Goal: Use online tool/utility: Utilize a website feature to perform a specific function

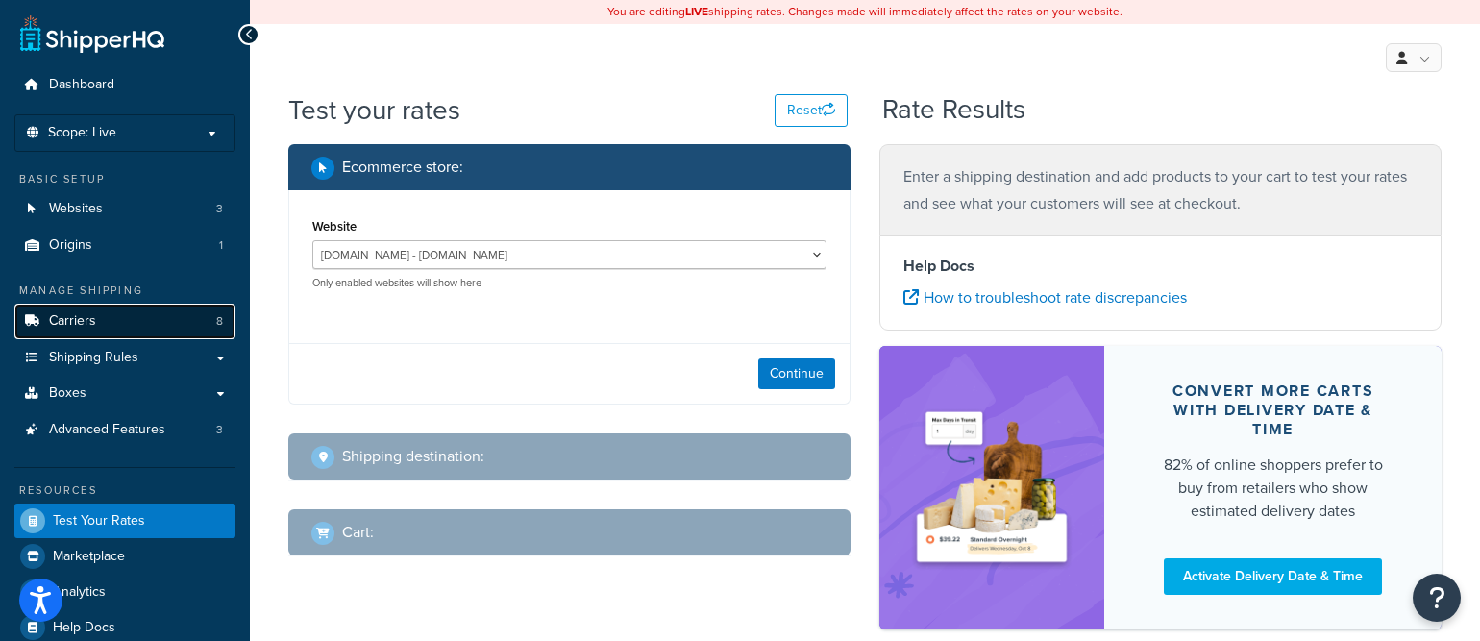
click at [148, 327] on link "Carriers 8" at bounding box center [124, 322] width 221 height 36
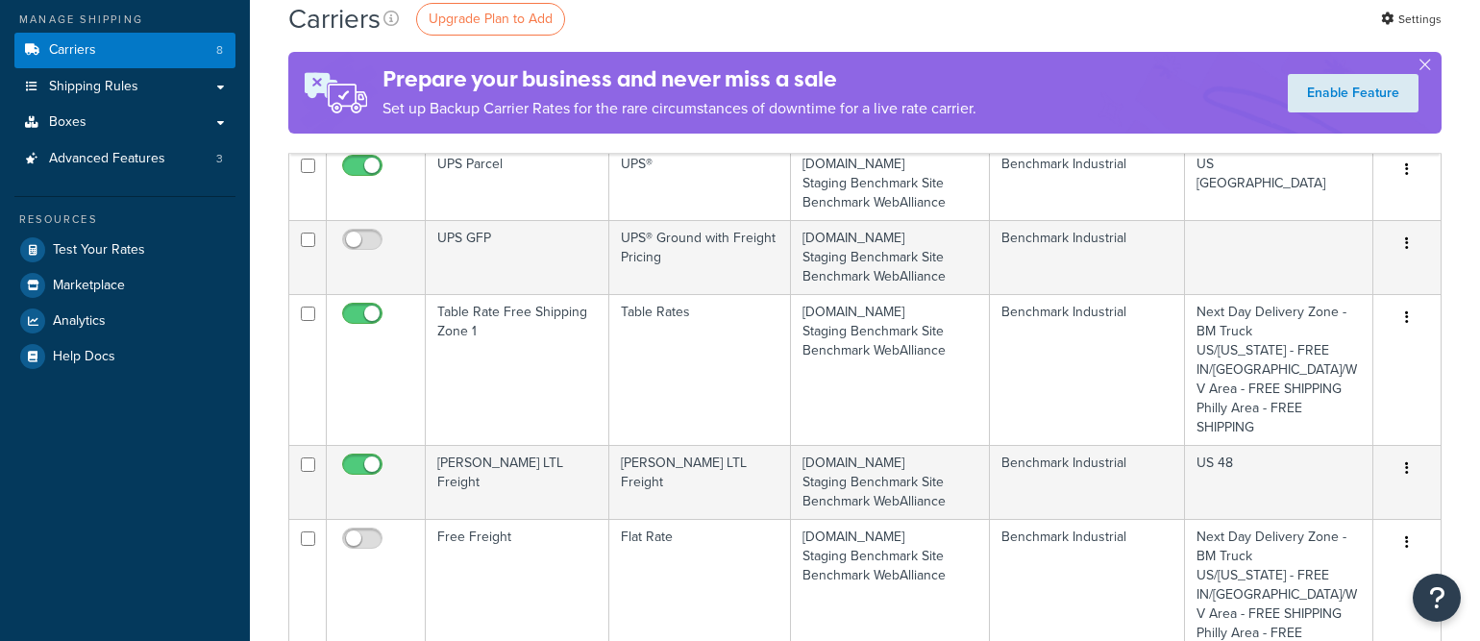
scroll to position [273, 0]
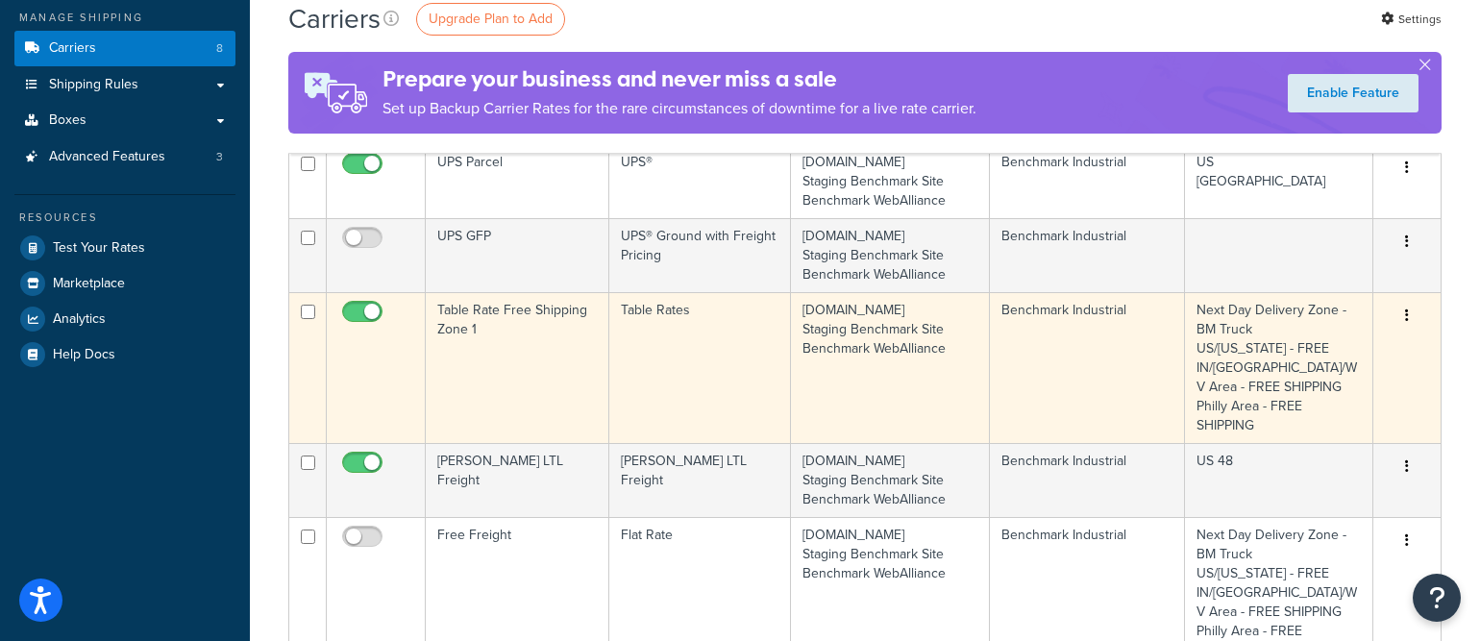
click at [583, 401] on td "Table Rate Free Shipping Zone 1" at bounding box center [518, 367] width 184 height 151
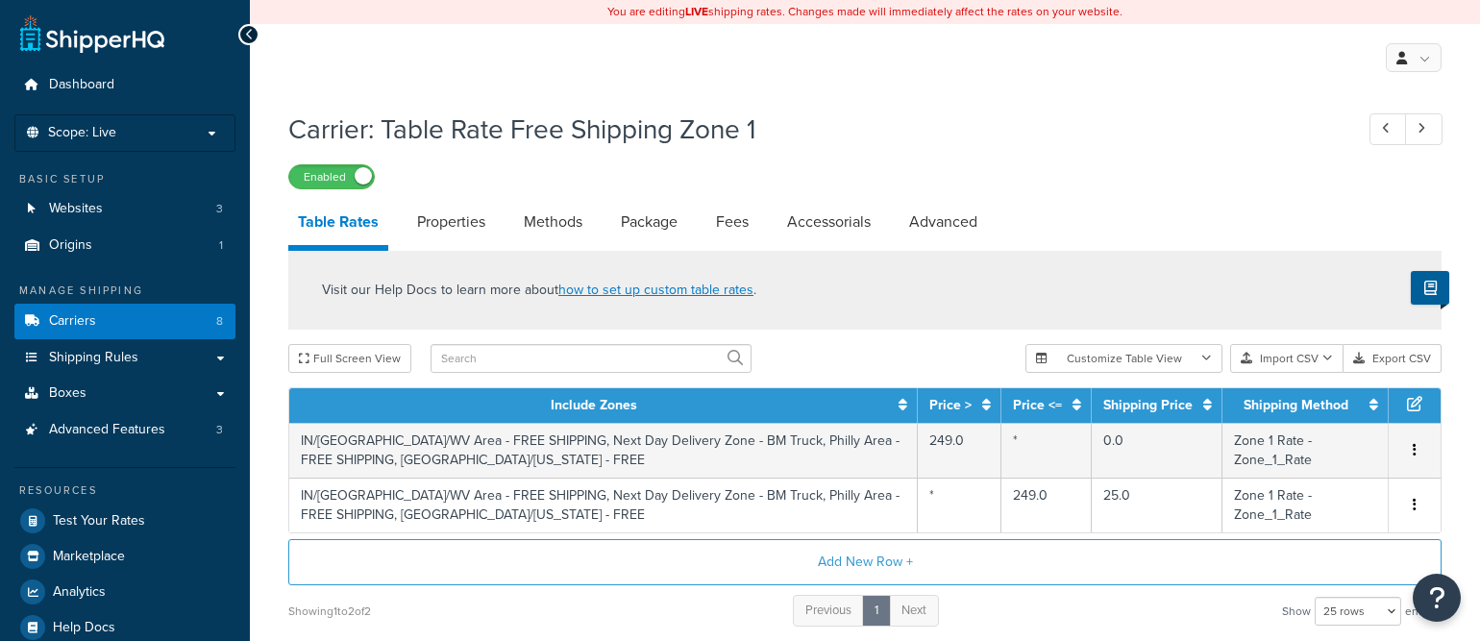
select select "25"
click at [912, 229] on link "Advanced" at bounding box center [943, 222] width 87 height 46
select select "false"
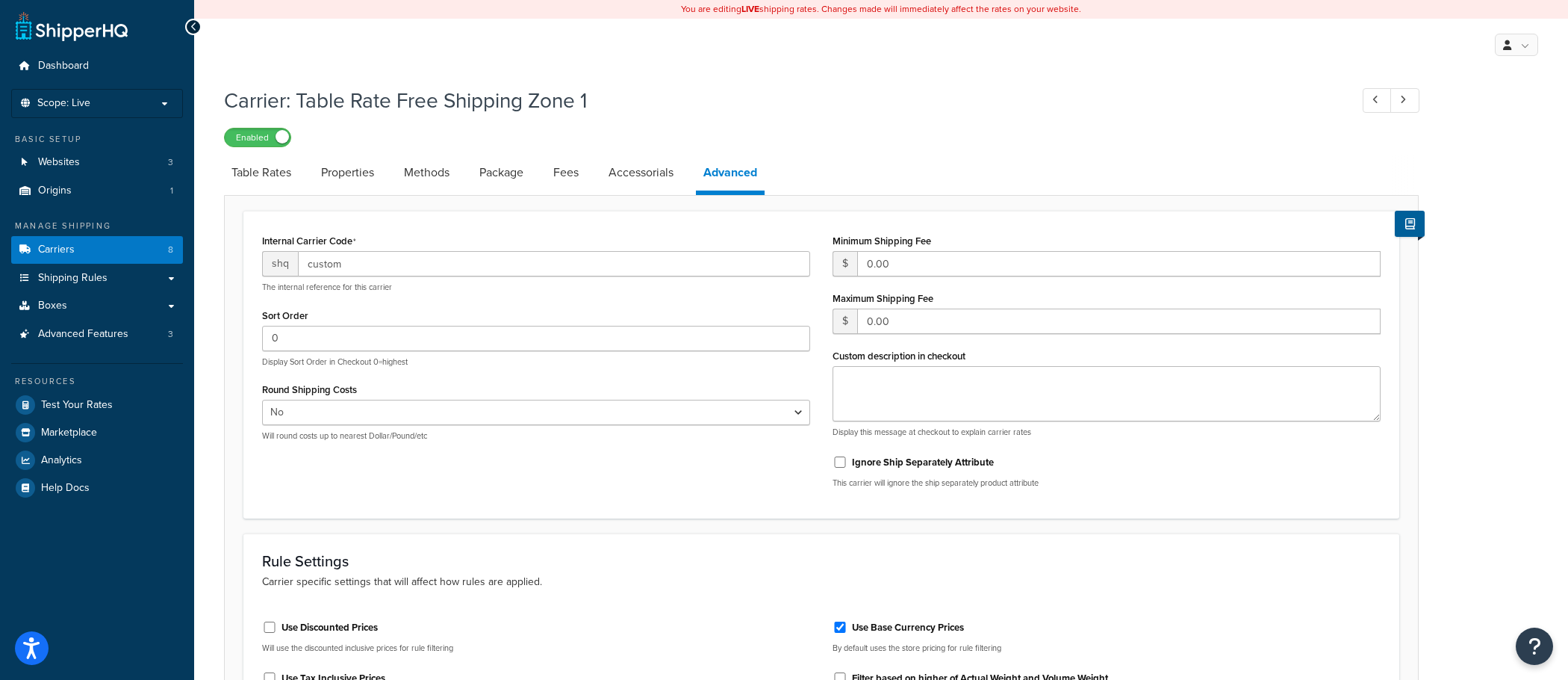
click at [1062, 497] on h3 "Rule Settings" at bounding box center [821, 560] width 1118 height 16
click at [139, 258] on link "Carriers 8" at bounding box center [96, 250] width 172 height 28
click at [118, 169] on link "Websites 3" at bounding box center [96, 162] width 172 height 28
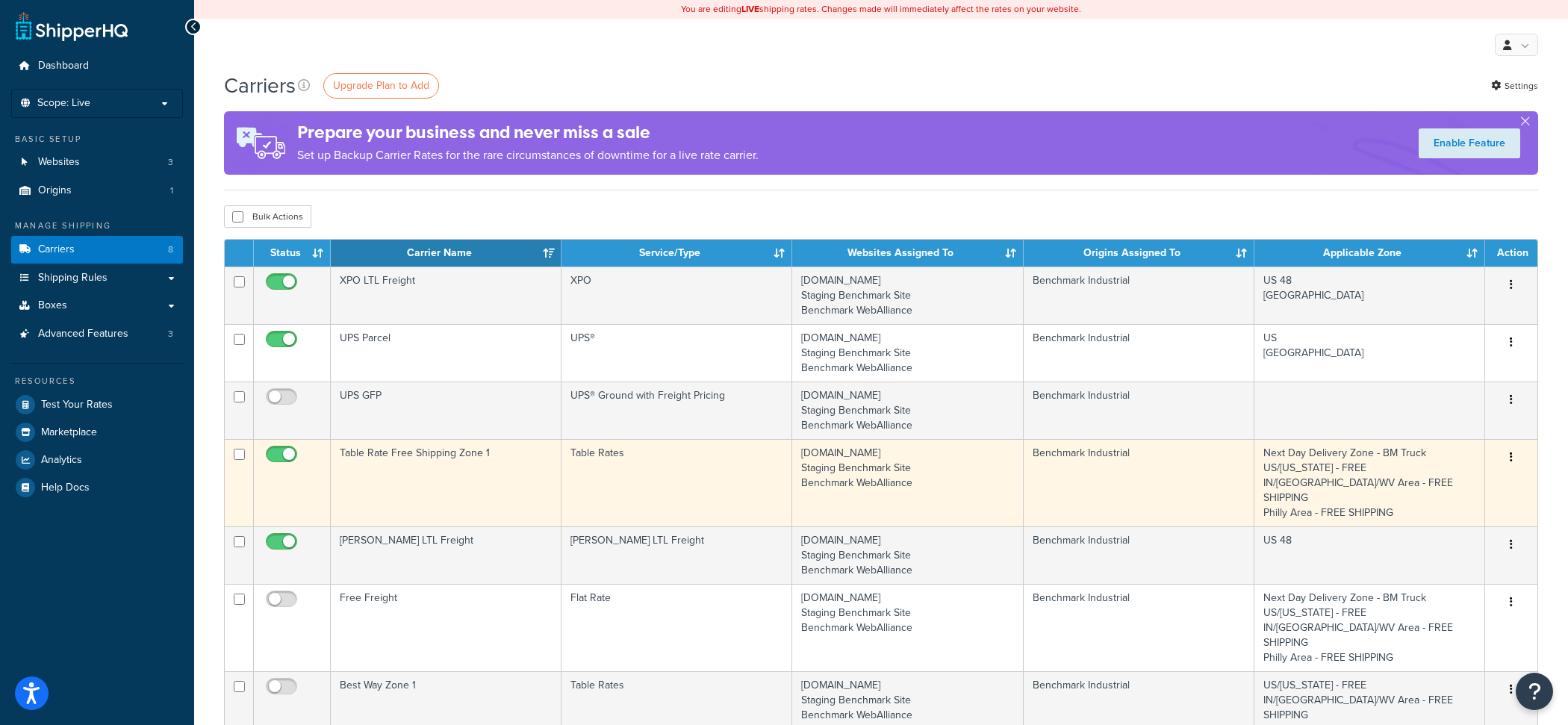
click at [812, 493] on td "benchmarkinc.com Staging Benchmark Site Benchmark WebAlliance" at bounding box center [907, 483] width 231 height 87
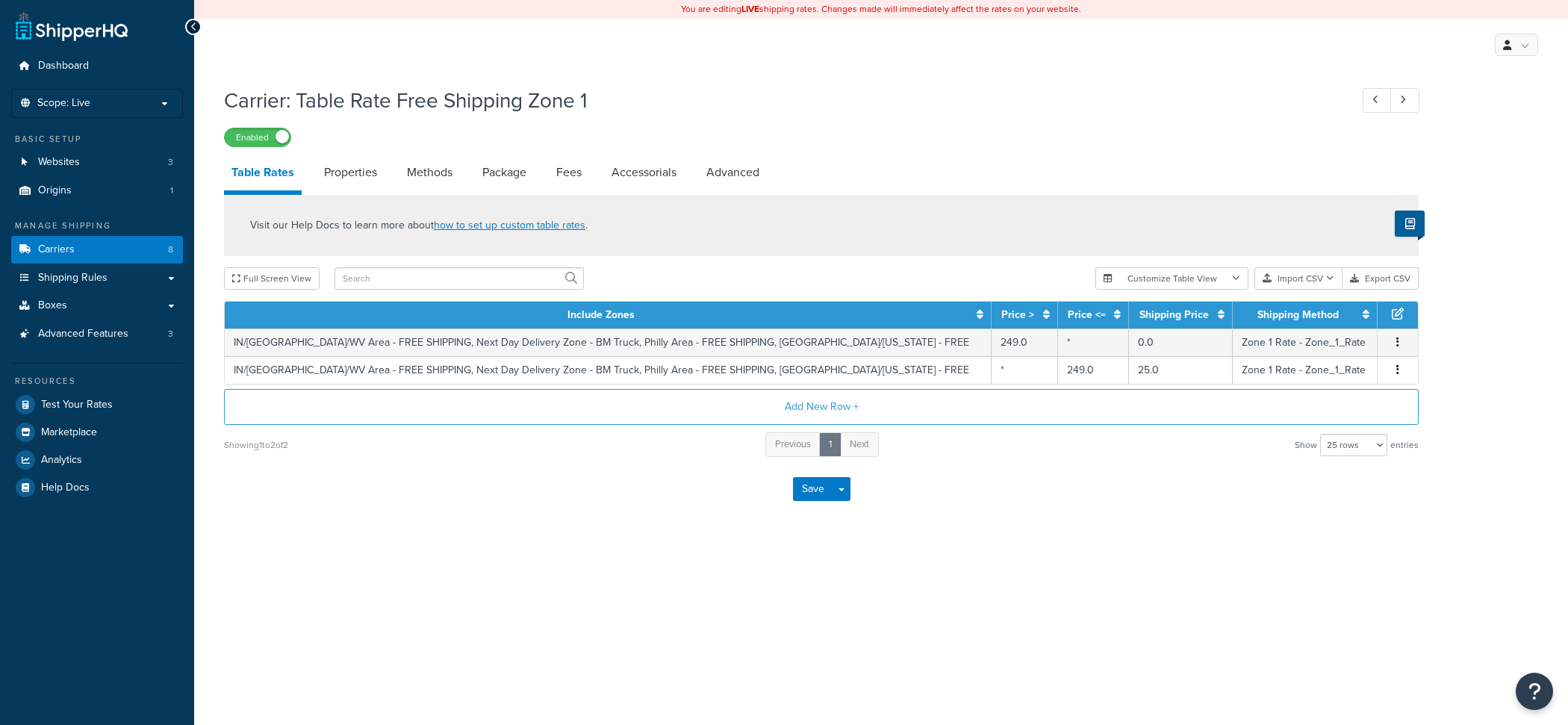
select select "25"
click at [158, 414] on link "Test Your Rates" at bounding box center [96, 405] width 172 height 27
click at [715, 169] on link "Advanced" at bounding box center [732, 173] width 68 height 36
select select "false"
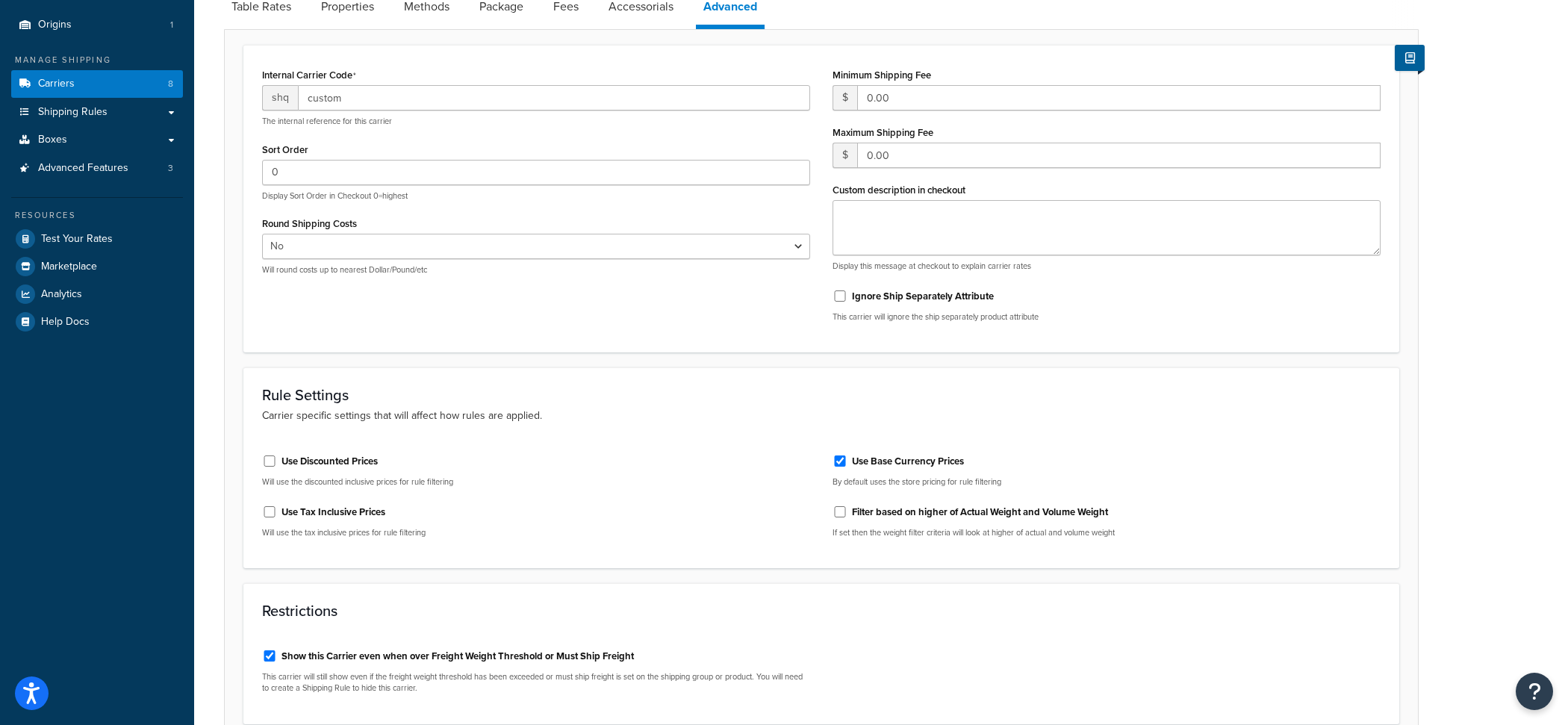
scroll to position [193, 0]
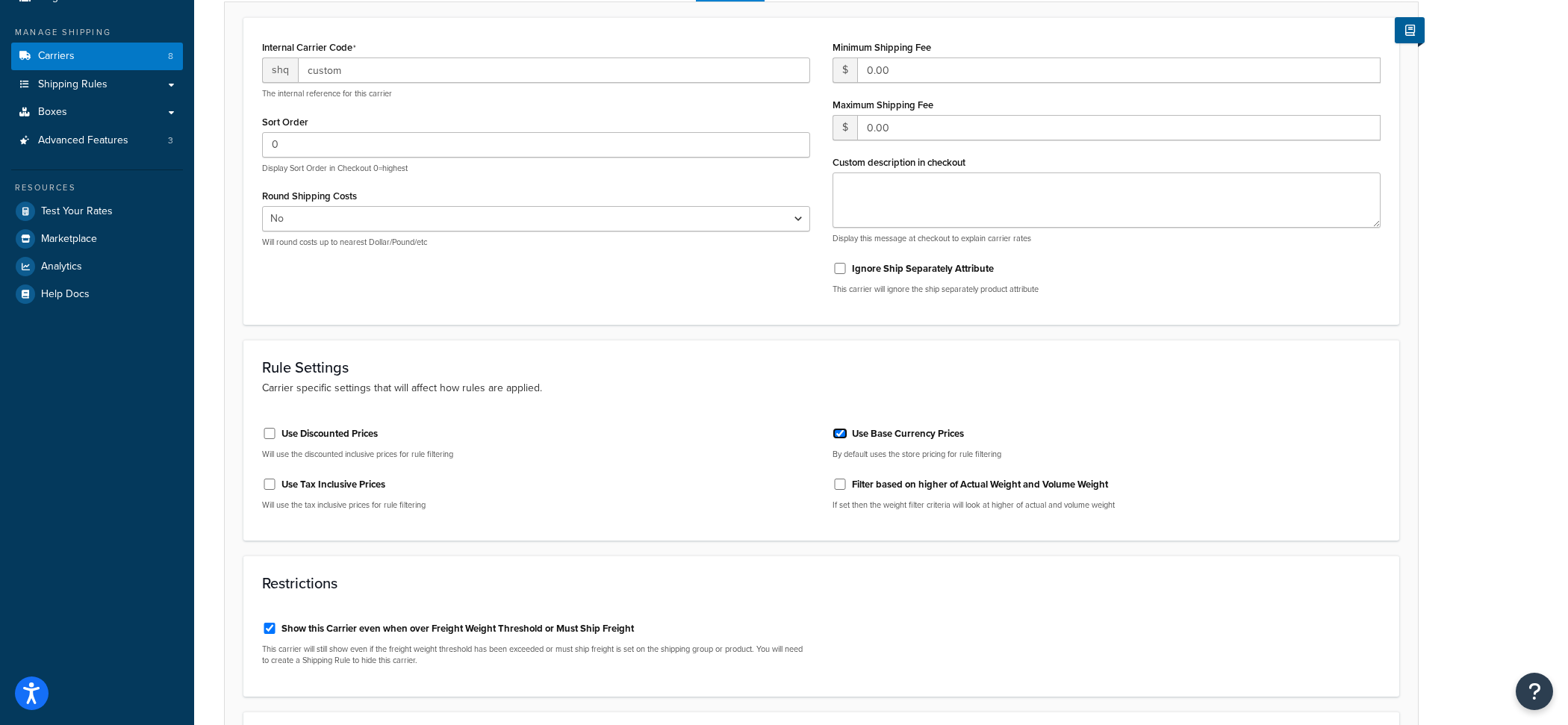
click at [843, 435] on input "Use Base Currency Prices" at bounding box center [840, 434] width 15 height 11
checkbox input "false"
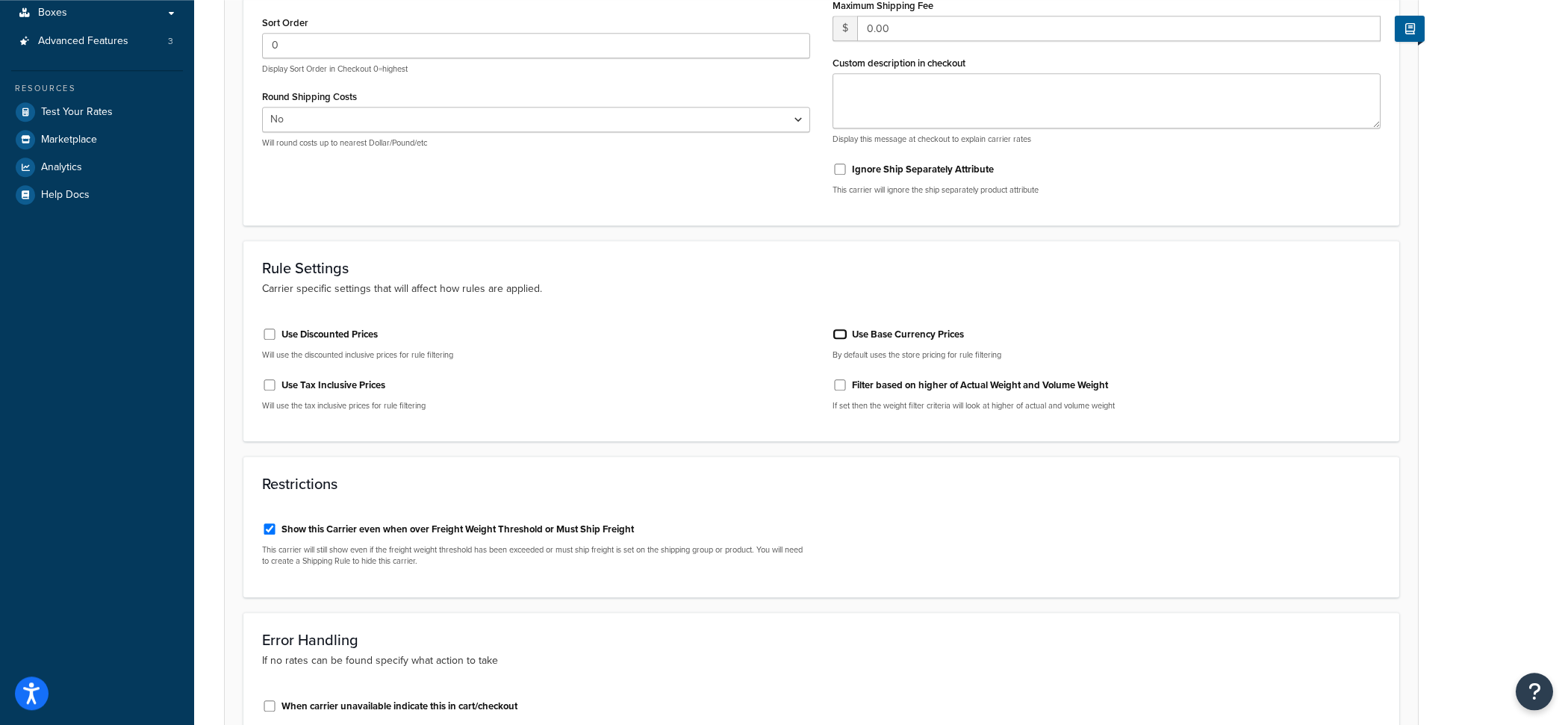
scroll to position [0, 0]
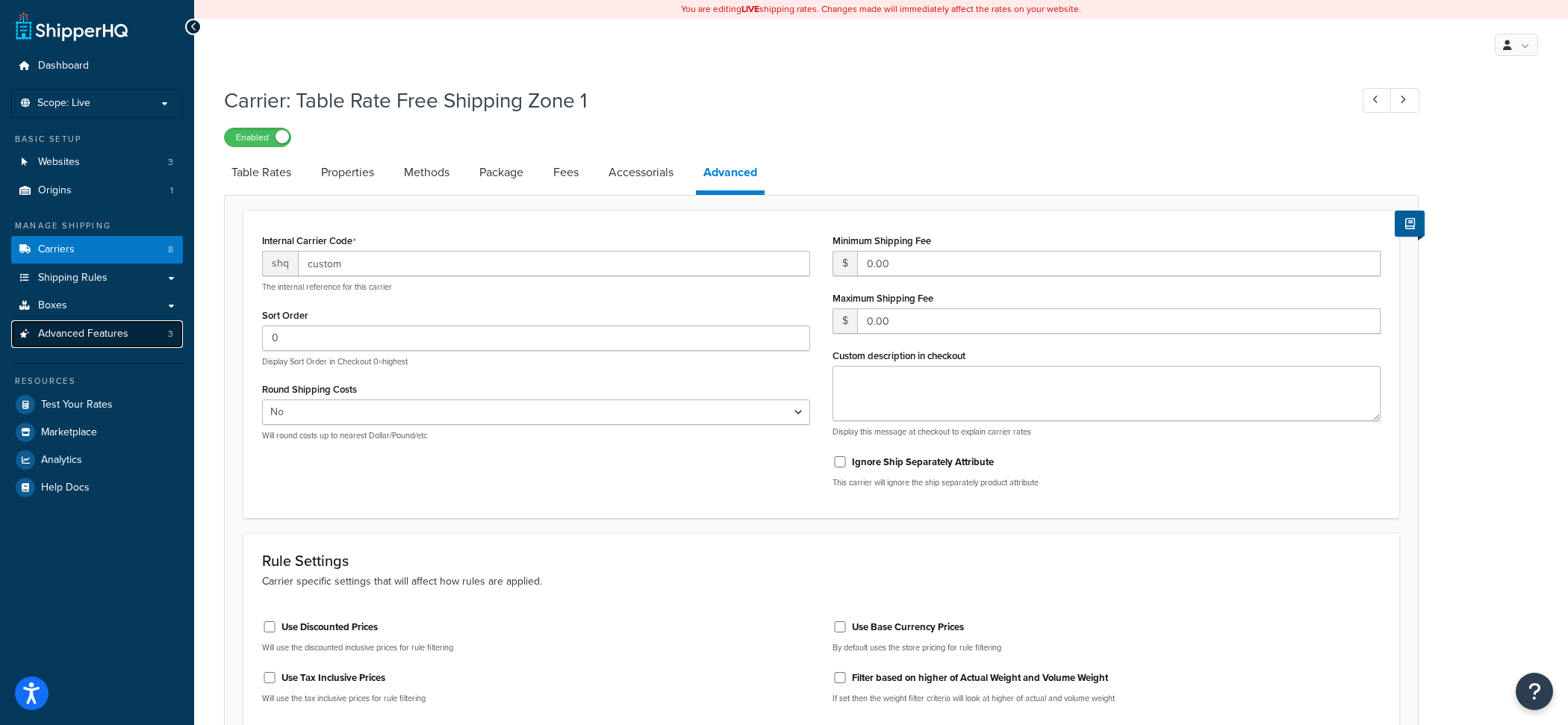
click at [153, 333] on link "Advanced Features 3" at bounding box center [96, 334] width 172 height 28
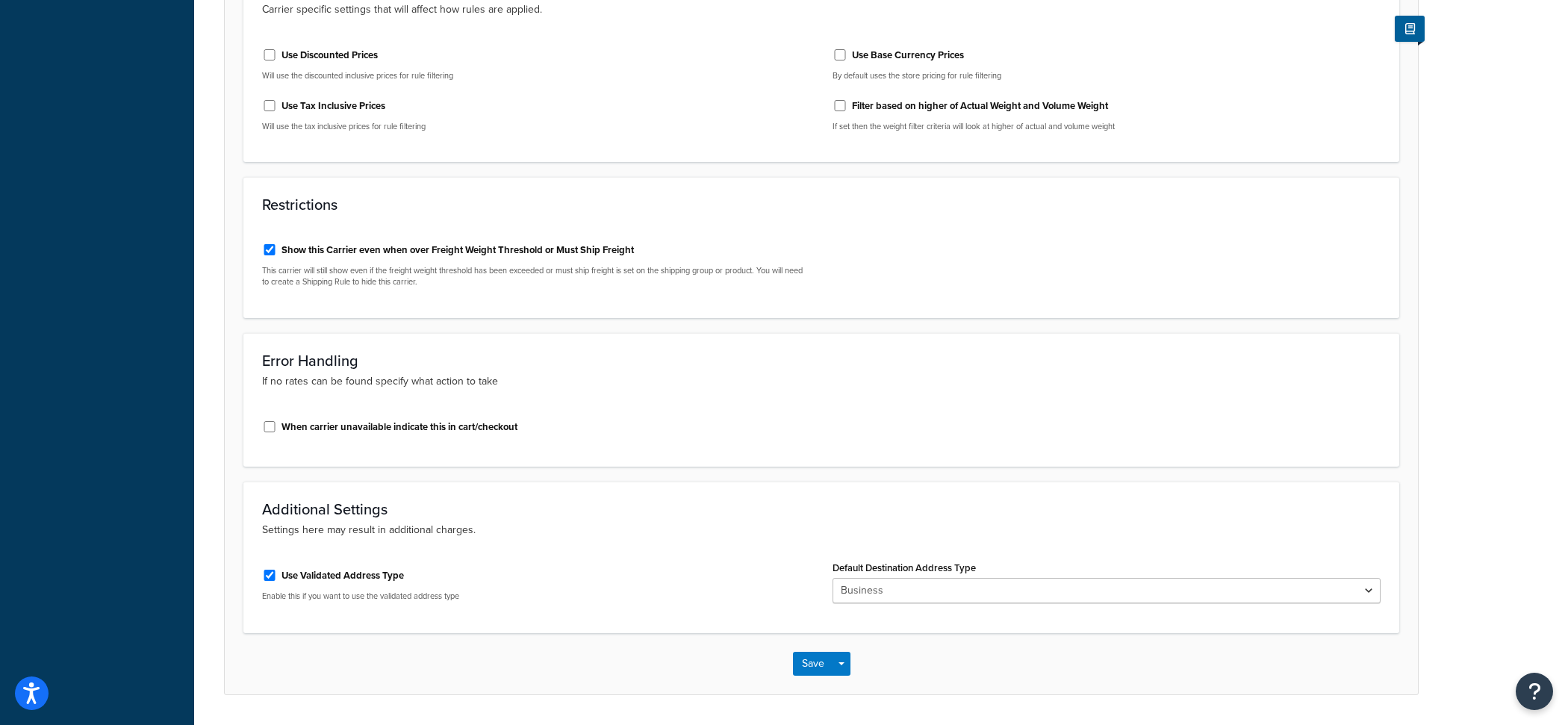
scroll to position [615, 0]
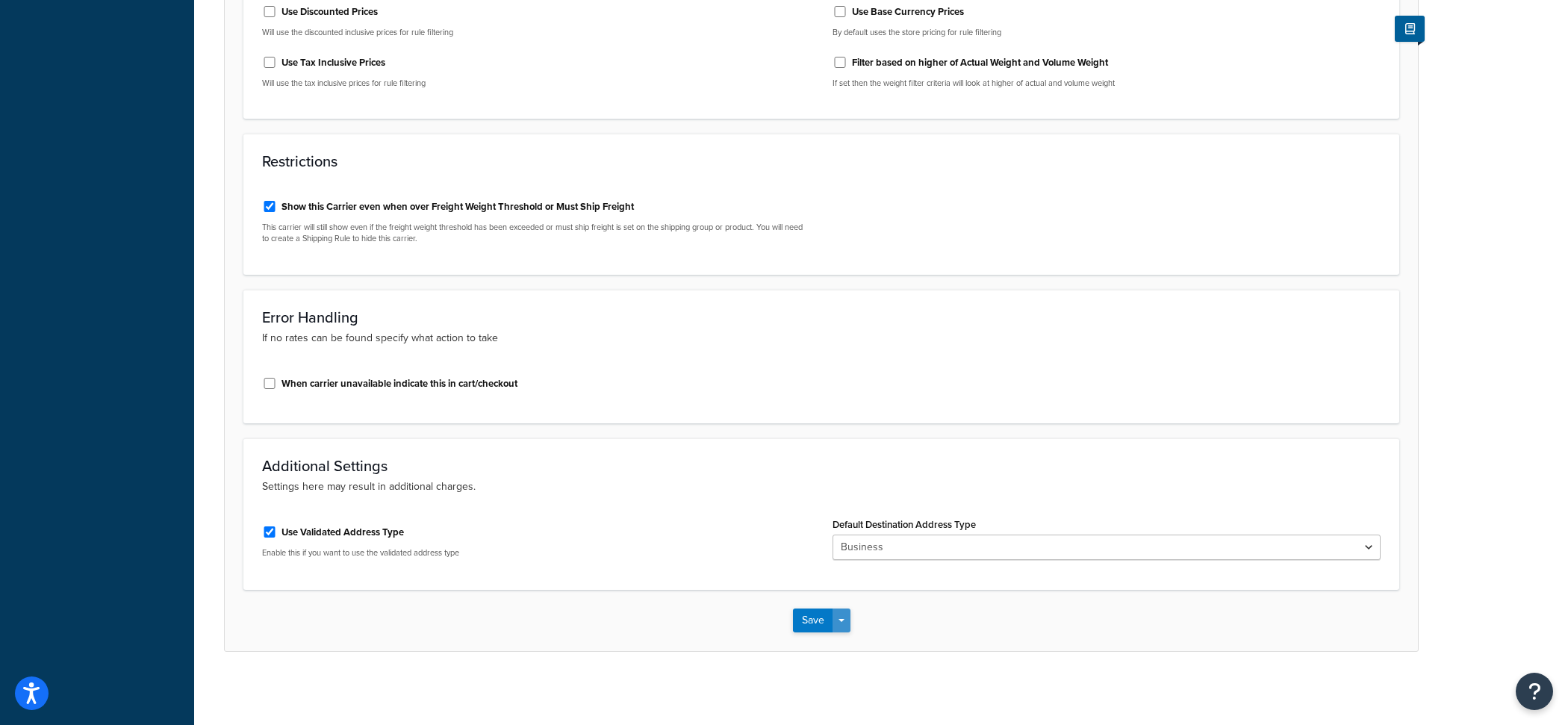
click at [845, 620] on button "Save Dropdown" at bounding box center [841, 620] width 18 height 24
click at [845, 654] on button "Save and Edit" at bounding box center [847, 648] width 109 height 31
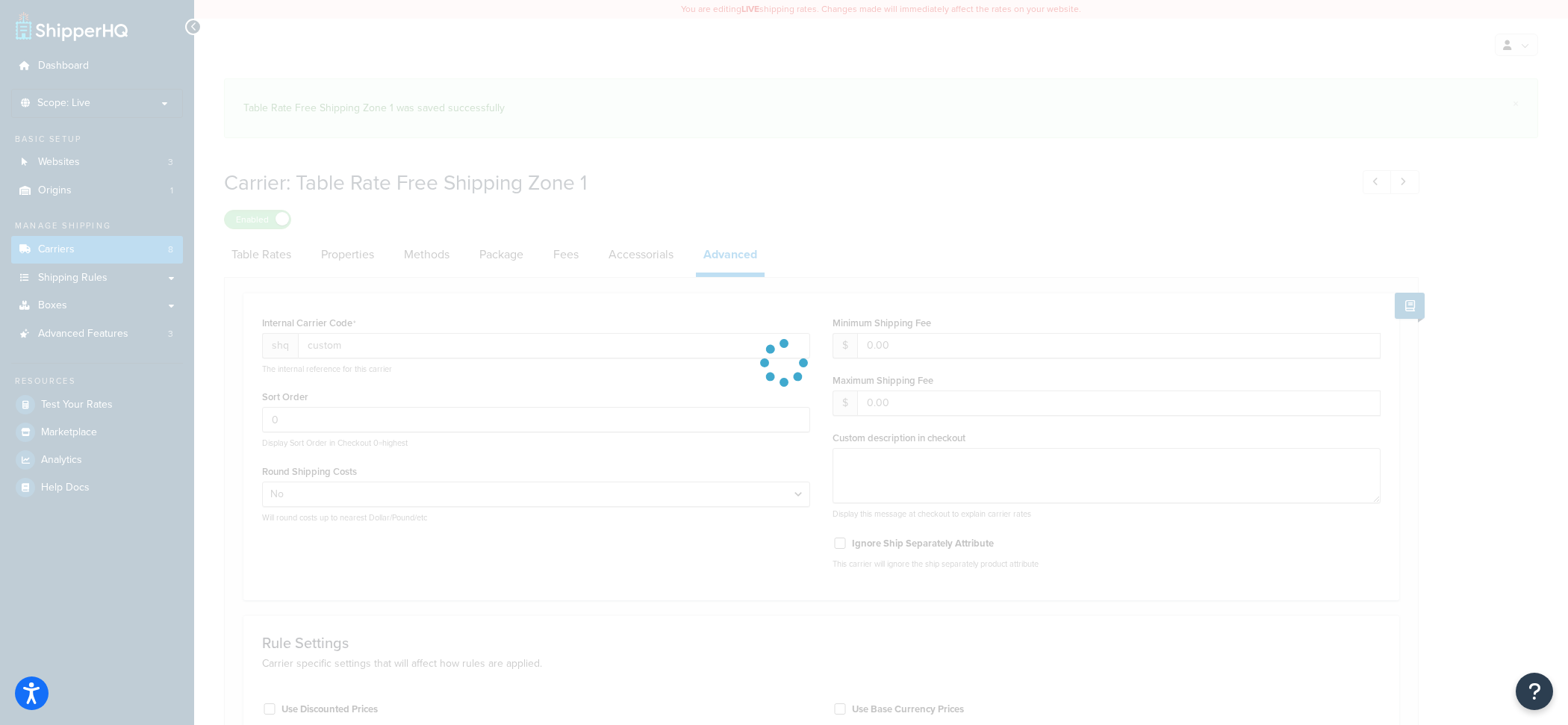
select select "false"
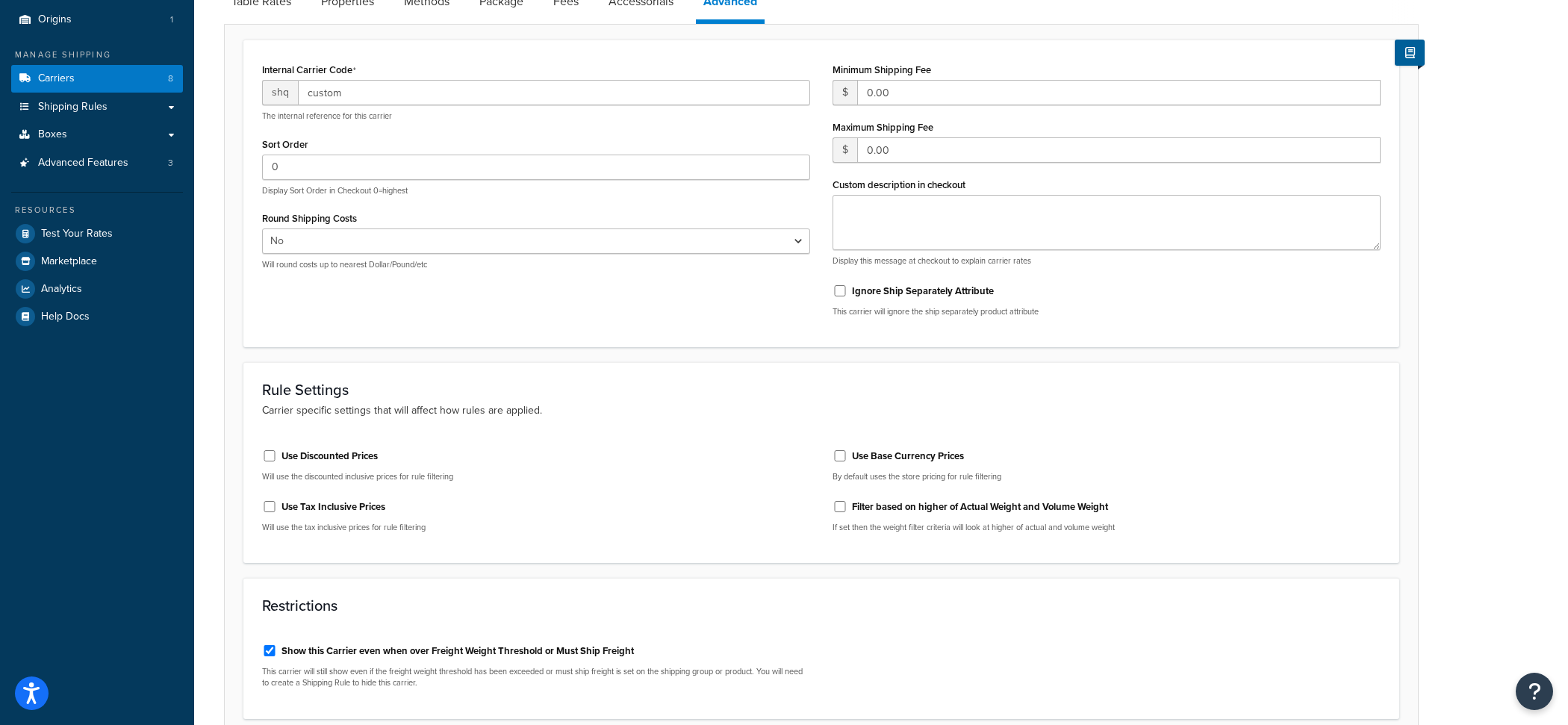
scroll to position [188, 0]
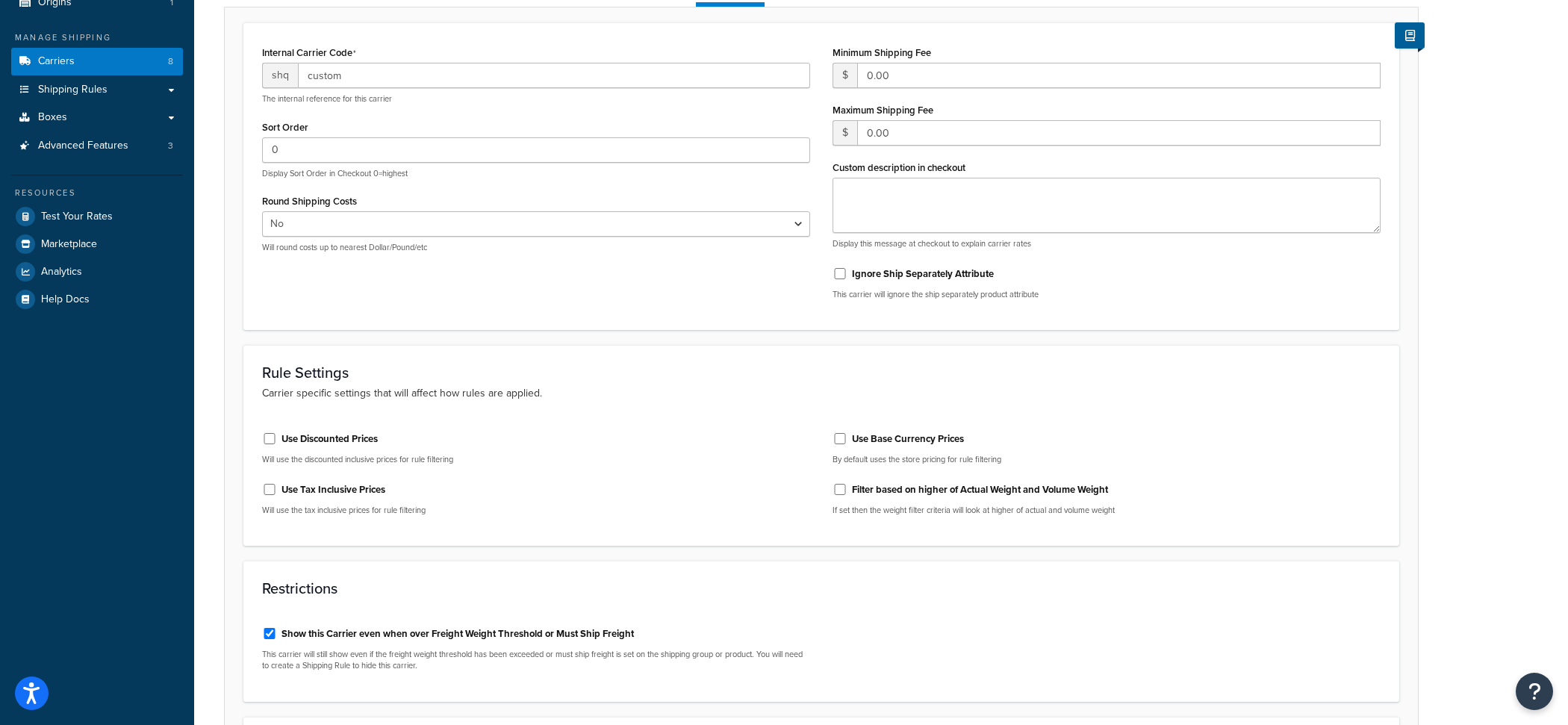
click at [864, 445] on label "Use Base Currency Prices" at bounding box center [908, 439] width 112 height 13
click at [847, 444] on input "Use Base Currency Prices" at bounding box center [840, 438] width 15 height 11
checkbox input "true"
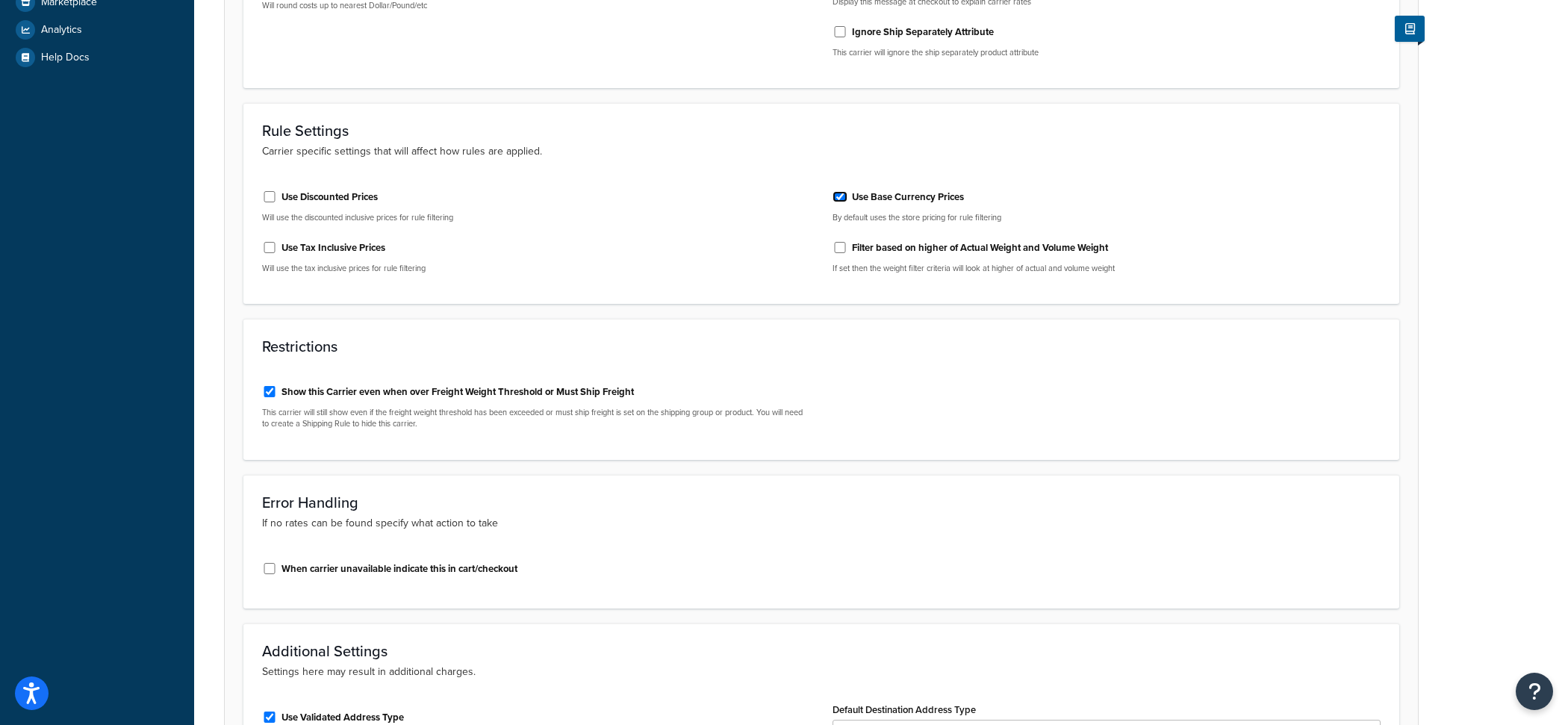
scroll to position [615, 0]
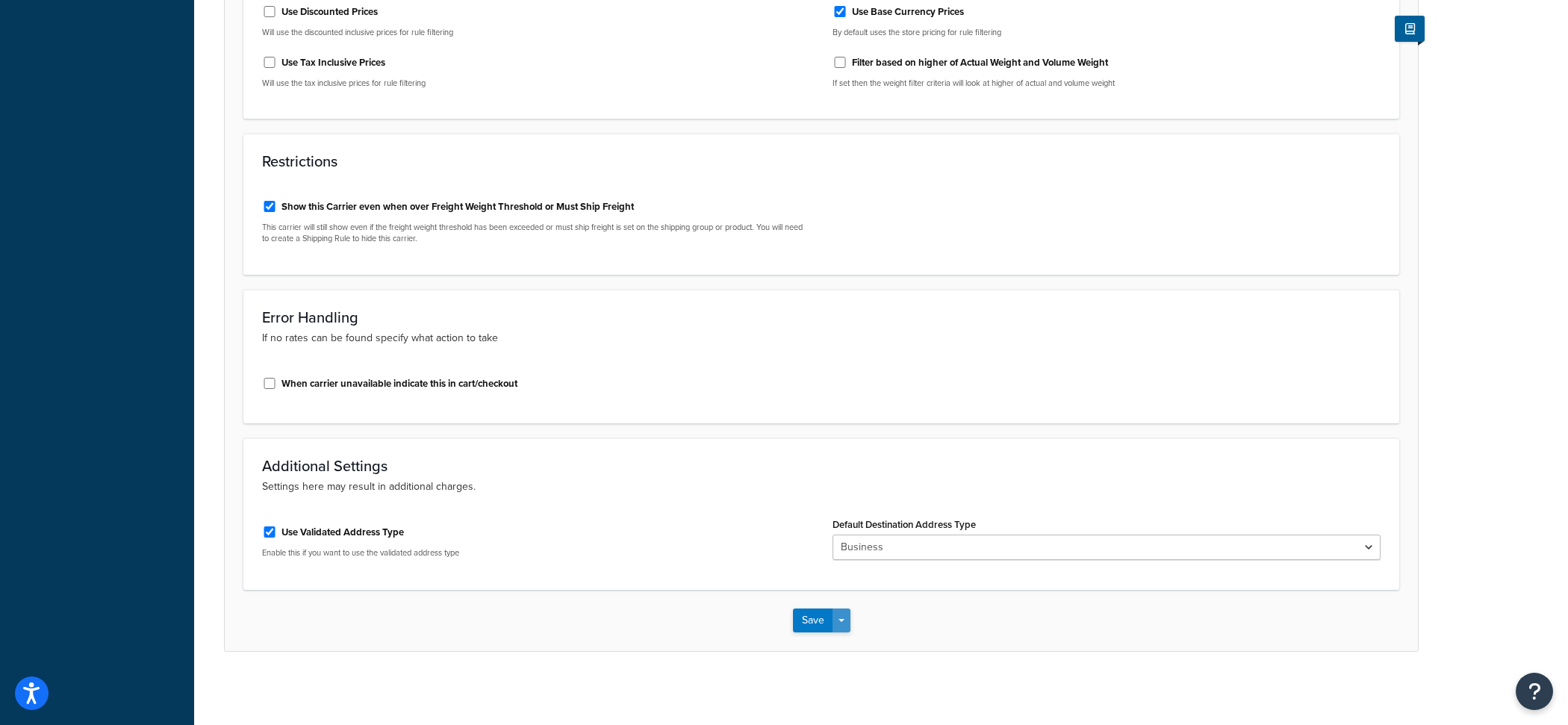
click at [843, 625] on button "Save Dropdown" at bounding box center [841, 620] width 18 height 24
click at [843, 647] on button "Save and Edit" at bounding box center [847, 648] width 109 height 31
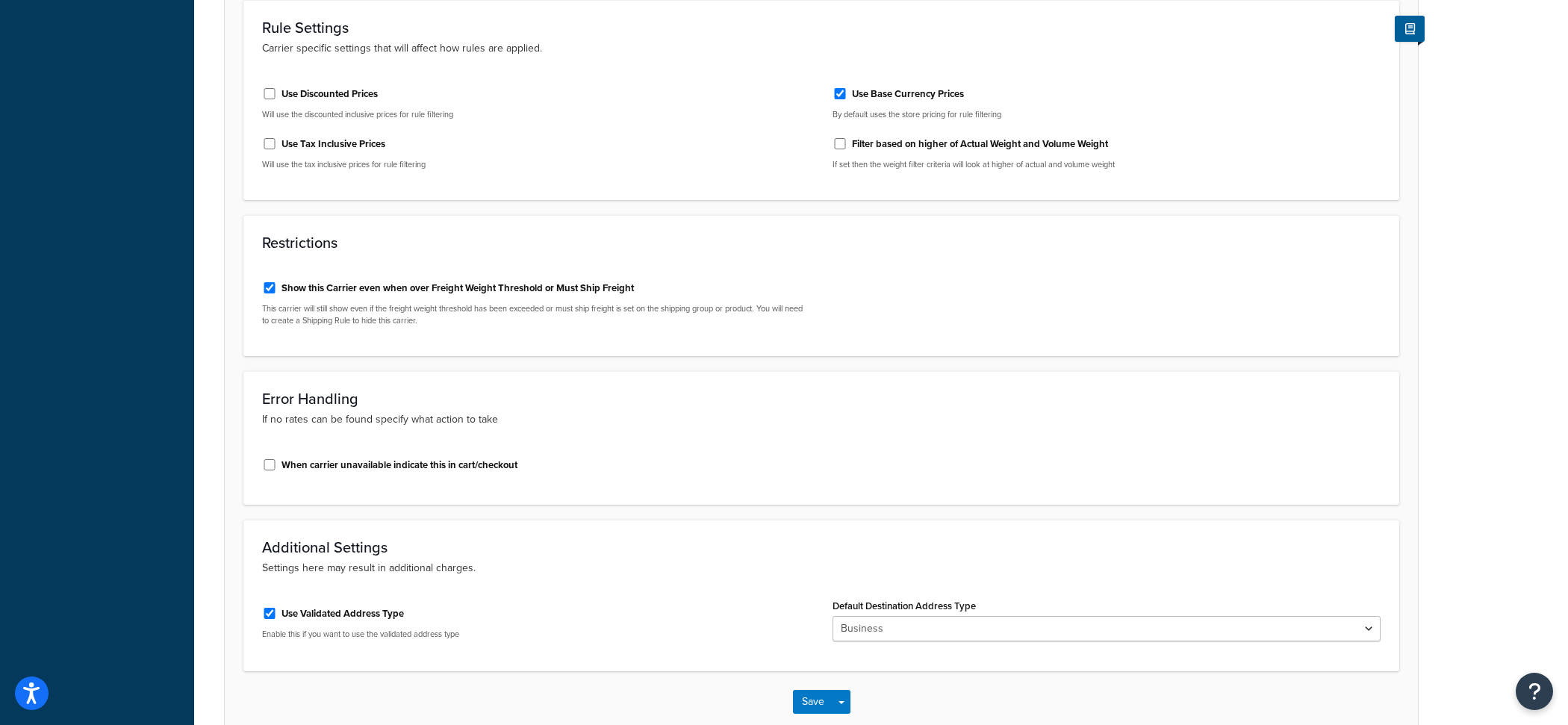
scroll to position [0, 0]
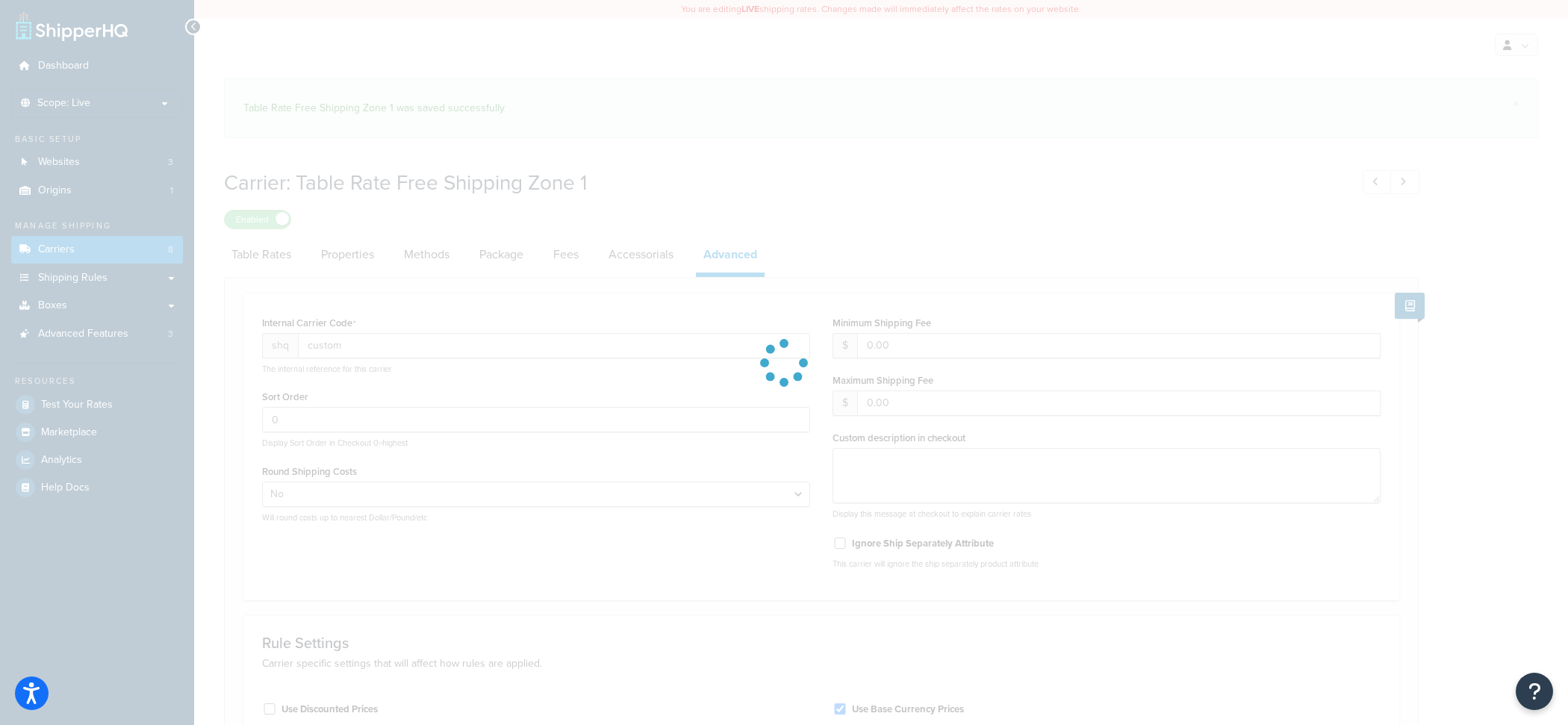
select select "false"
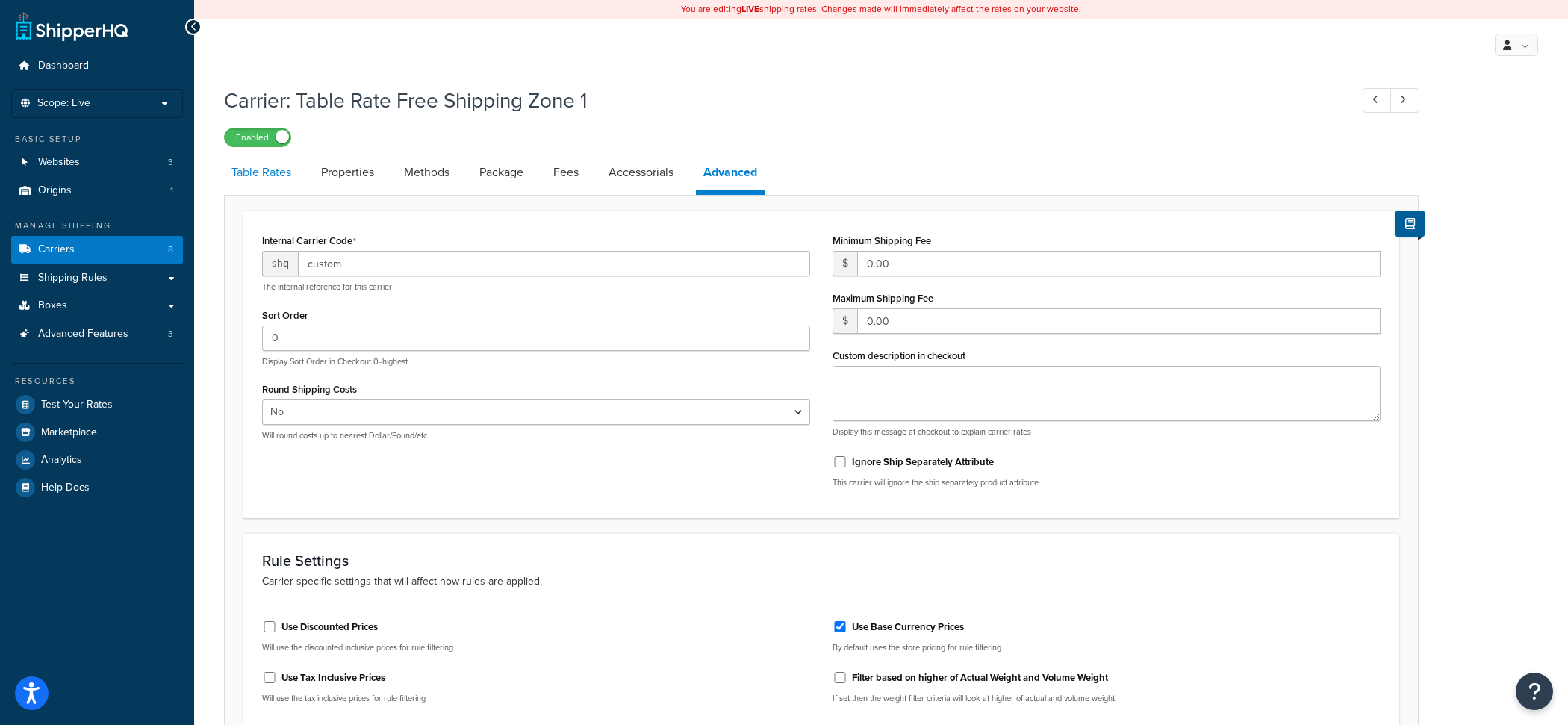
click at [273, 184] on link "Table Rates" at bounding box center [261, 173] width 75 height 36
select select "25"
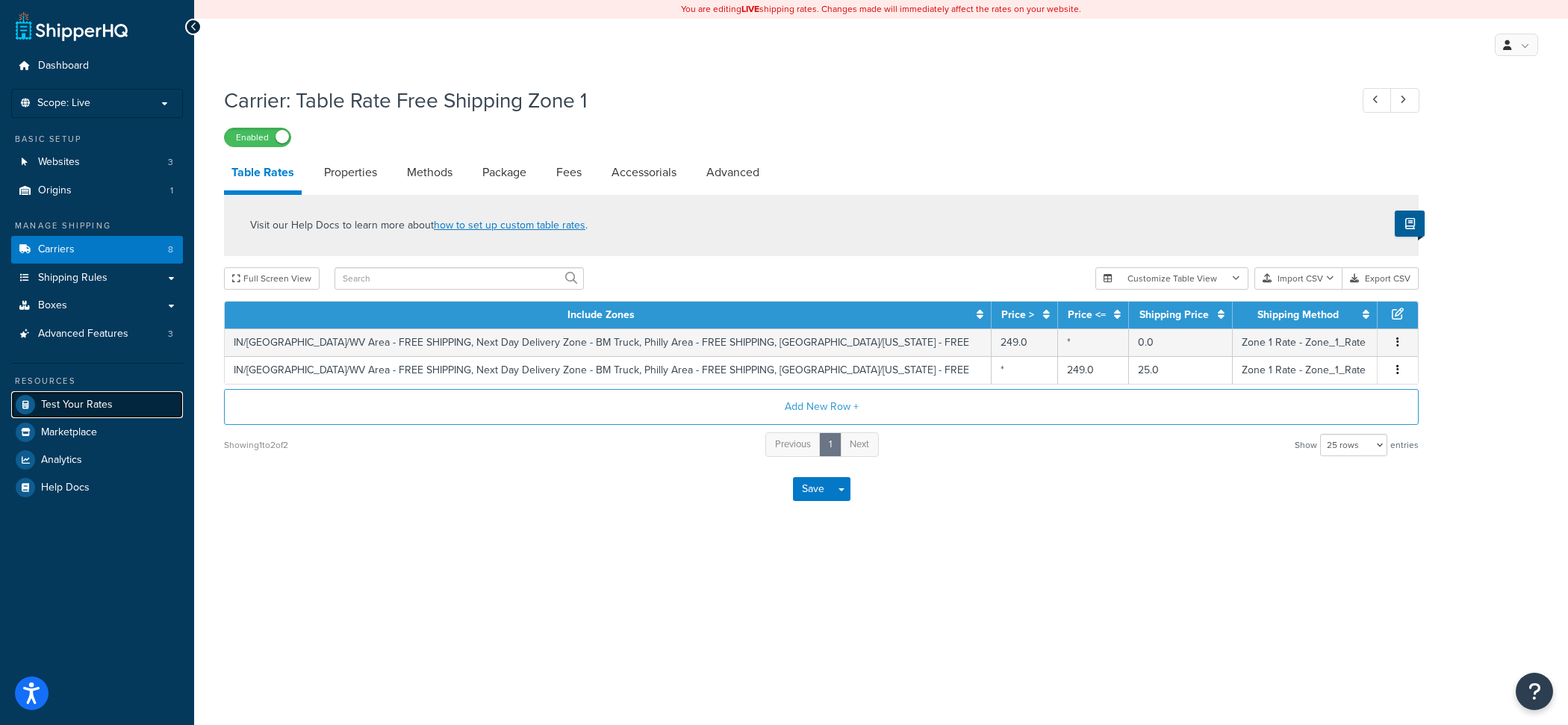
click at [111, 405] on link "Test Your Rates" at bounding box center [96, 405] width 172 height 27
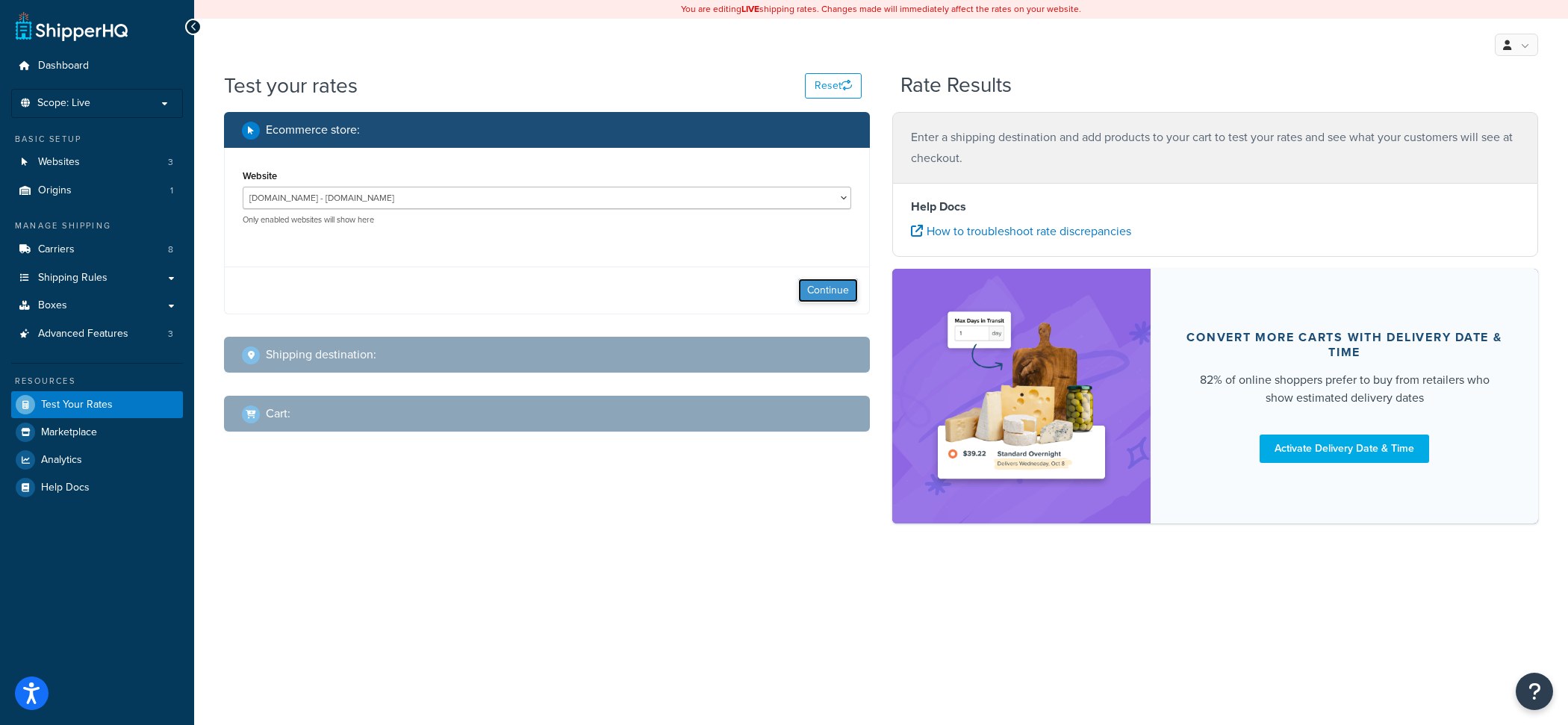
click at [826, 298] on button "Continue" at bounding box center [828, 291] width 60 height 24
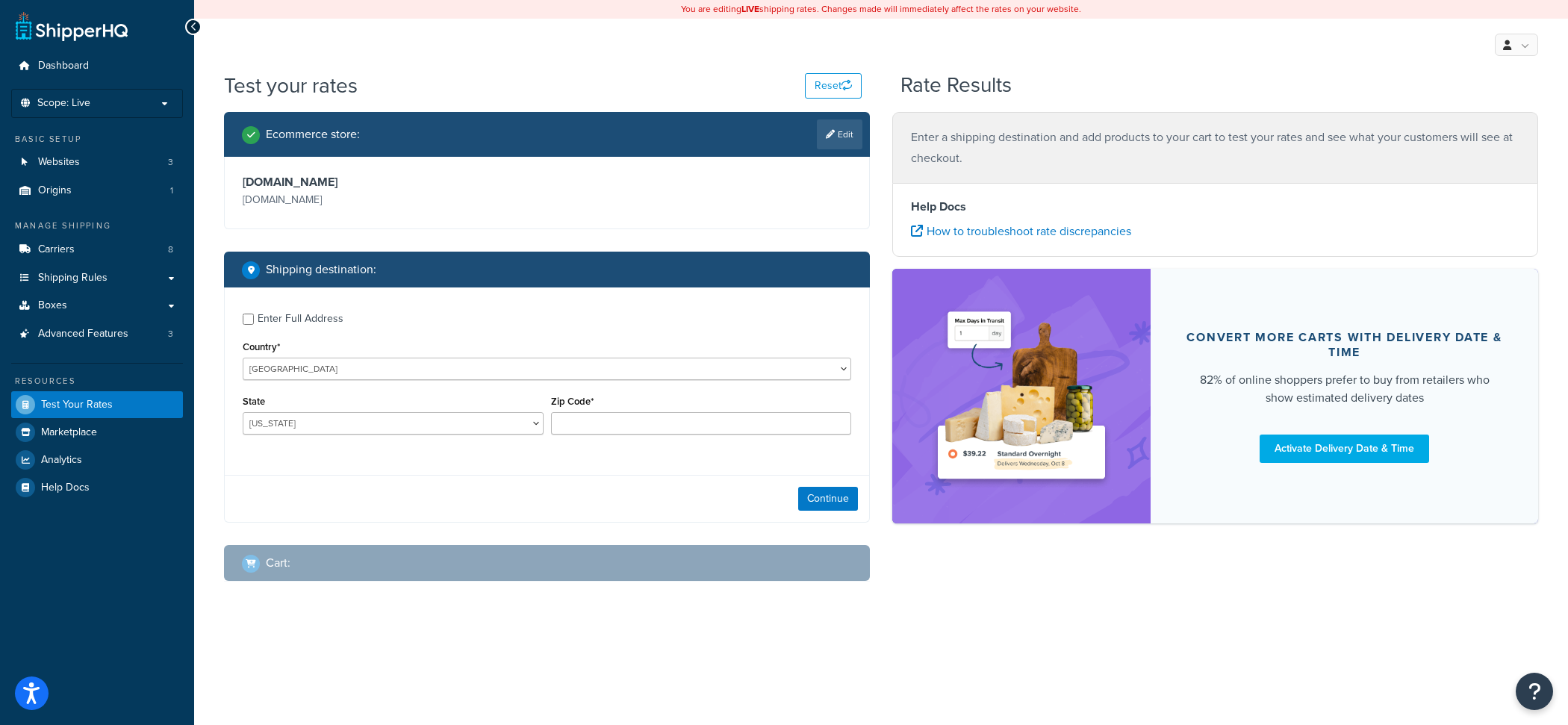
click at [337, 319] on div "Enter Full Address" at bounding box center [301, 319] width 86 height 21
click at [254, 319] on input "Enter Full Address" at bounding box center [248, 319] width 11 height 11
checkbox input "true"
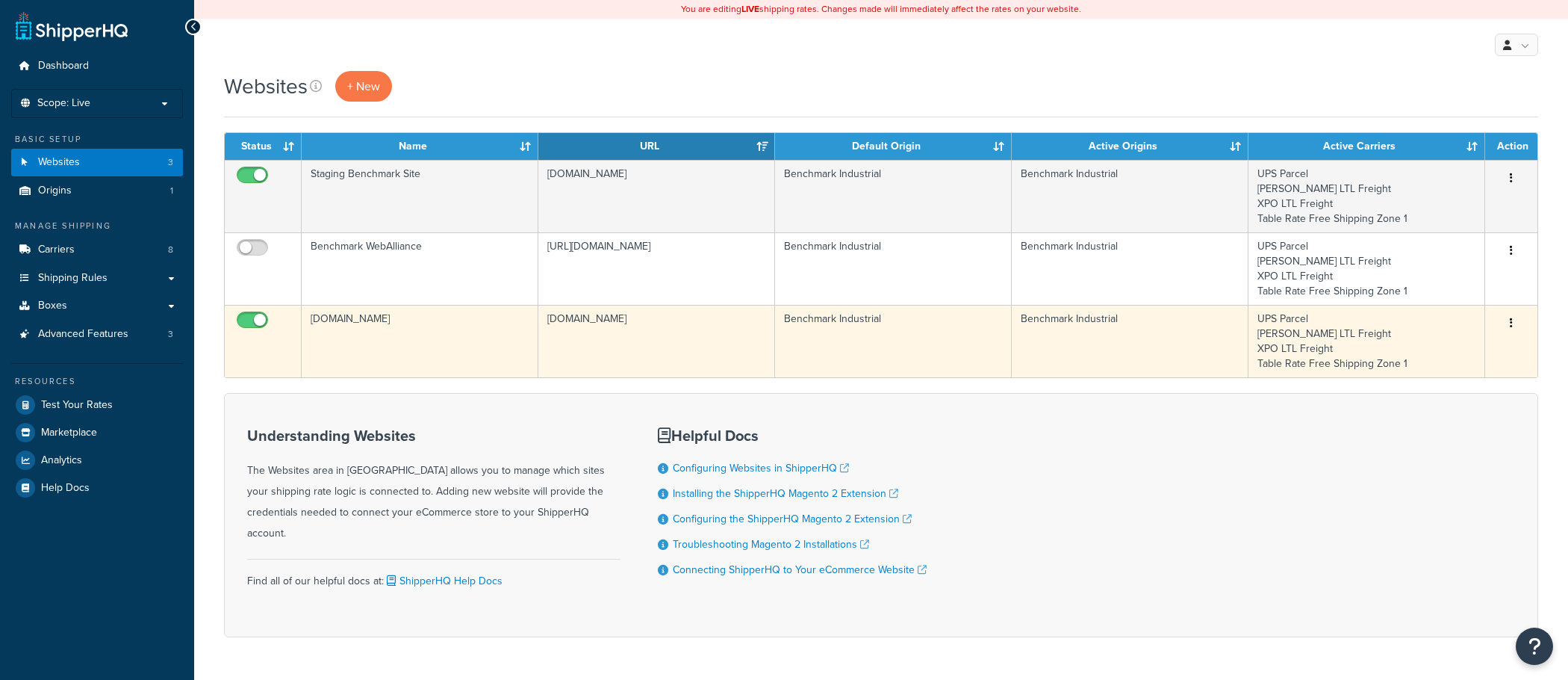
click at [486, 349] on td "[DOMAIN_NAME]" at bounding box center [419, 340] width 237 height 72
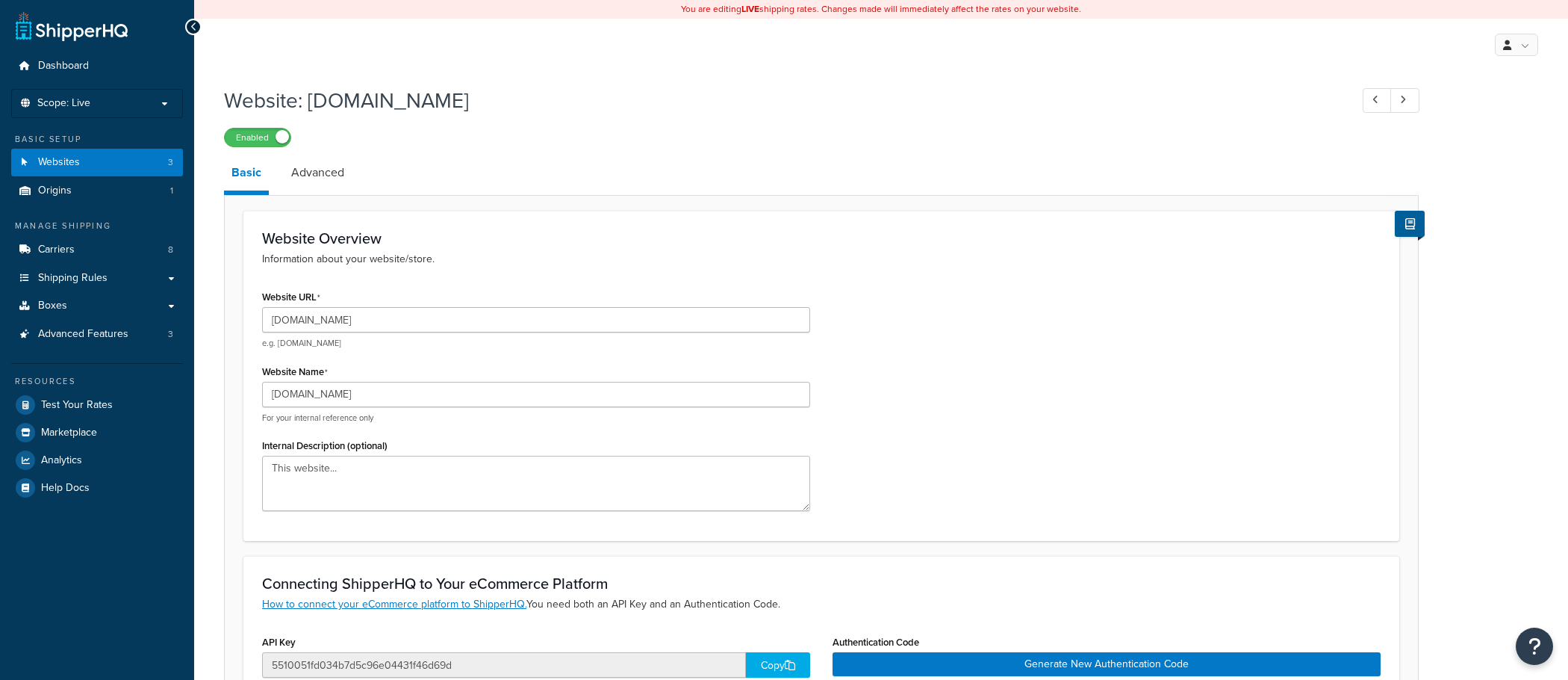
scroll to position [364, 0]
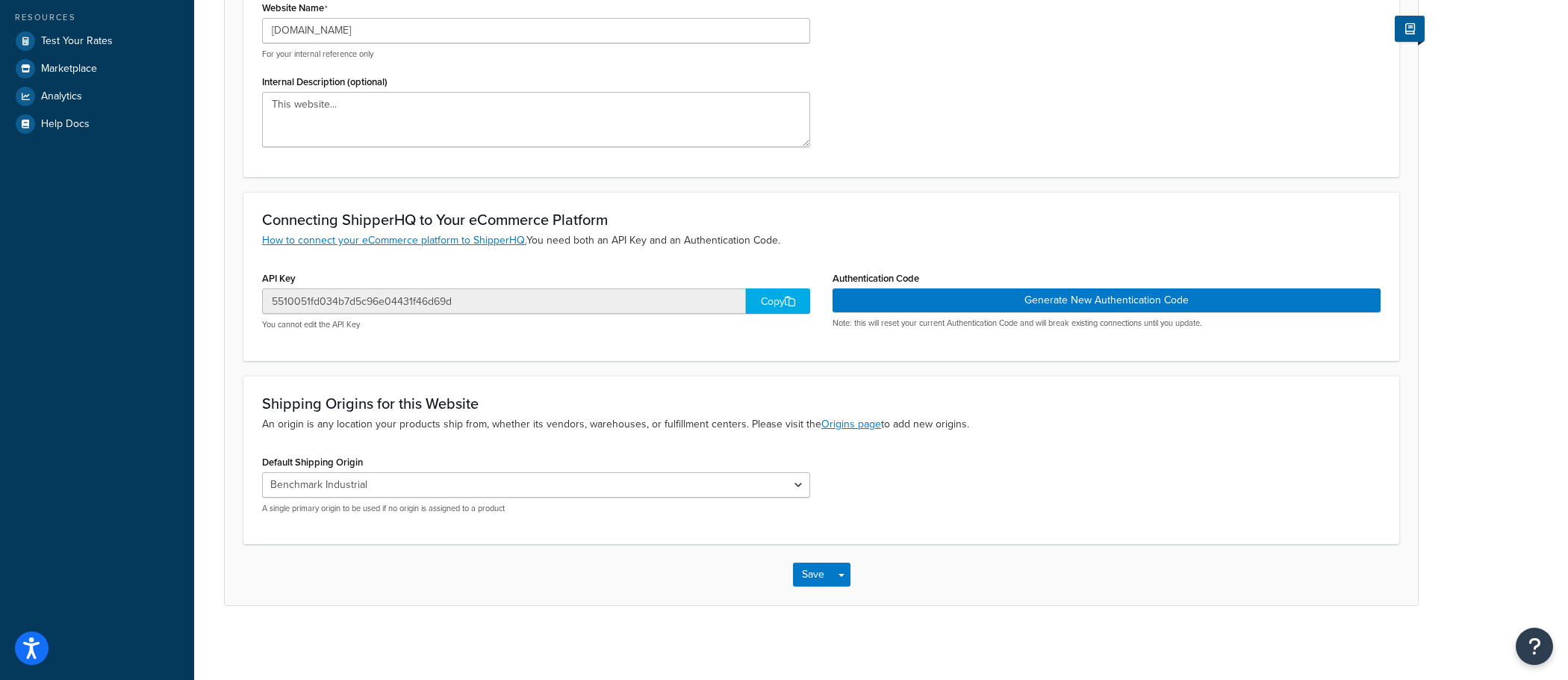
click at [772, 303] on div "Copy" at bounding box center [777, 301] width 64 height 26
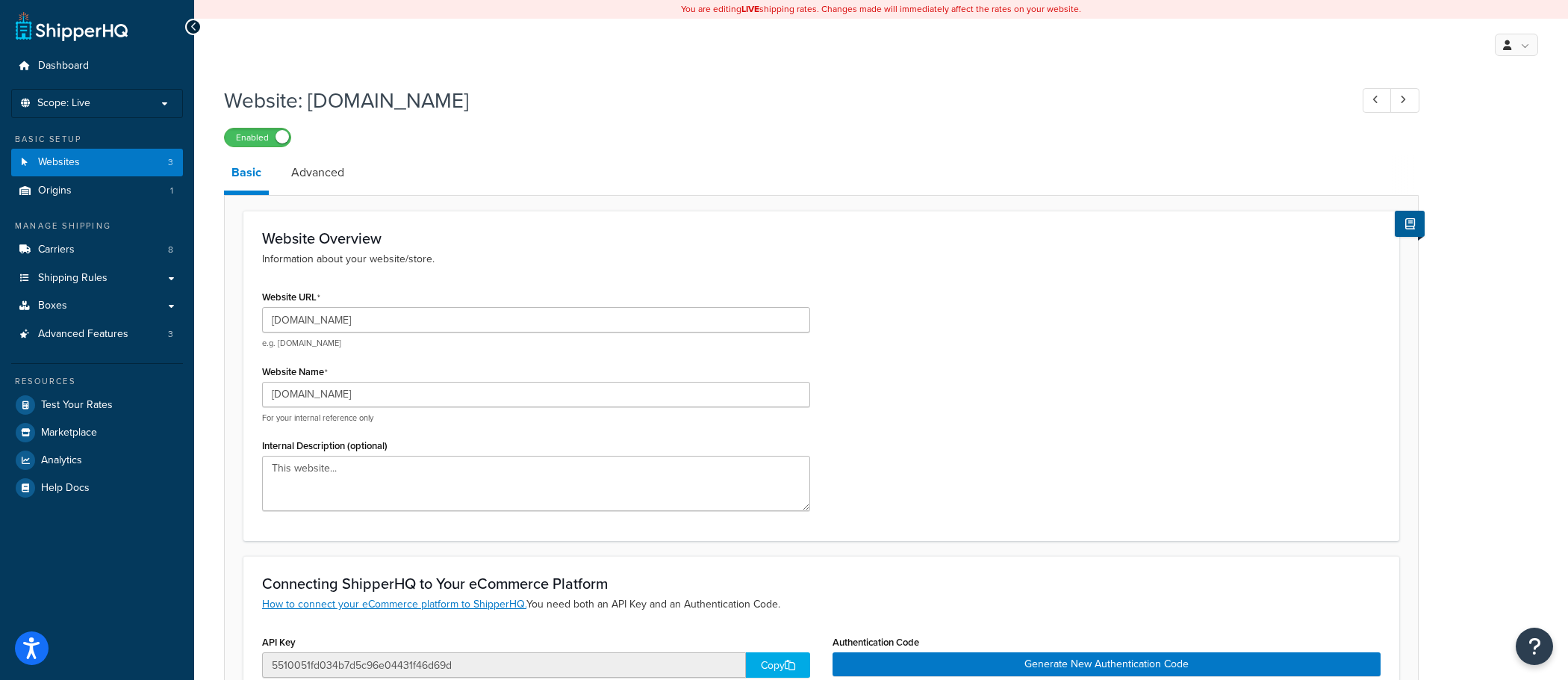
scroll to position [26, 0]
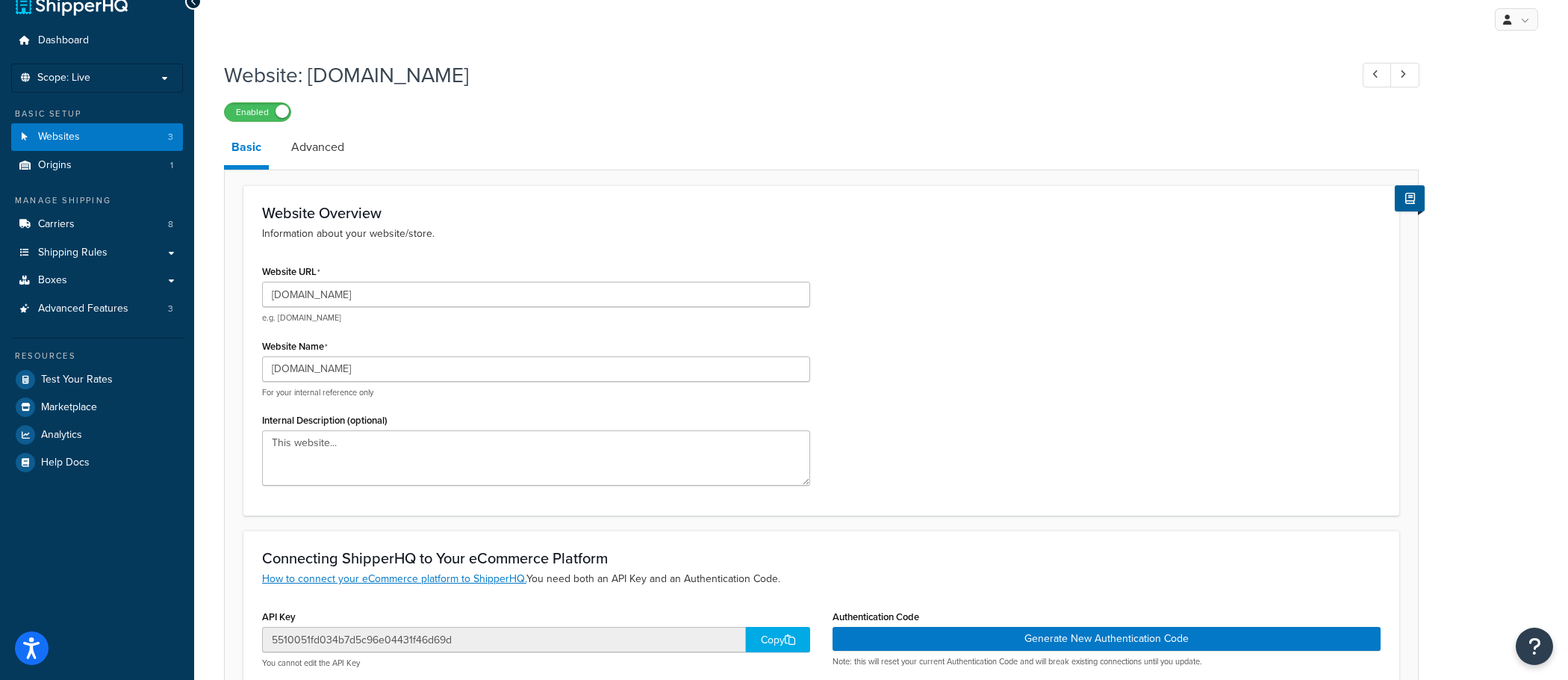
click at [760, 637] on div "Copy" at bounding box center [777, 639] width 64 height 26
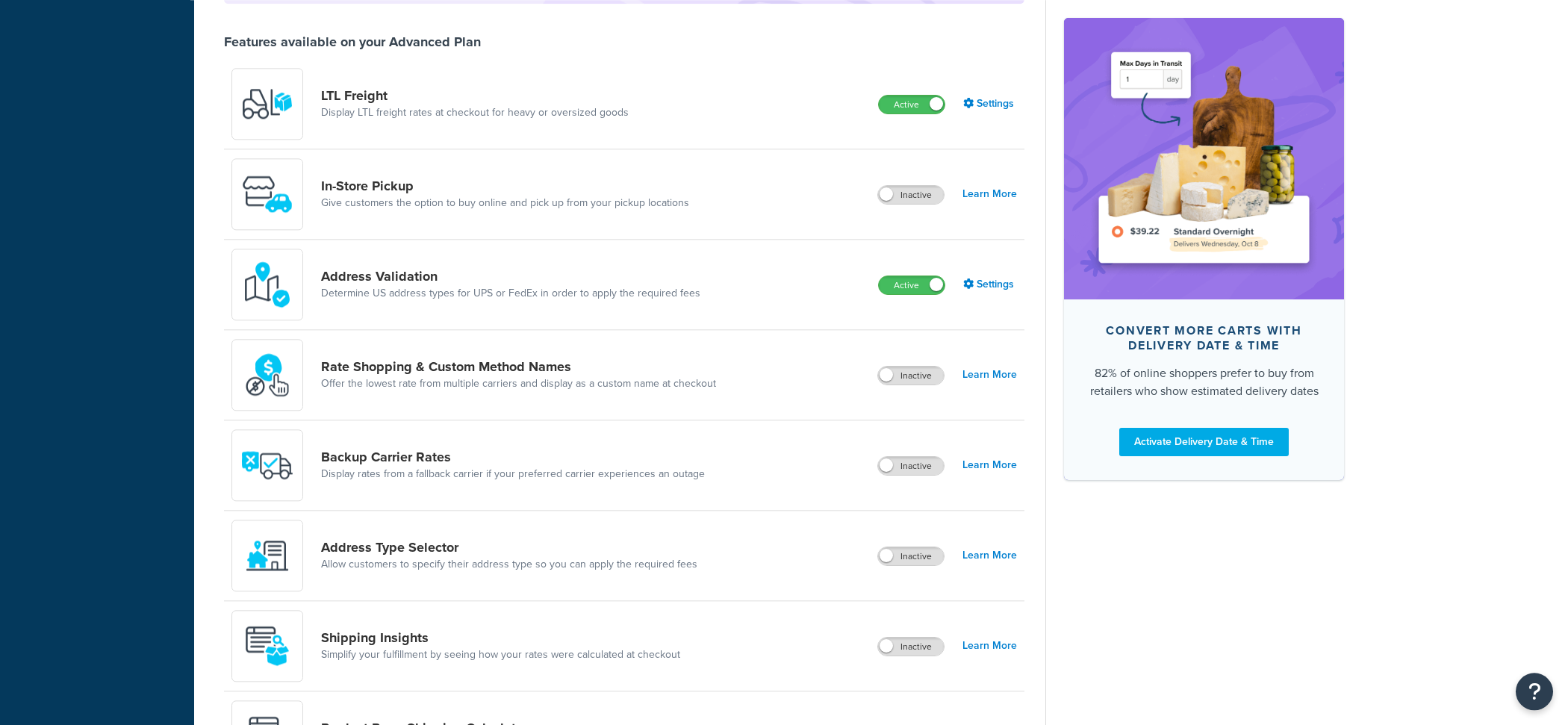
scroll to position [538, 0]
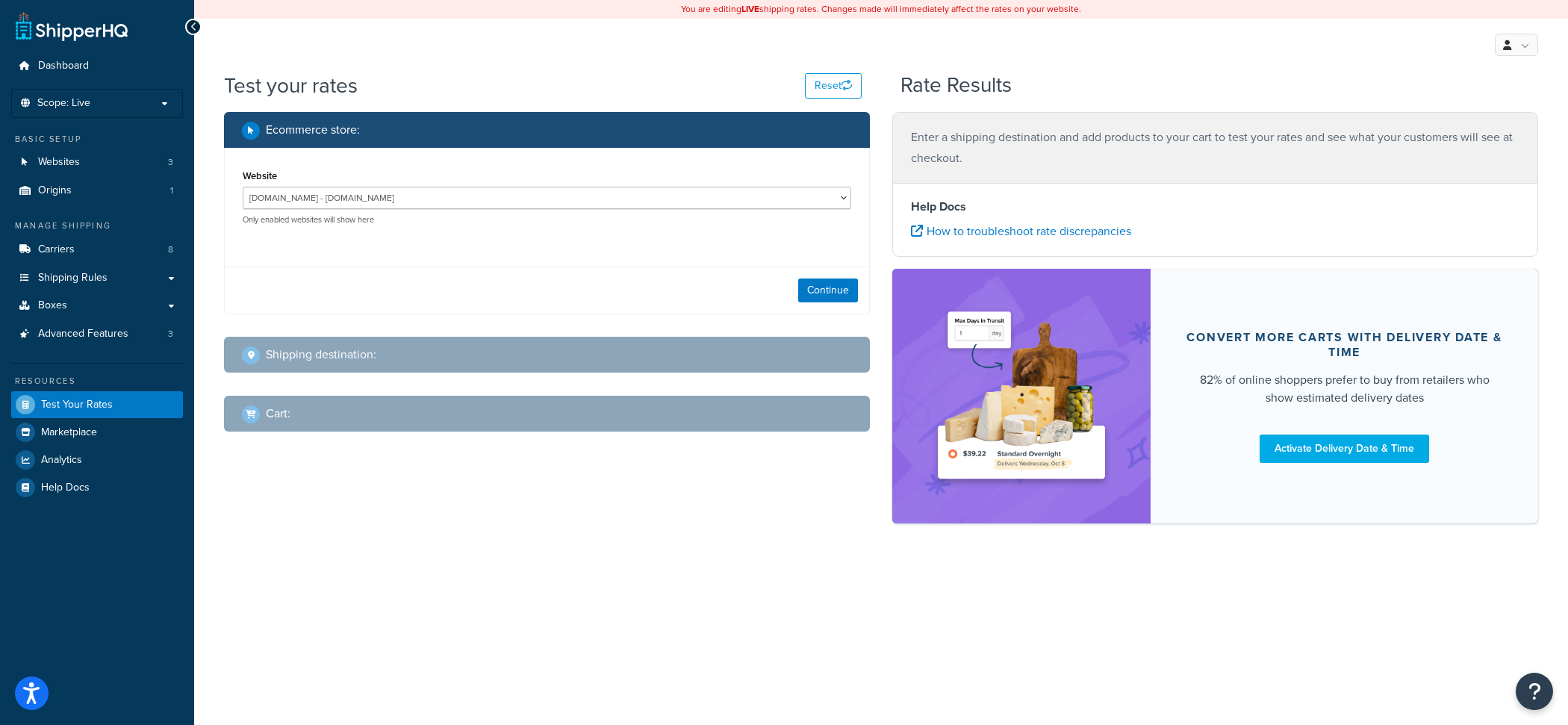
click at [673, 187] on div "Website [DOMAIN_NAME] - [DOMAIN_NAME] Staging Benchmark Site - [DOMAIN_NAME] On…" at bounding box center [546, 195] width 608 height 60
click at [815, 291] on button "Continue" at bounding box center [828, 291] width 60 height 24
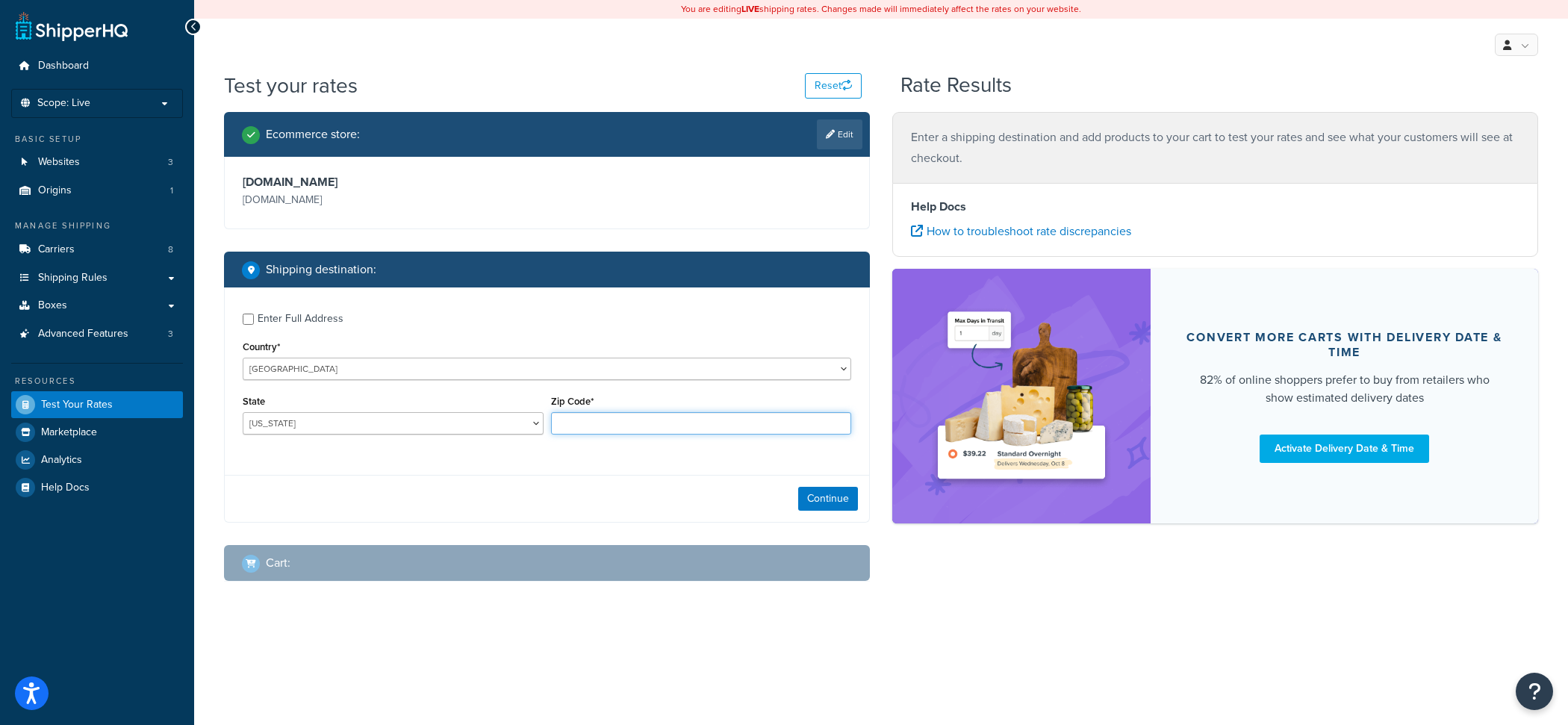
click at [614, 428] on input "Zip Code*" at bounding box center [701, 423] width 301 height 23
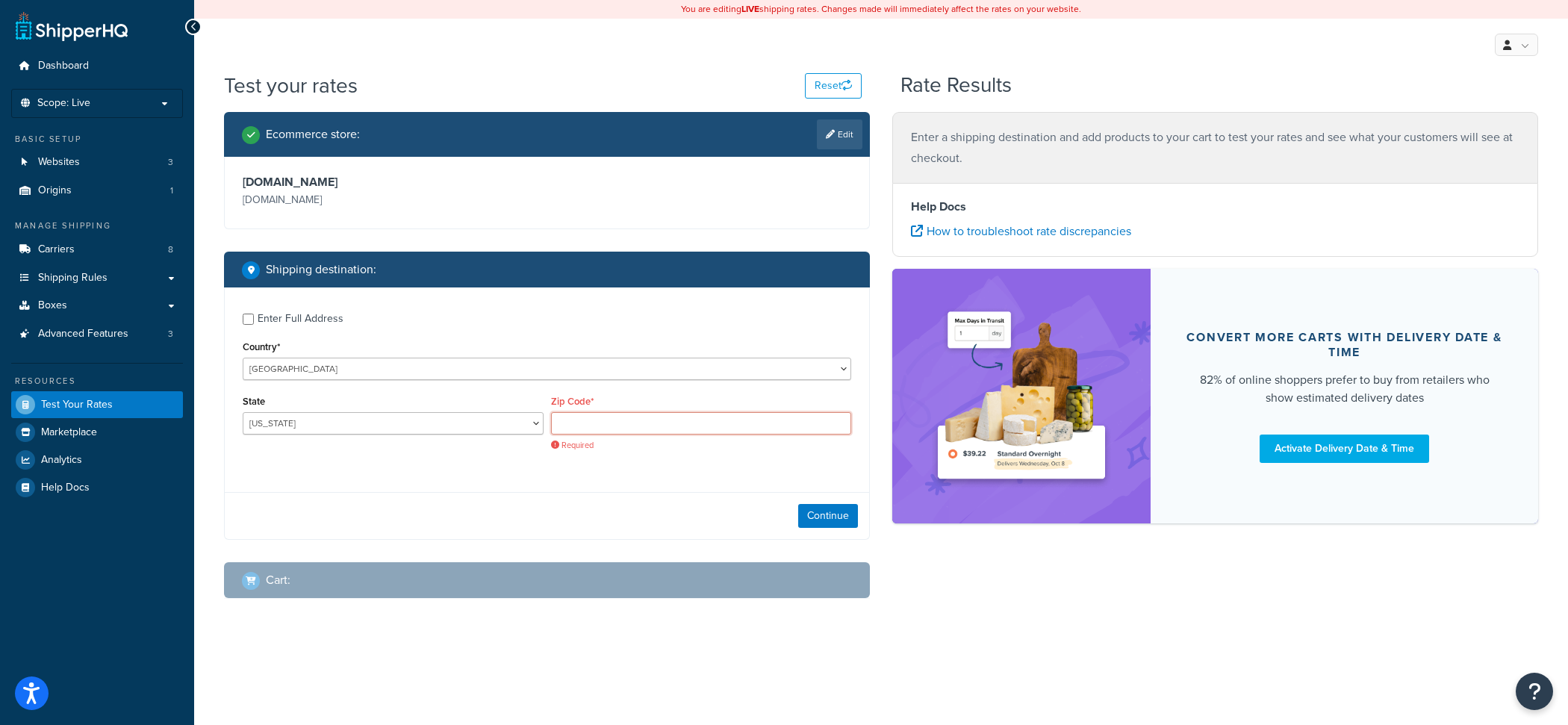
paste input "43137-2502"
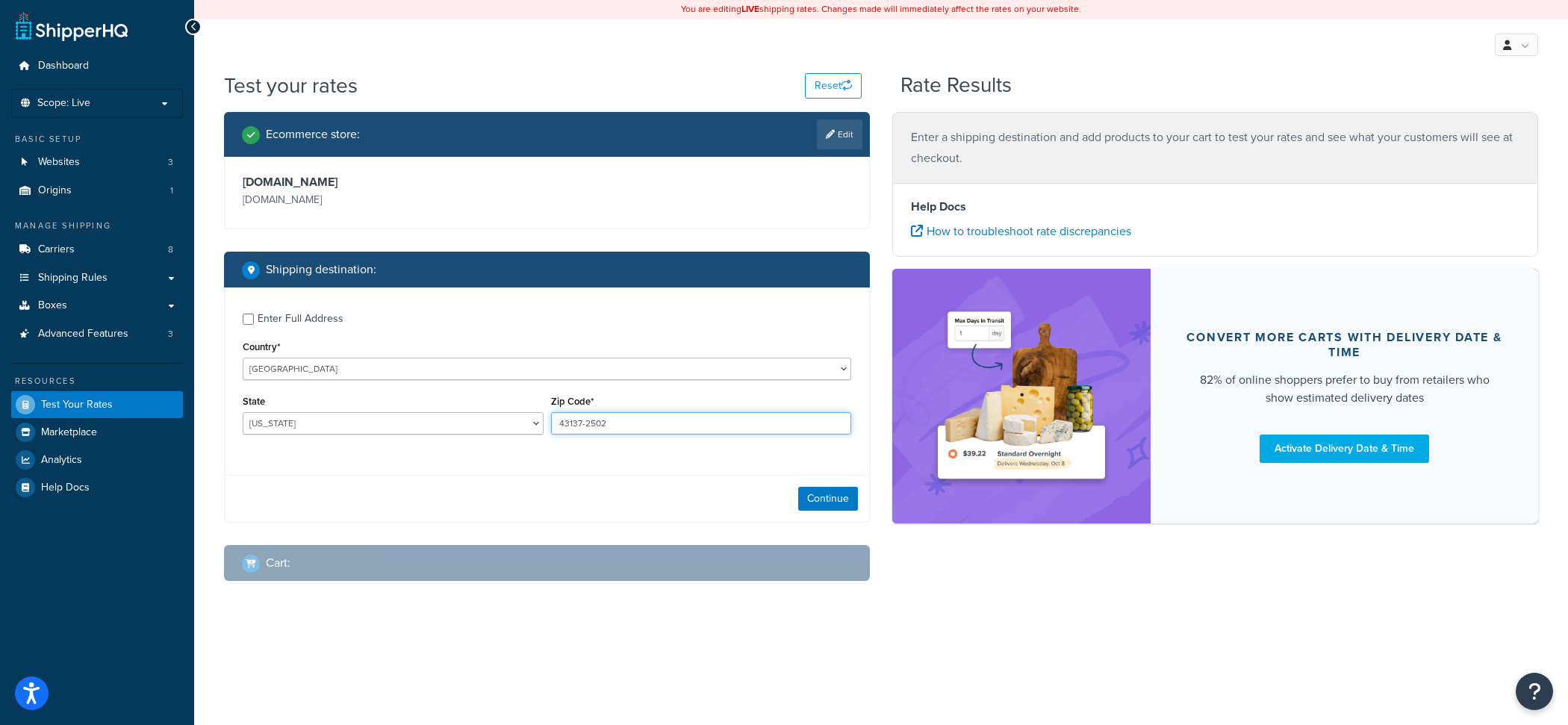
type input "43137-2502"
click at [242, 413] on select "[US_STATE] [US_STATE] [US_STATE] [US_STATE] [US_STATE] Armed Forces Americas Ar…" at bounding box center [392, 423] width 301 height 23
select select "OH"
click option "[US_STATE]" at bounding box center [0, 0] width 0 height 0
click at [818, 493] on button "Continue" at bounding box center [828, 499] width 60 height 24
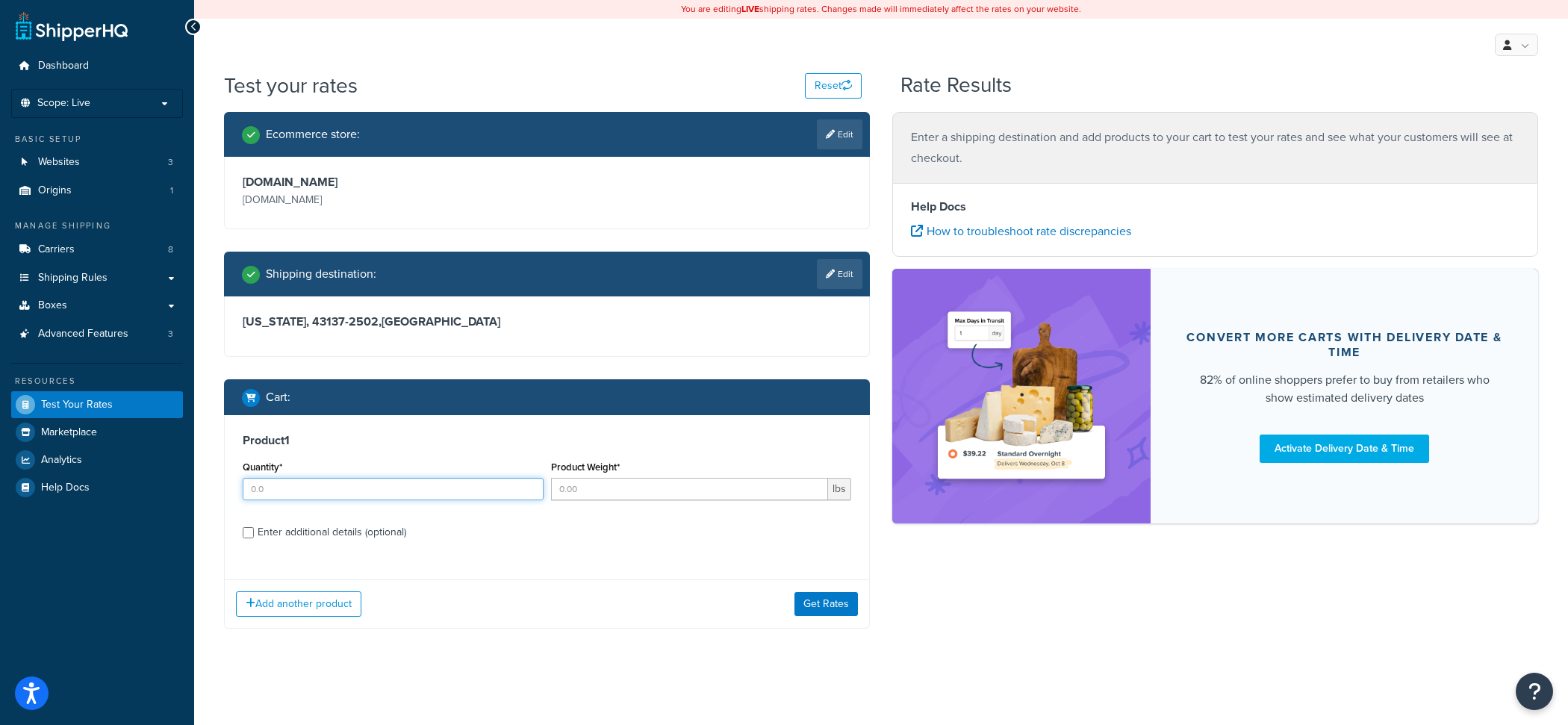
click at [461, 485] on input "Quantity*" at bounding box center [392, 489] width 301 height 23
type input "1"
type input "5"
click at [383, 533] on div "Enter additional details (optional)" at bounding box center [332, 532] width 148 height 21
click at [254, 533] on input "Enter additional details (optional)" at bounding box center [248, 533] width 11 height 11
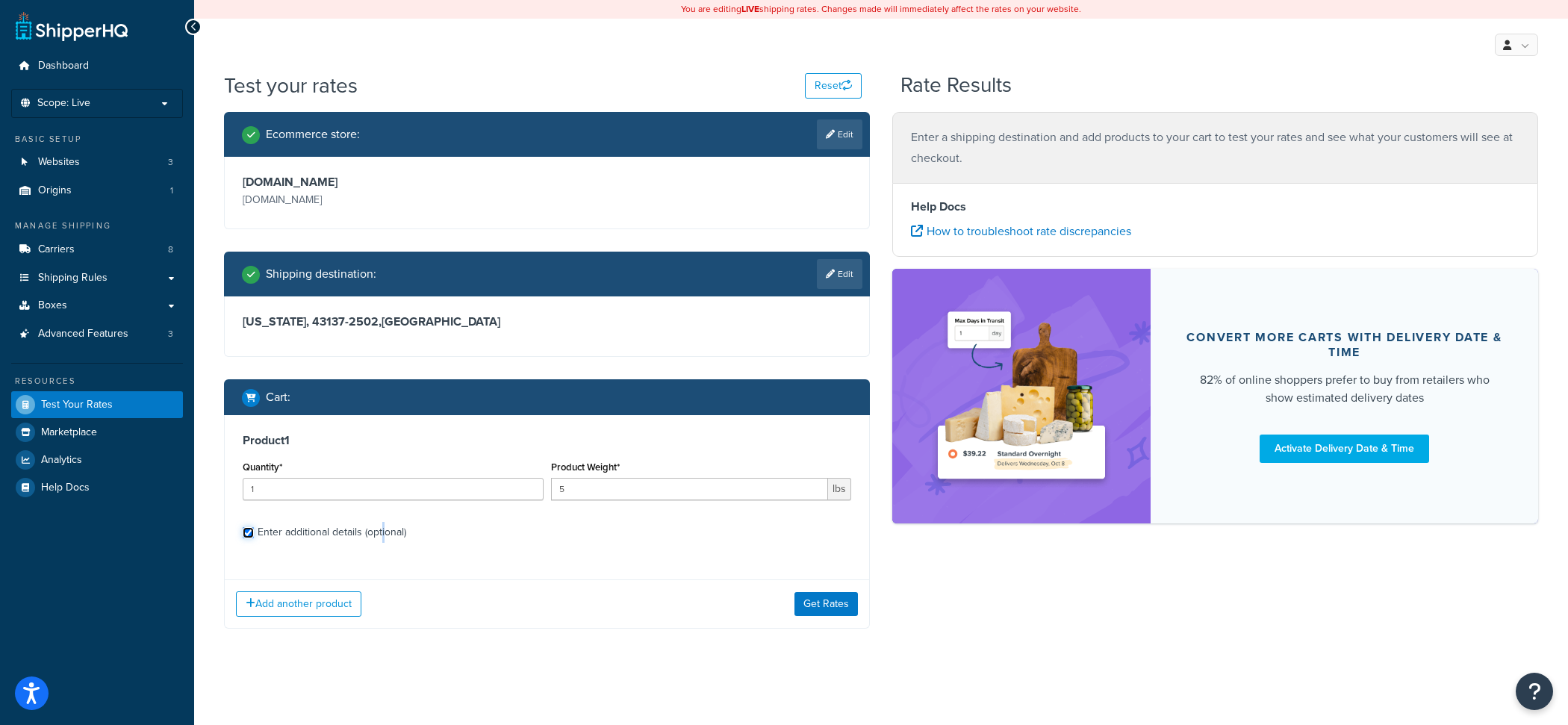
checkbox input "true"
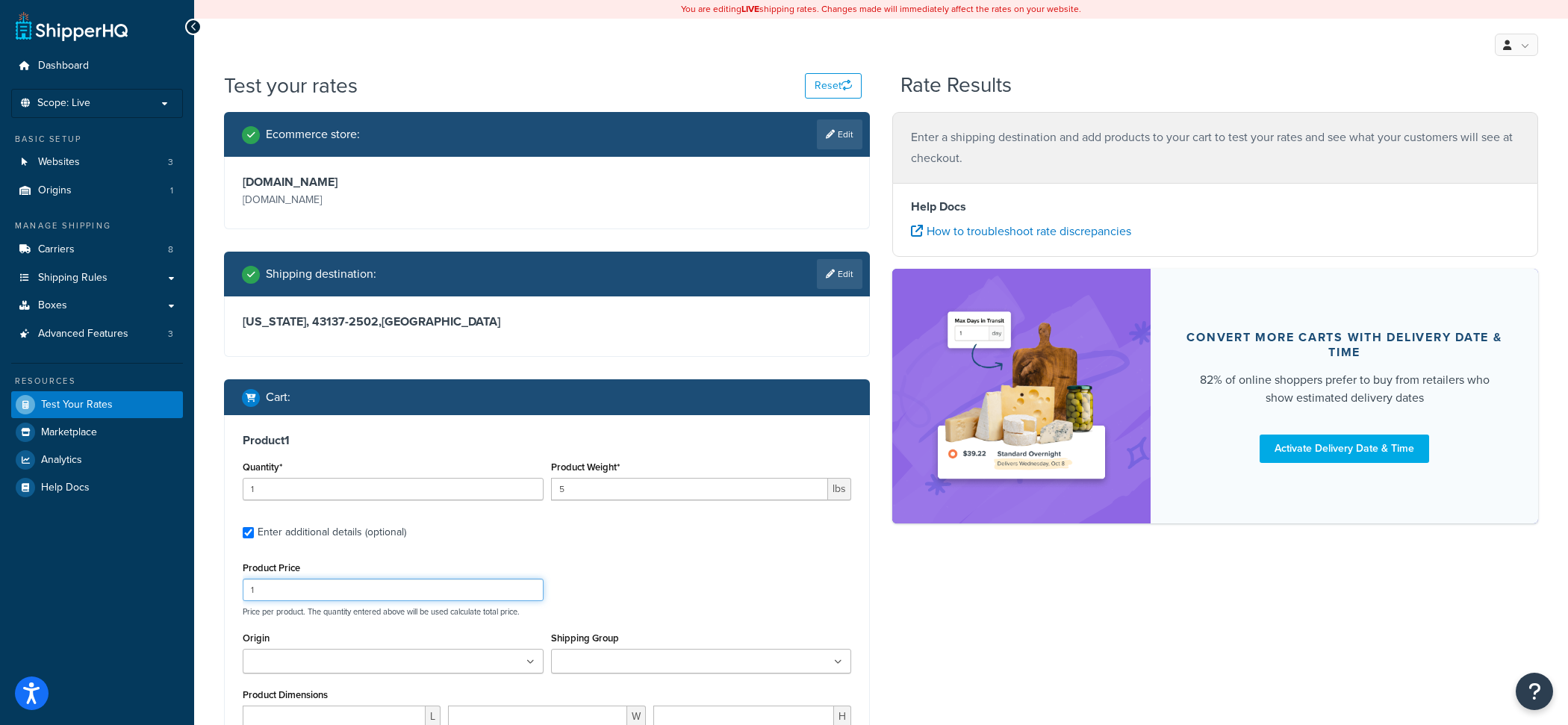
click at [377, 589] on input "1" at bounding box center [392, 590] width 301 height 23
click at [331, 488] on input "1" at bounding box center [392, 489] width 301 height 23
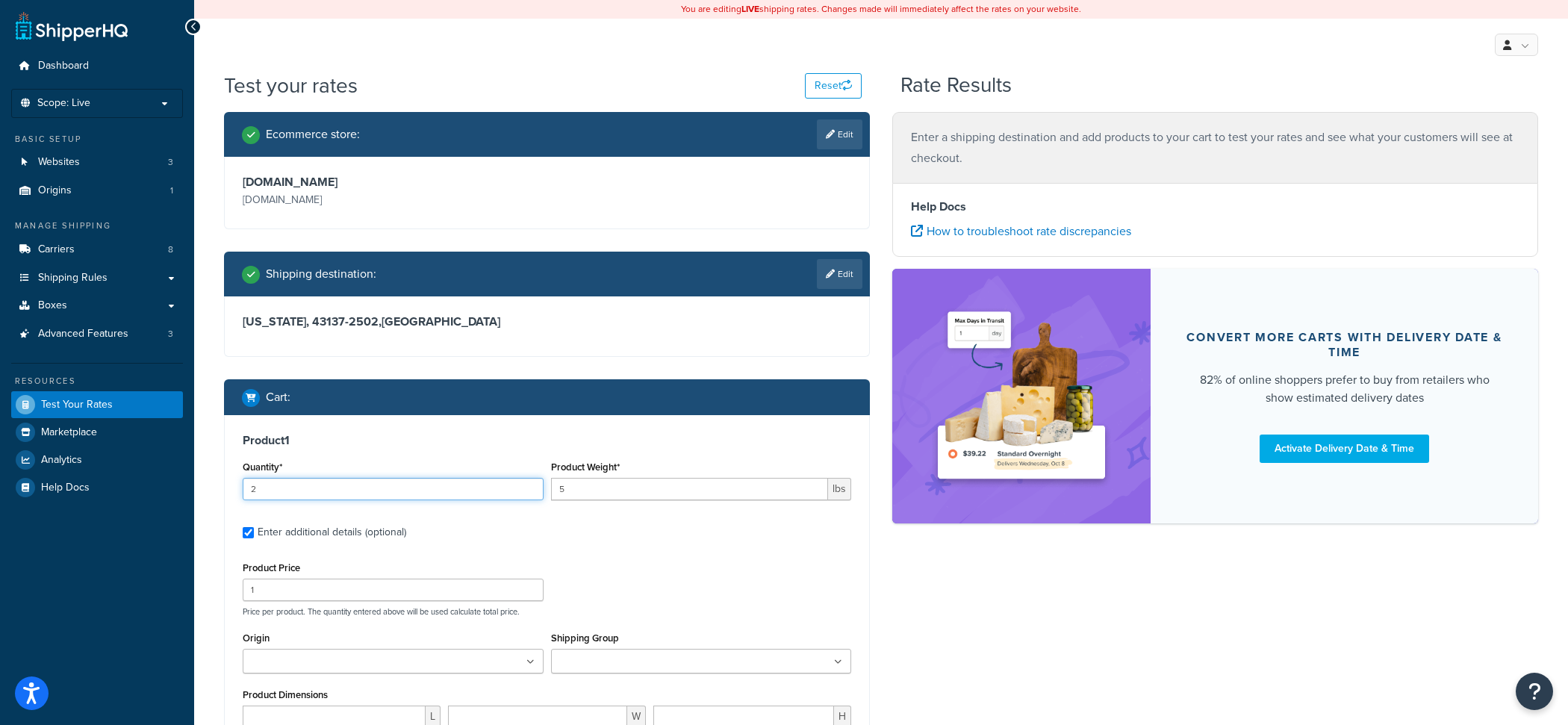
type input "2"
click at [318, 579] on div "Product Price 1" at bounding box center [392, 580] width 301 height 44
click at [318, 591] on input "1" at bounding box center [392, 590] width 301 height 23
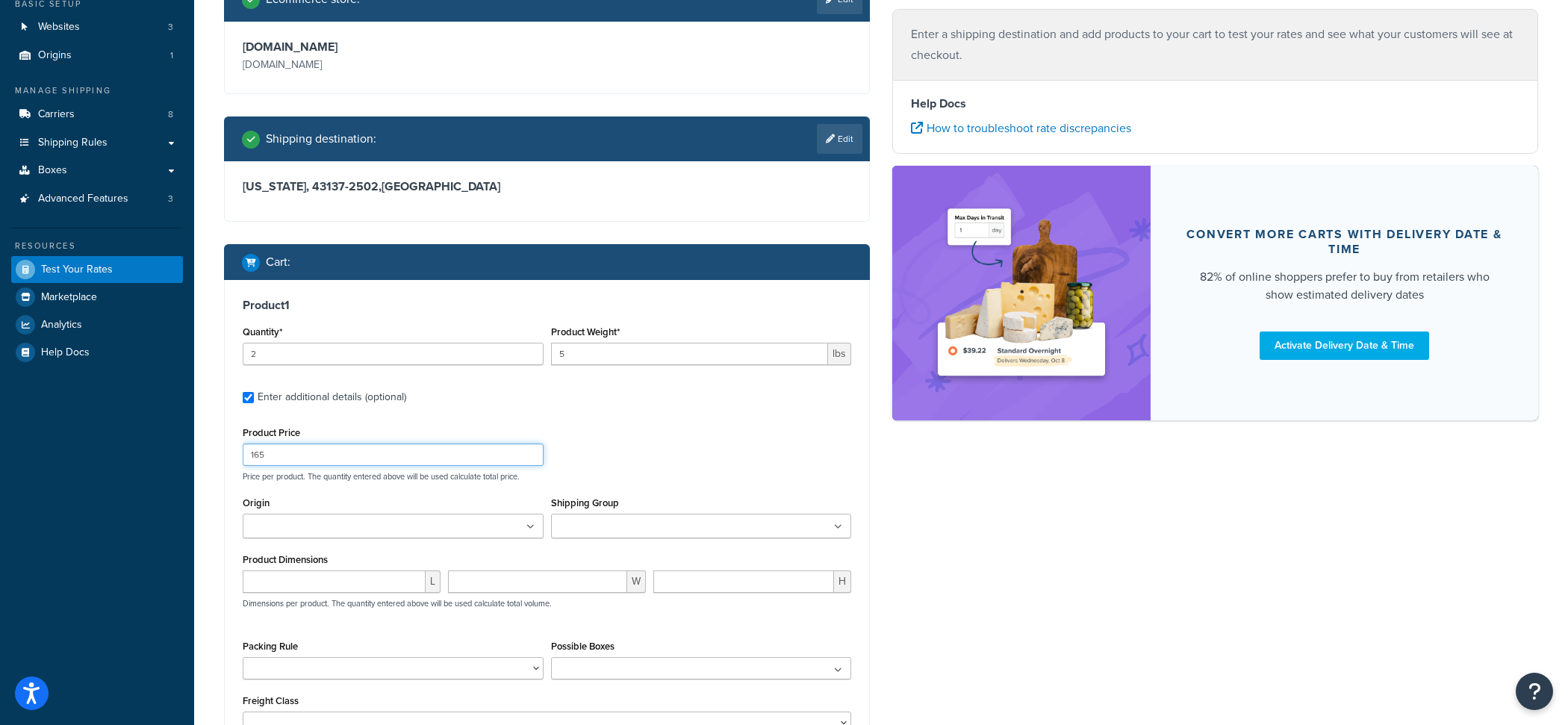
scroll to position [332, 0]
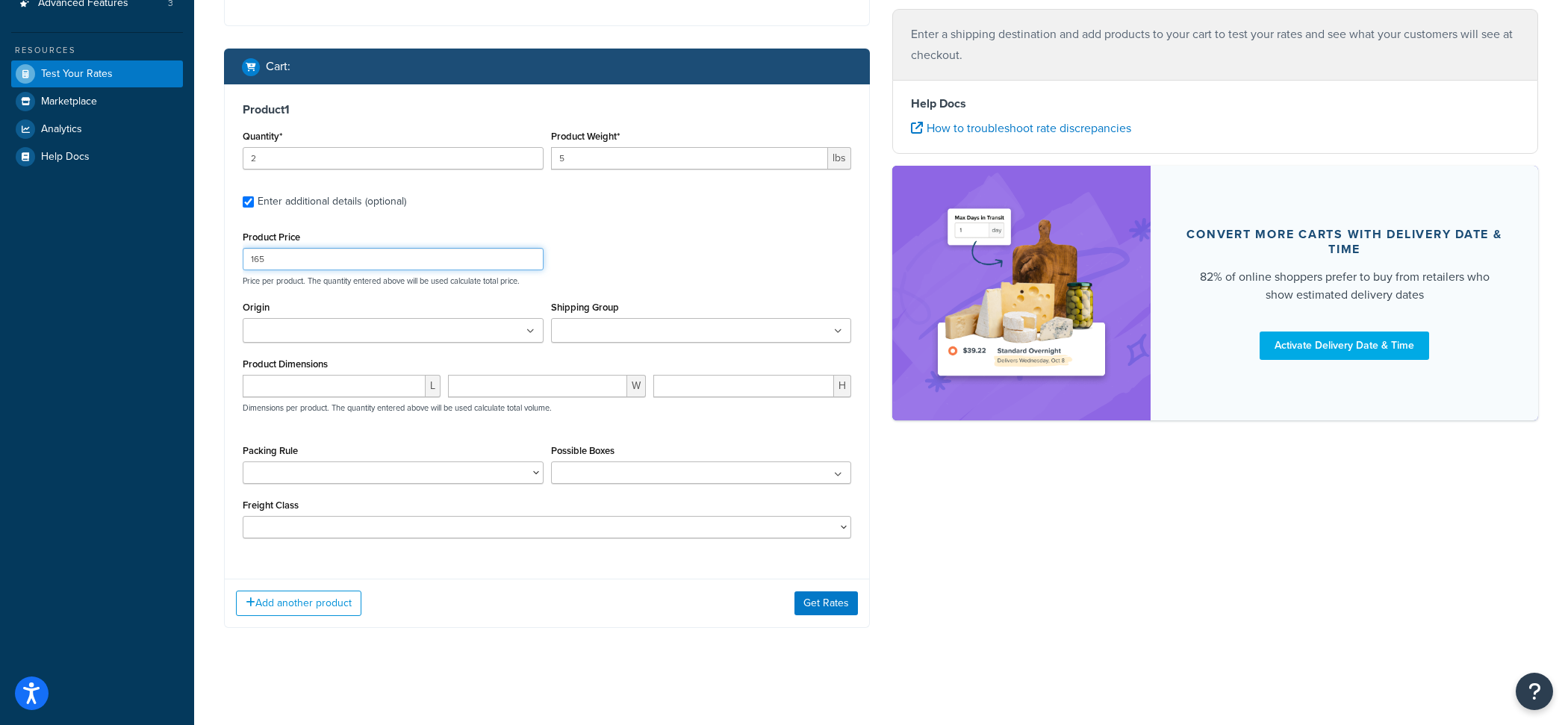
type input "165"
click at [857, 593] on div "Add another product Get Rates" at bounding box center [547, 603] width 645 height 48
click at [850, 594] on button "Get Rates" at bounding box center [826, 603] width 64 height 24
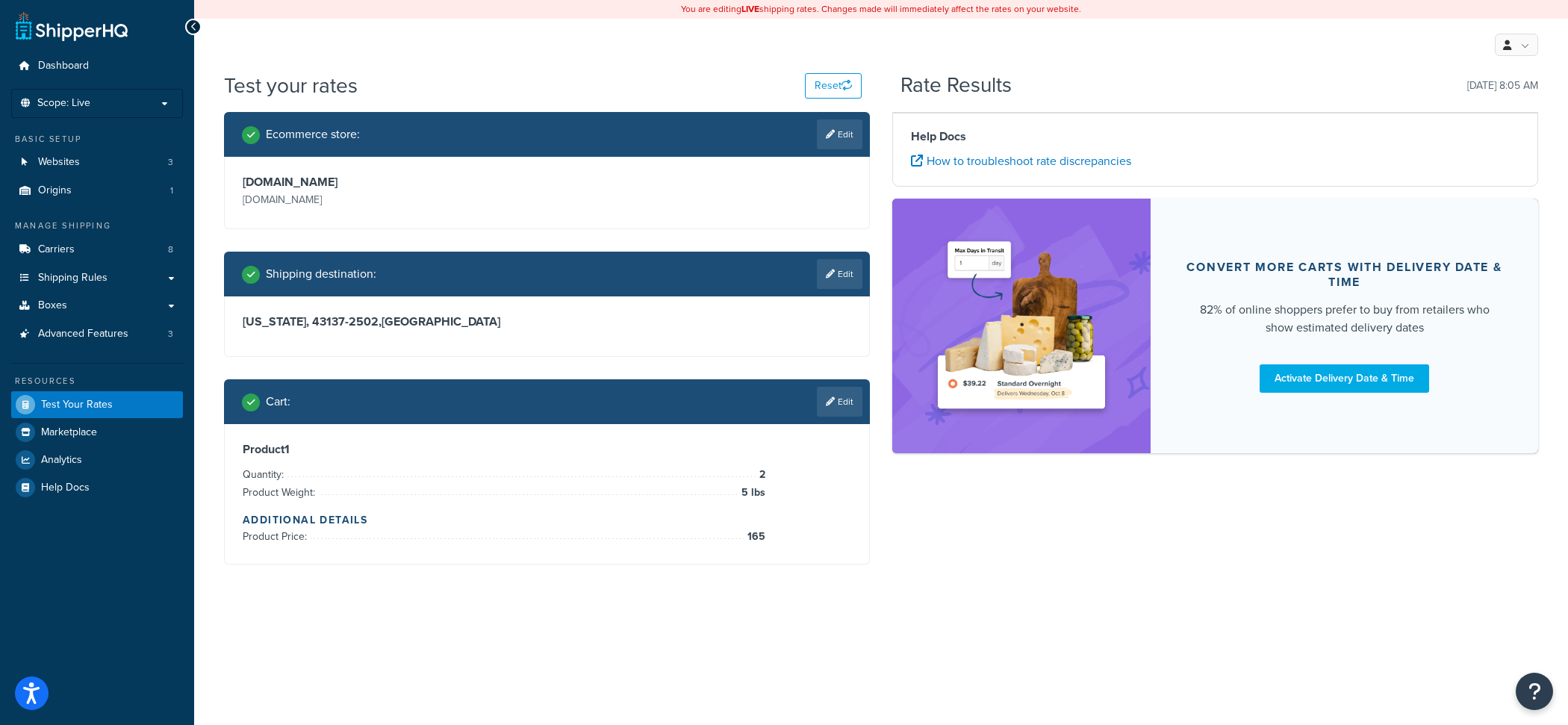
scroll to position [0, 0]
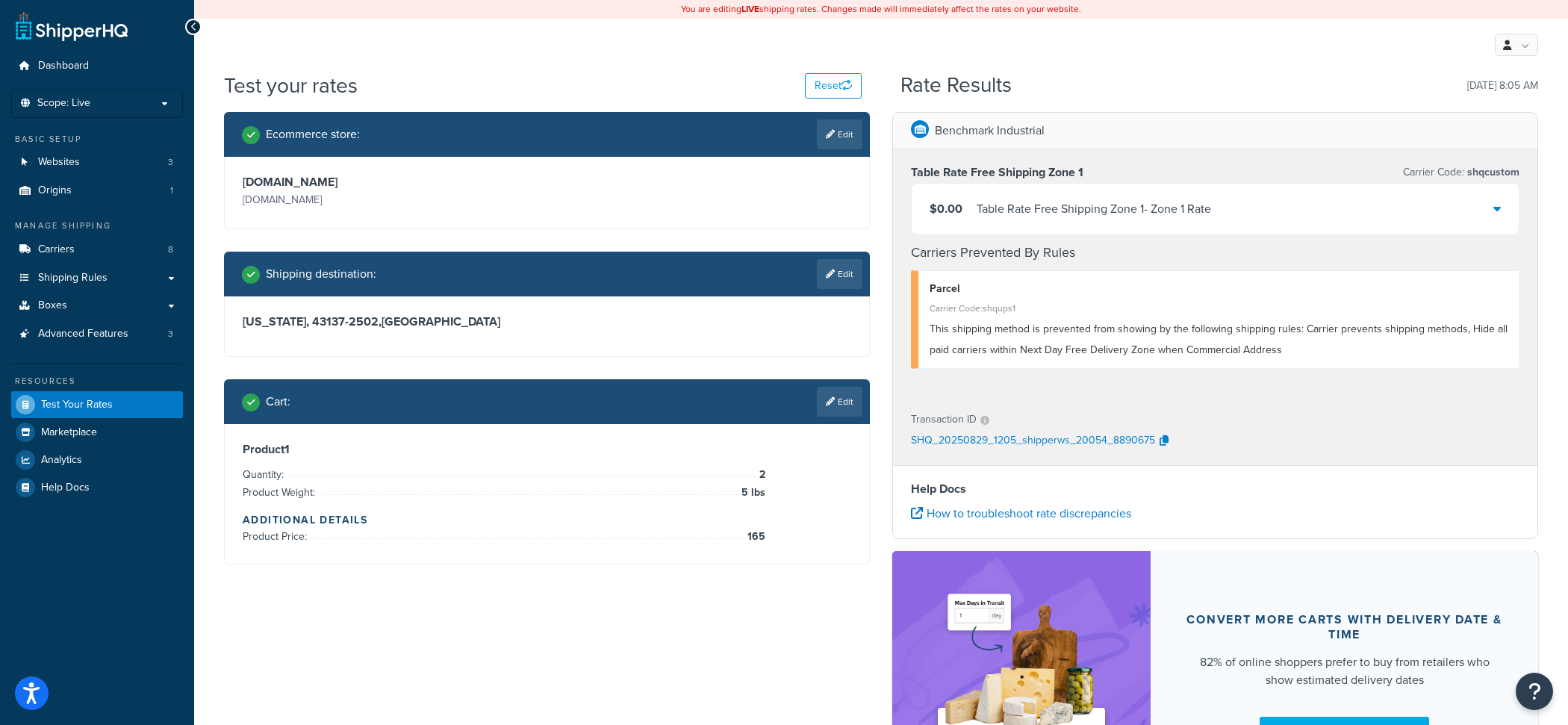
click at [1020, 186] on div "$0.00 Table Rate Free Shipping Zone 1 - Zone 1 Rate" at bounding box center [1215, 208] width 607 height 51
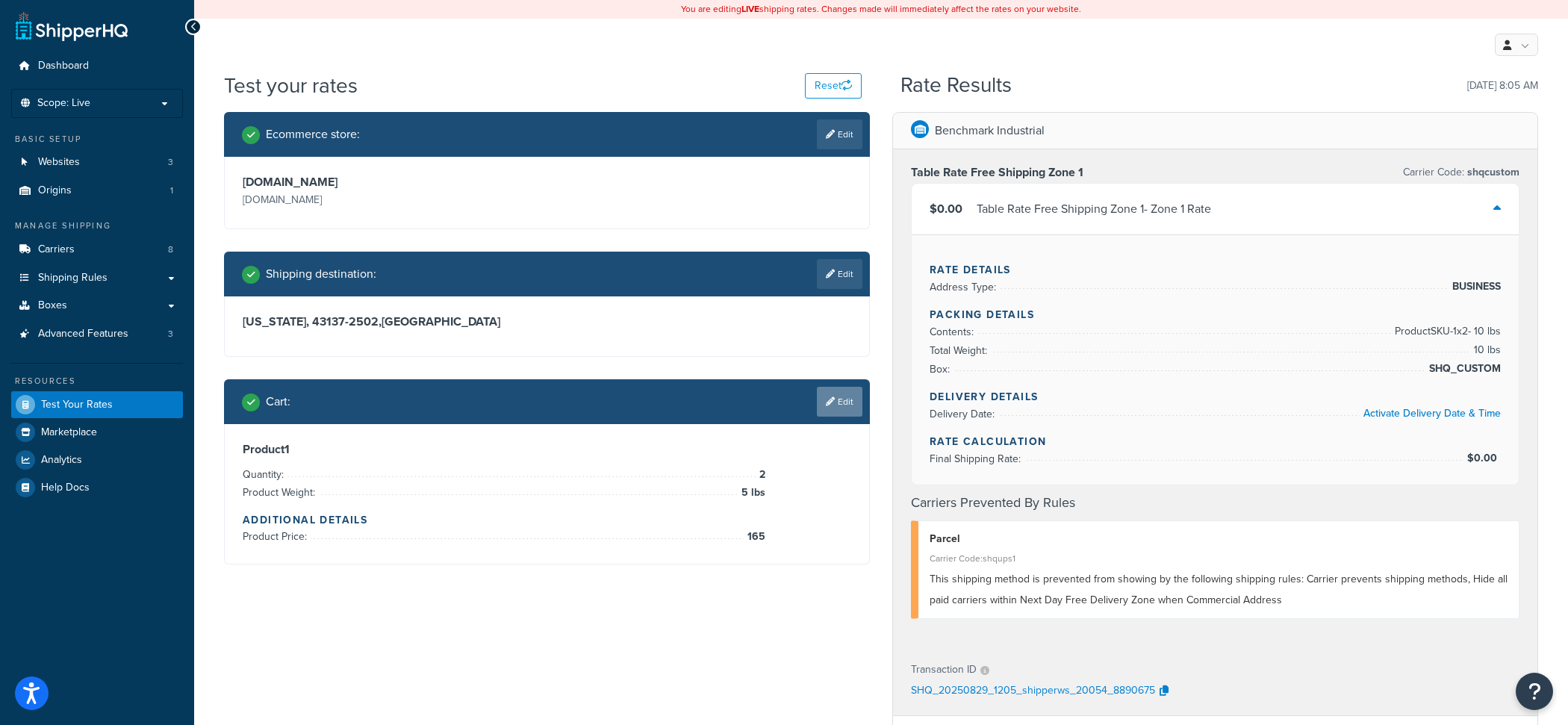
click at [837, 399] on link "Edit" at bounding box center [840, 402] width 46 height 30
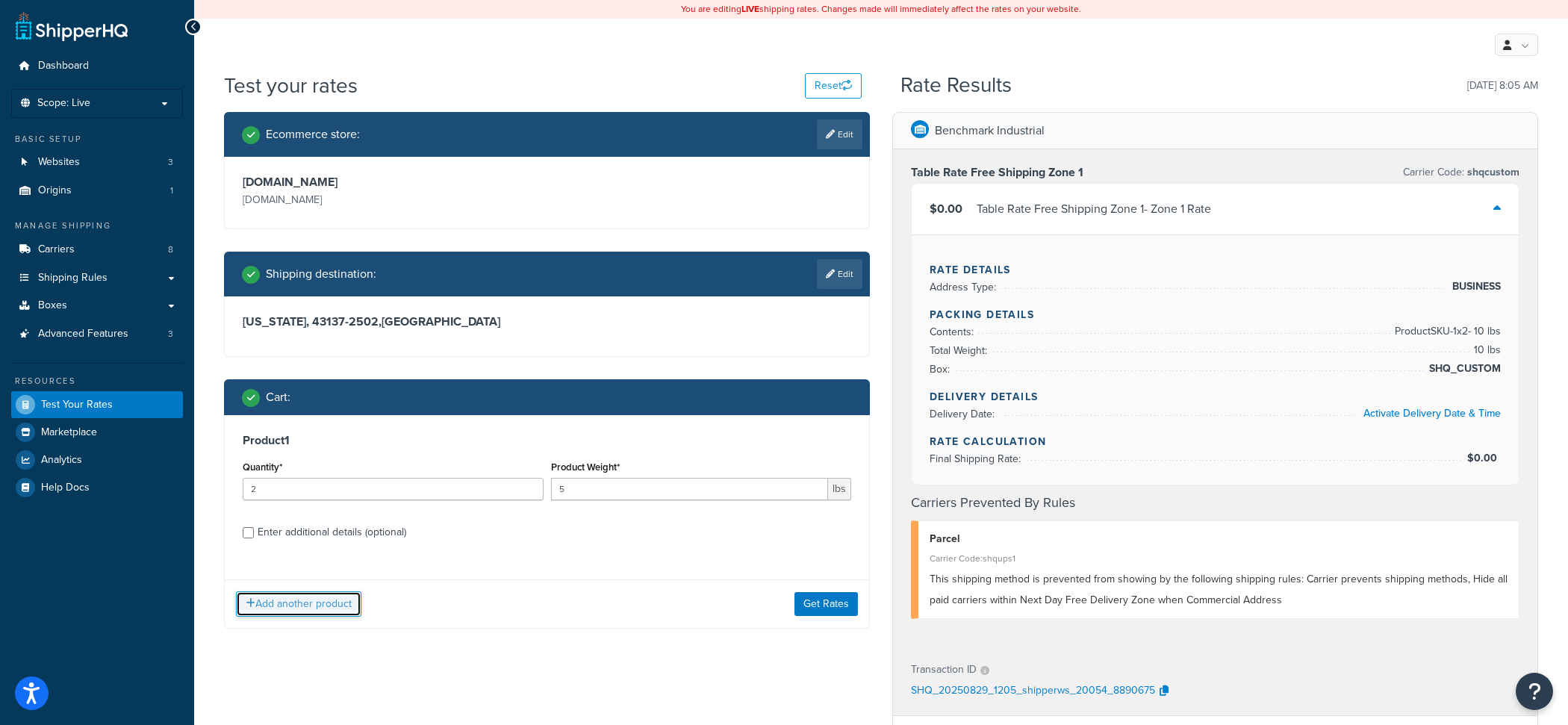
click at [312, 608] on button "Add another product" at bounding box center [298, 604] width 125 height 26
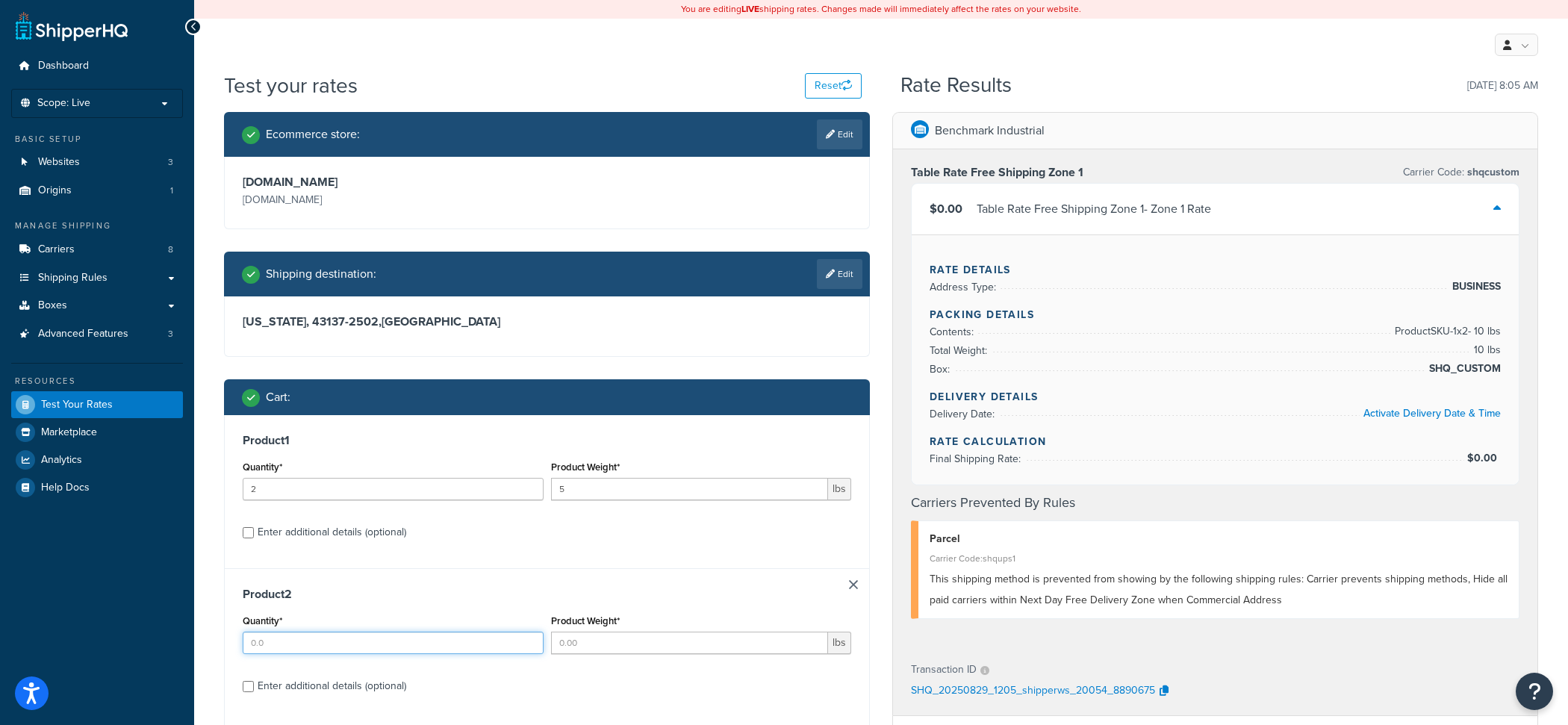
click at [402, 647] on input "Quantity*" at bounding box center [392, 643] width 301 height 23
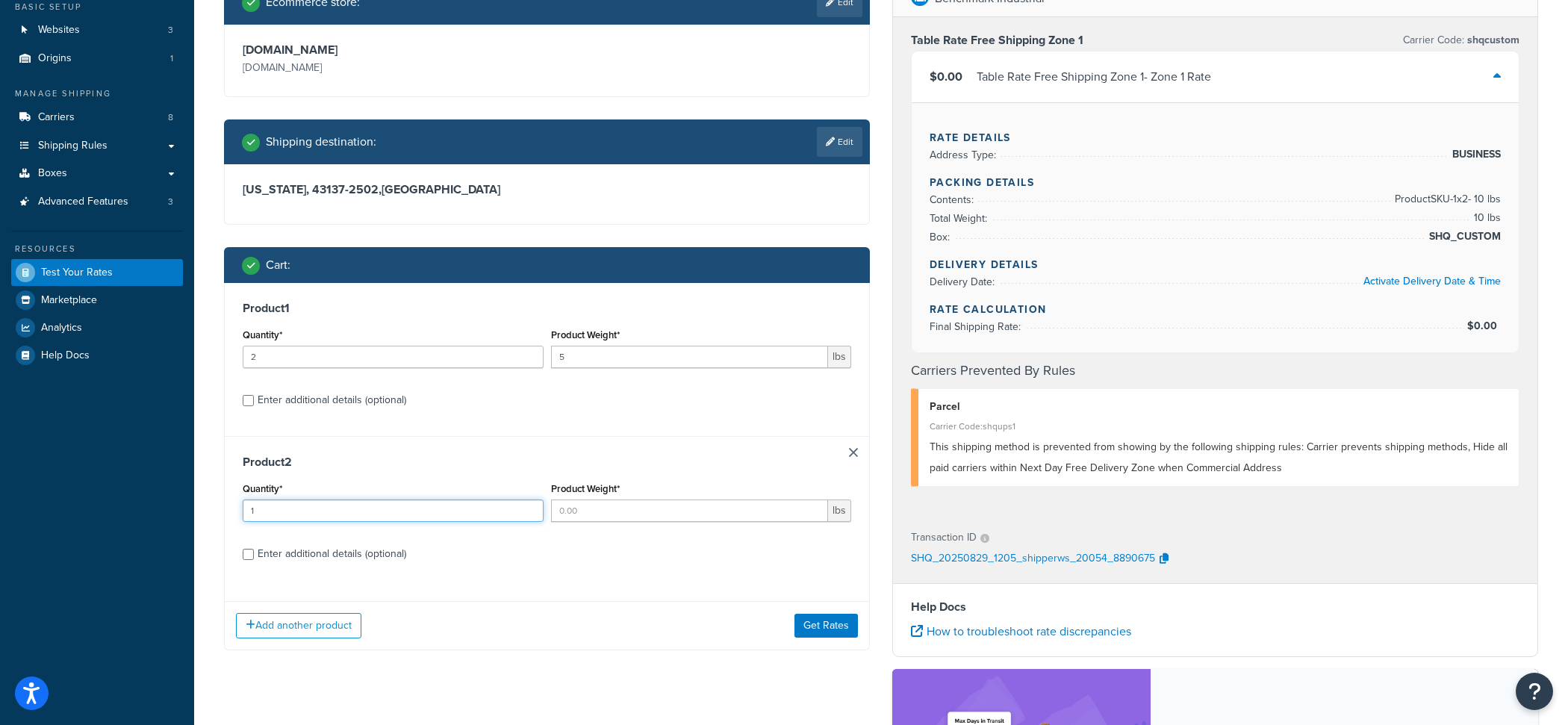
scroll to position [155, 0]
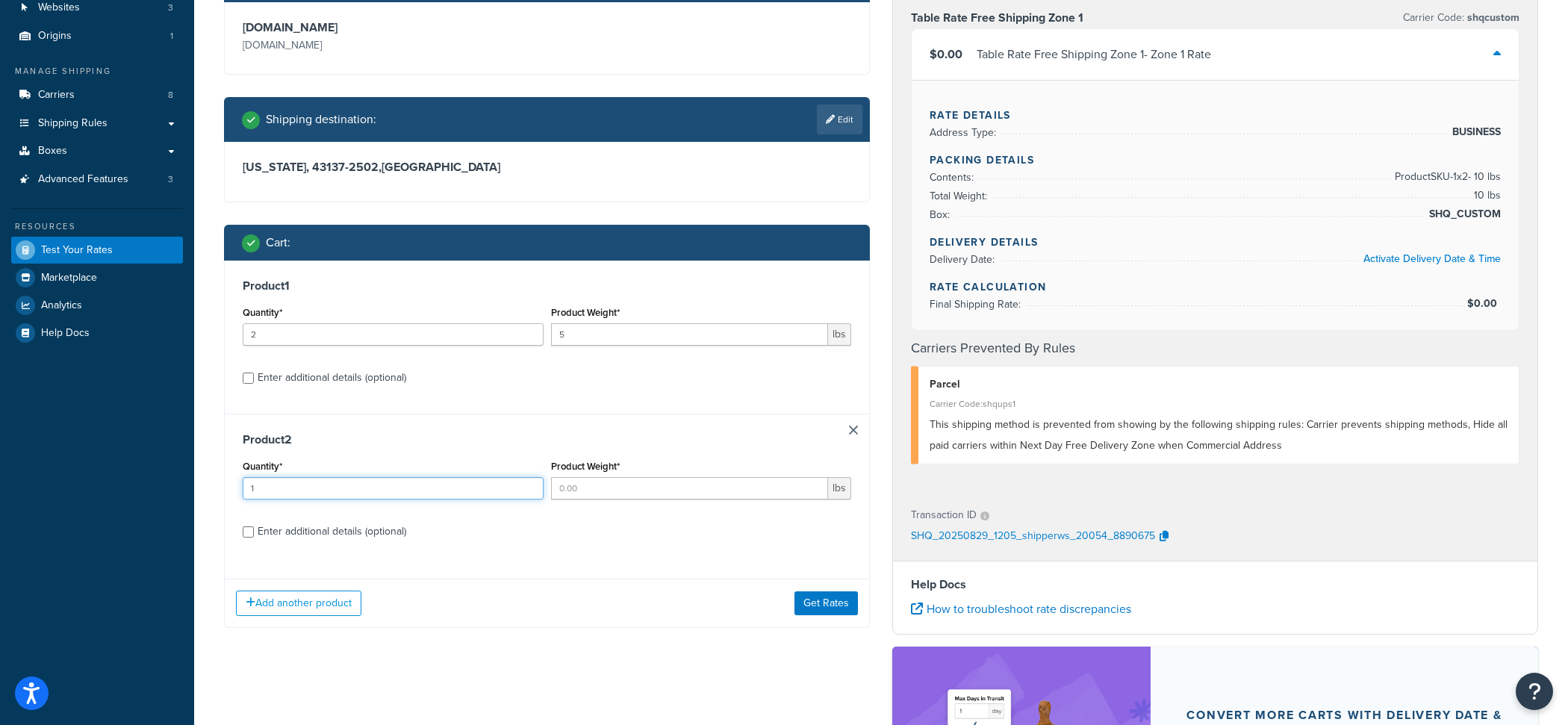
type input "1"
click at [339, 544] on div "Product 2 Quantity* 1 Product Weight* 1 lbs Enter additional details (optional)" at bounding box center [547, 491] width 645 height 154
click at [339, 539] on div "Enter additional details (optional)" at bounding box center [332, 532] width 148 height 21
click at [254, 538] on input "Enter additional details (optional)" at bounding box center [248, 532] width 11 height 11
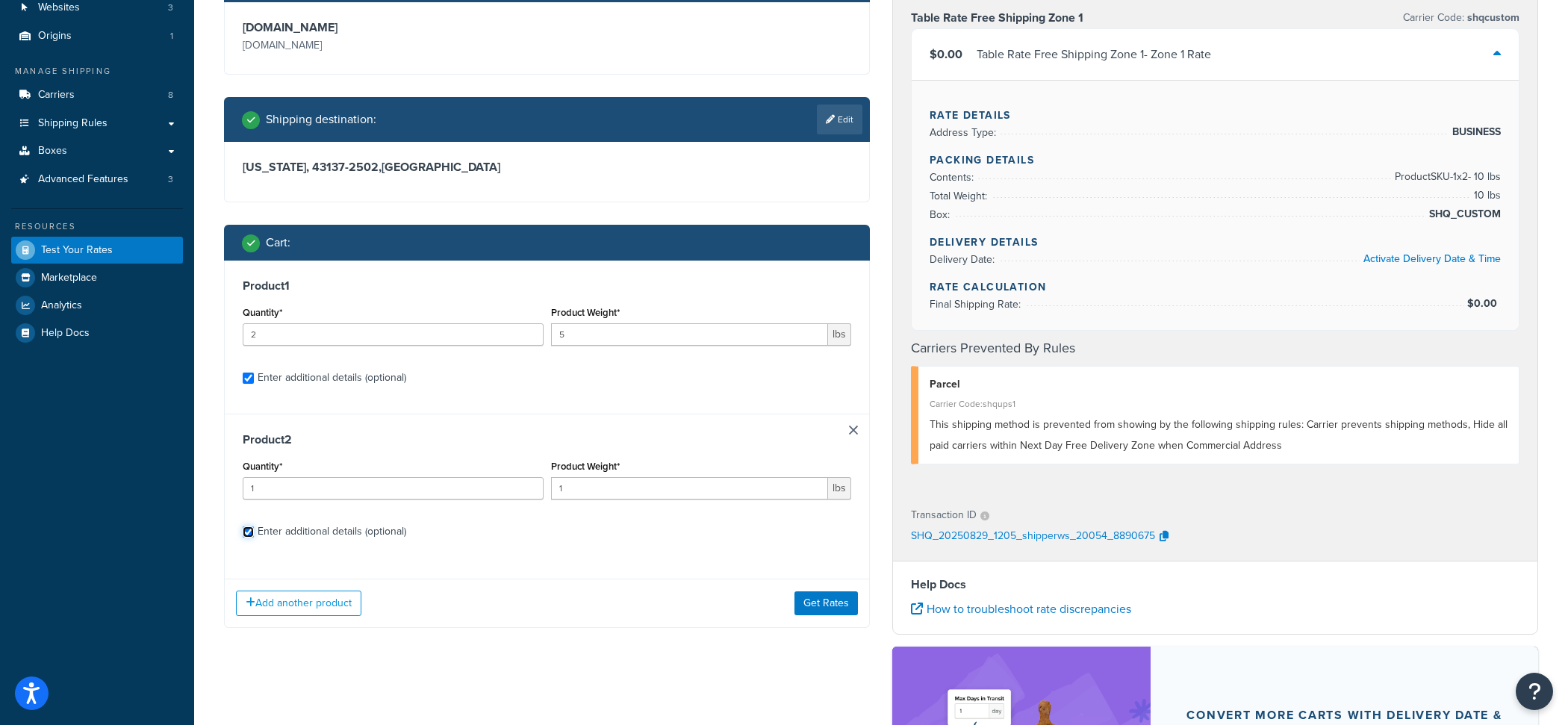
checkbox input "true"
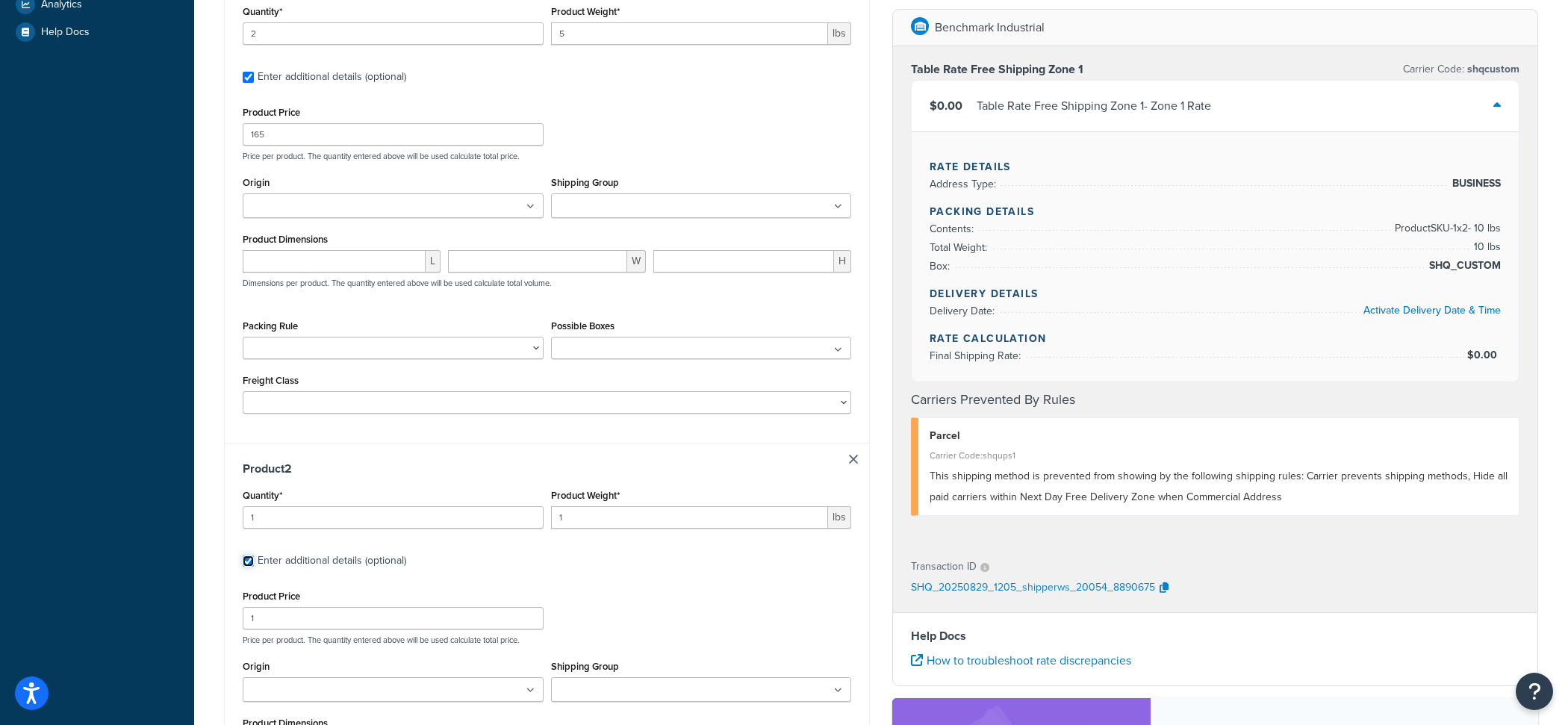
scroll to position [491, 0]
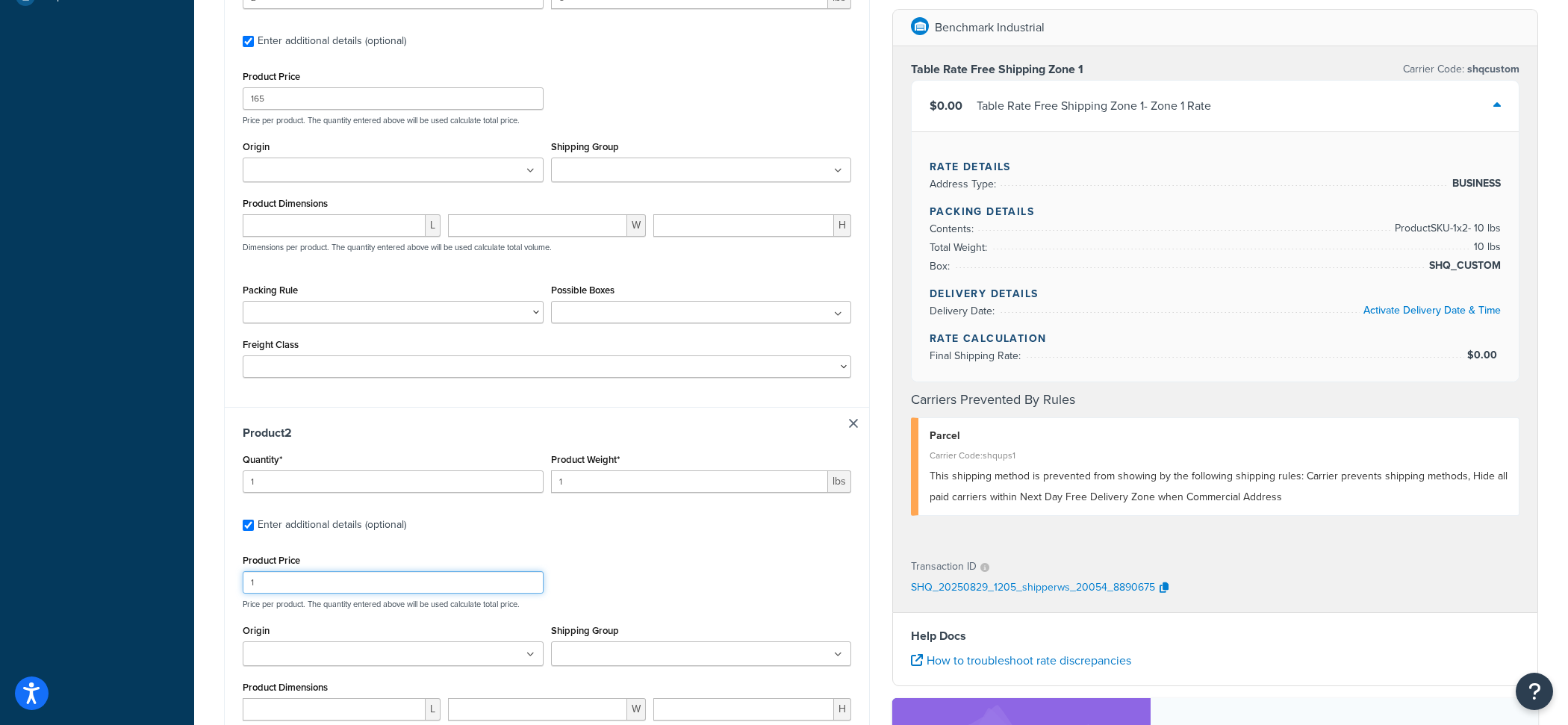
click at [295, 582] on input "1" at bounding box center [392, 582] width 301 height 23
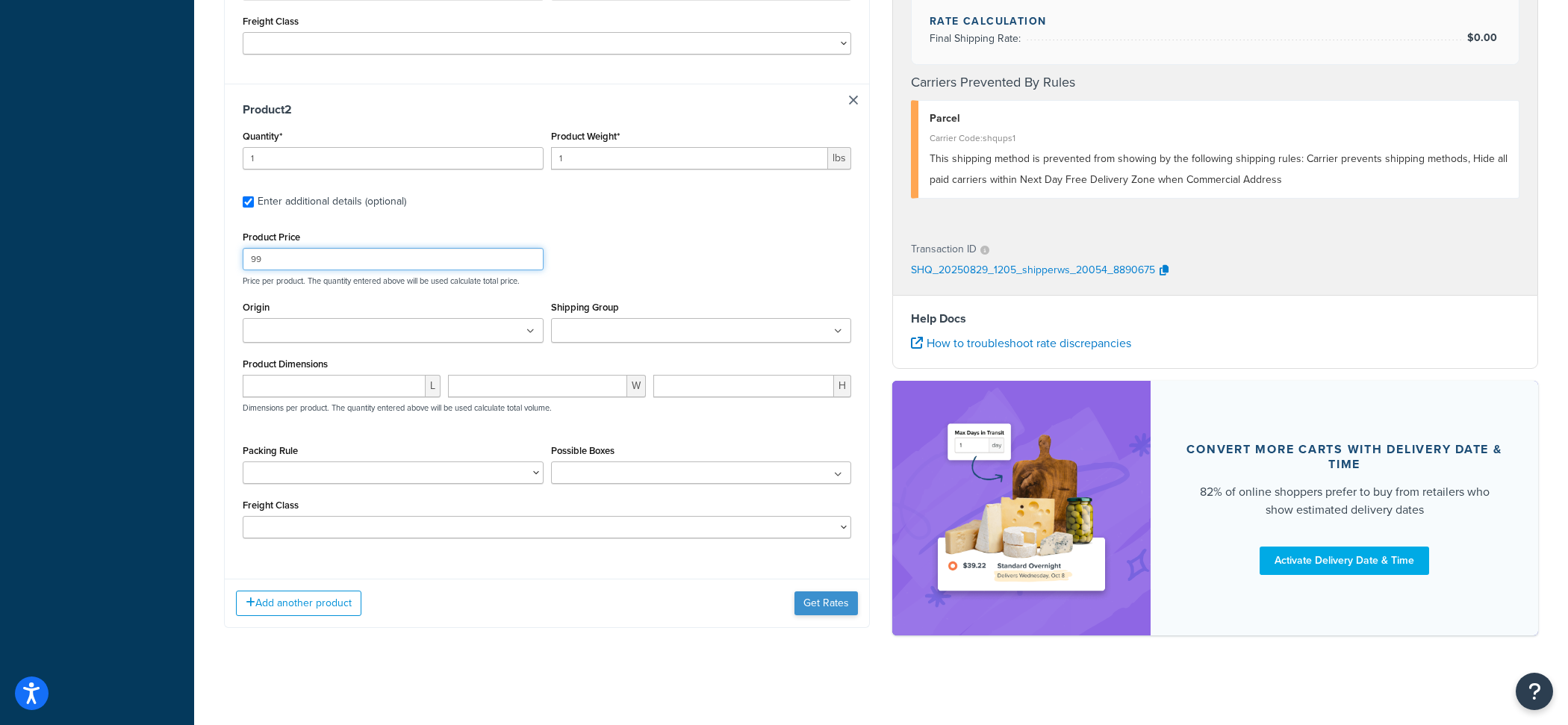
type input "99"
click at [840, 611] on button "Get Rates" at bounding box center [826, 603] width 64 height 24
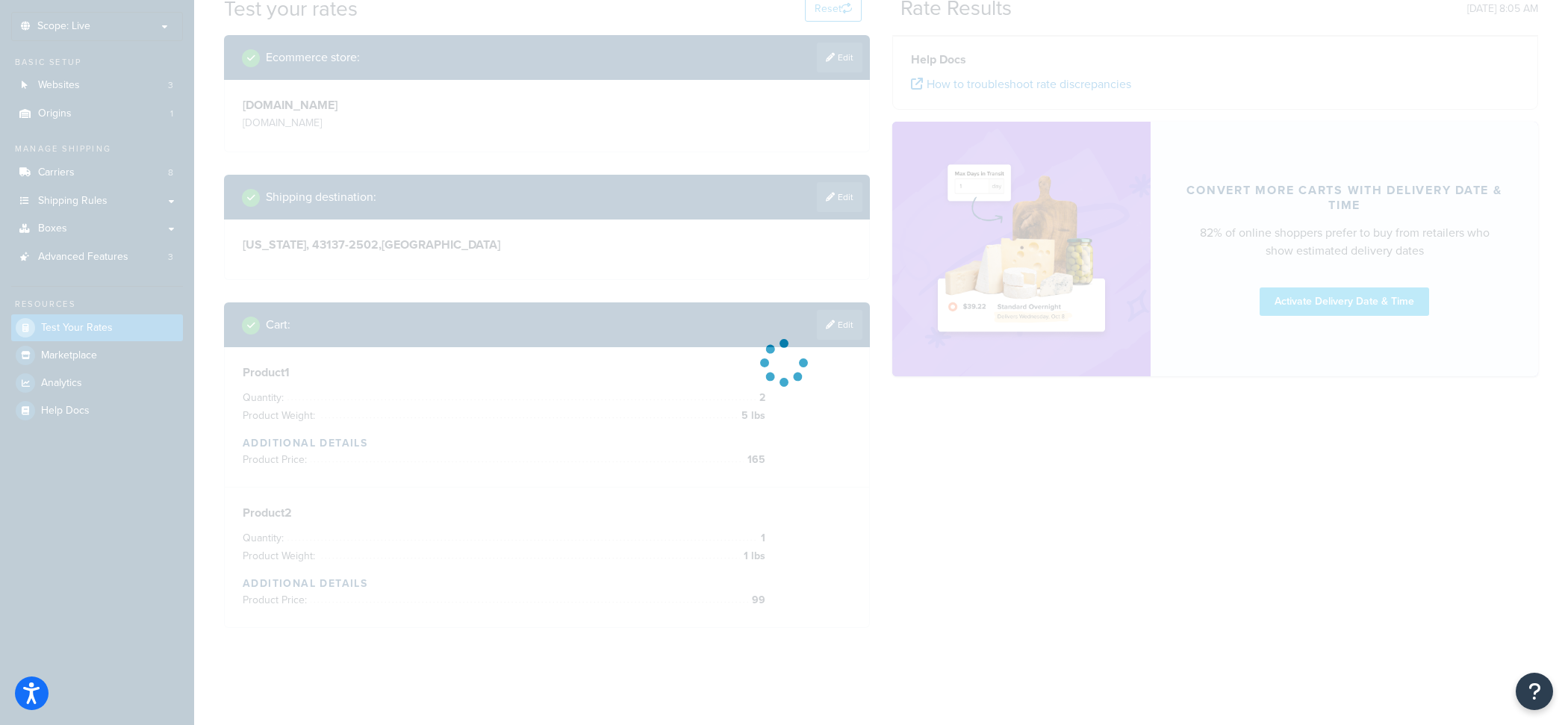
scroll to position [76, 0]
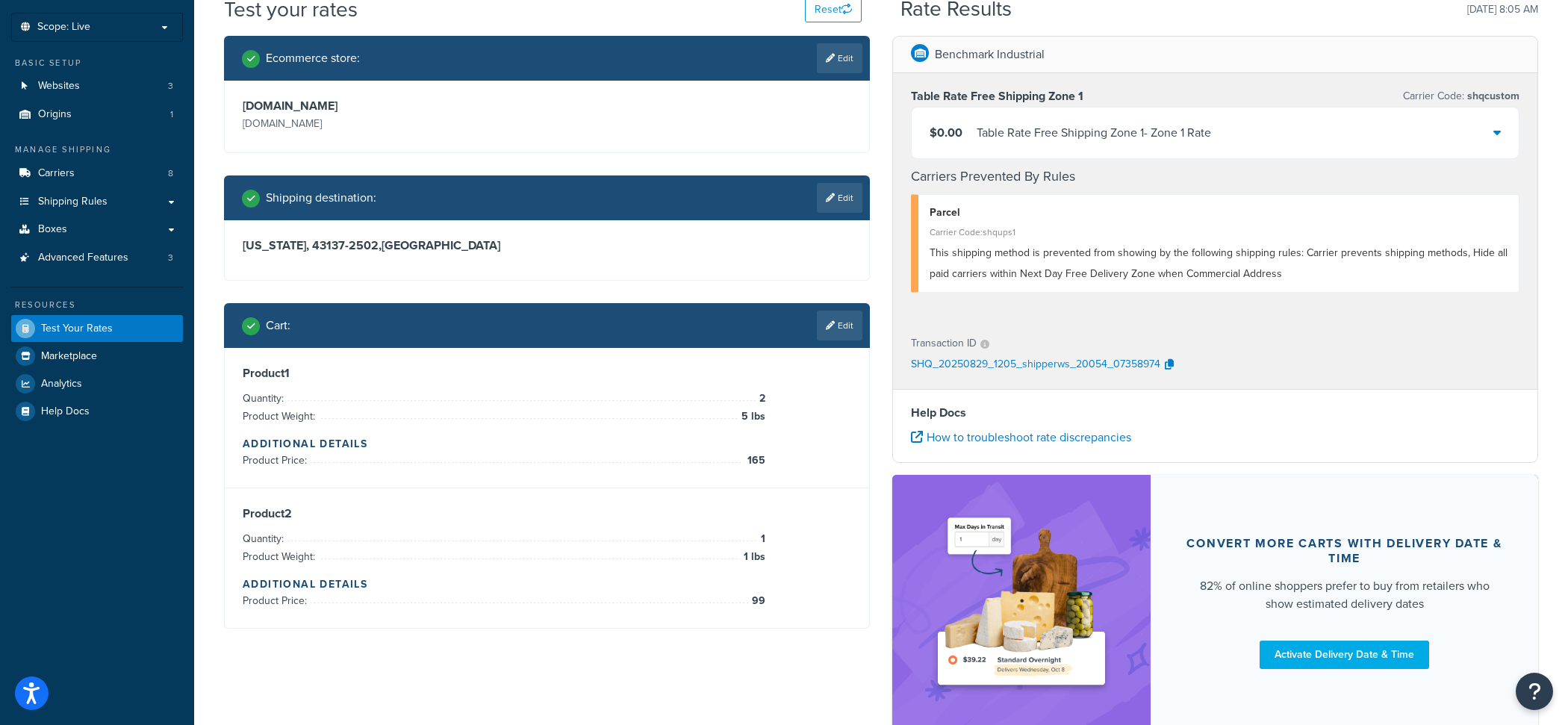
click at [1079, 144] on div "Table Rate Free Shipping Zone 1 - Zone 1 Rate" at bounding box center [1093, 133] width 235 height 21
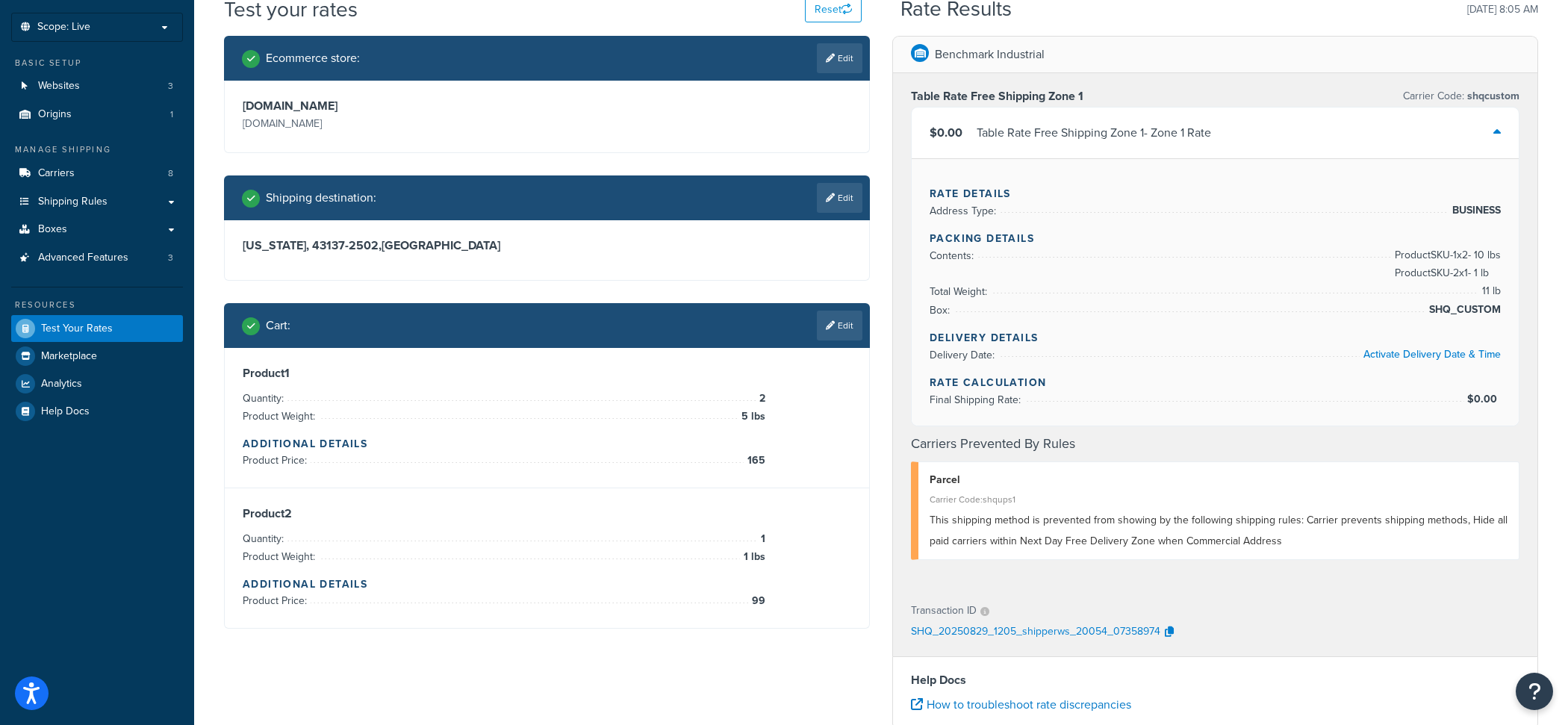
click at [808, 336] on div "Cart : Edit" at bounding box center [551, 326] width 621 height 30
click at [826, 336] on link "Edit" at bounding box center [840, 326] width 46 height 30
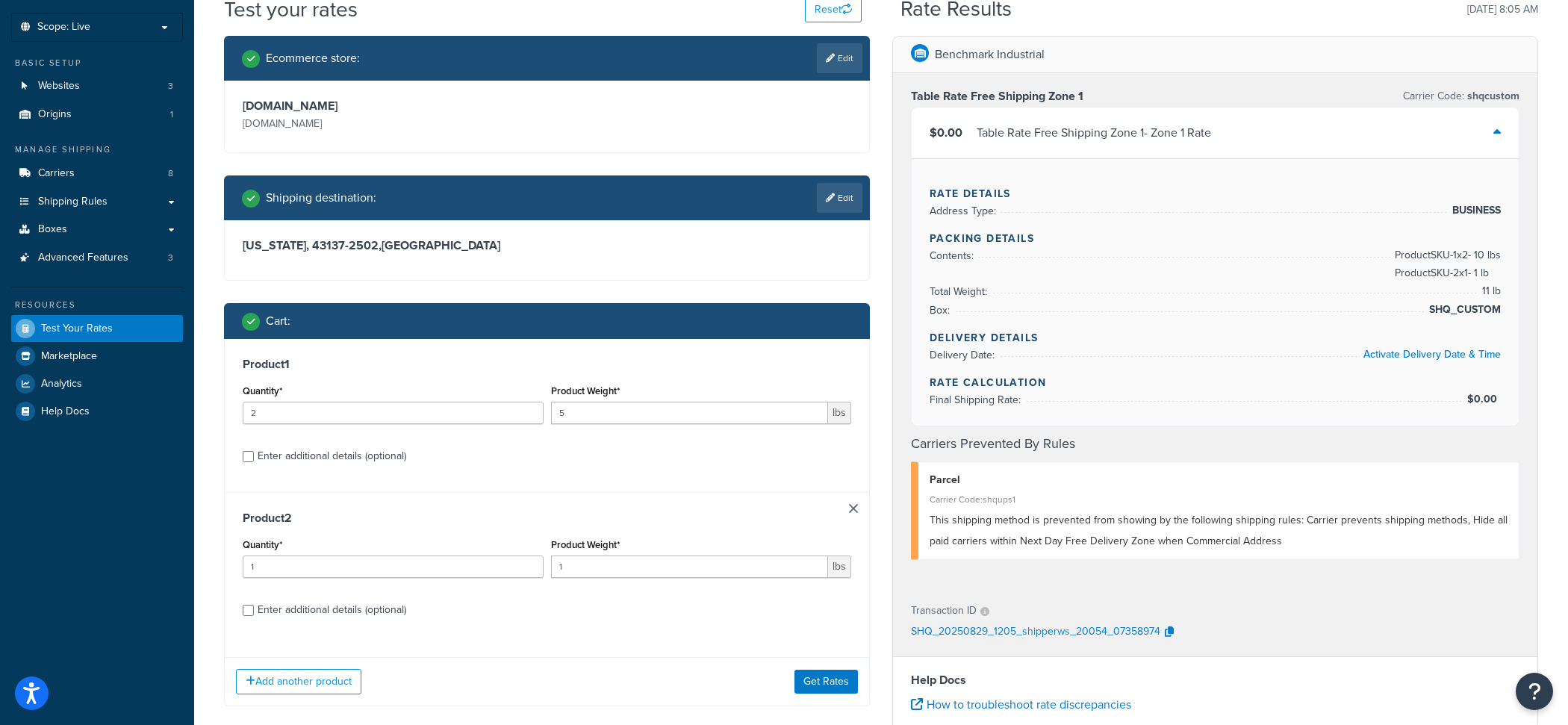
click at [849, 511] on h3 "Product 2" at bounding box center [546, 518] width 608 height 15
click at [853, 511] on link at bounding box center [854, 509] width 9 height 9
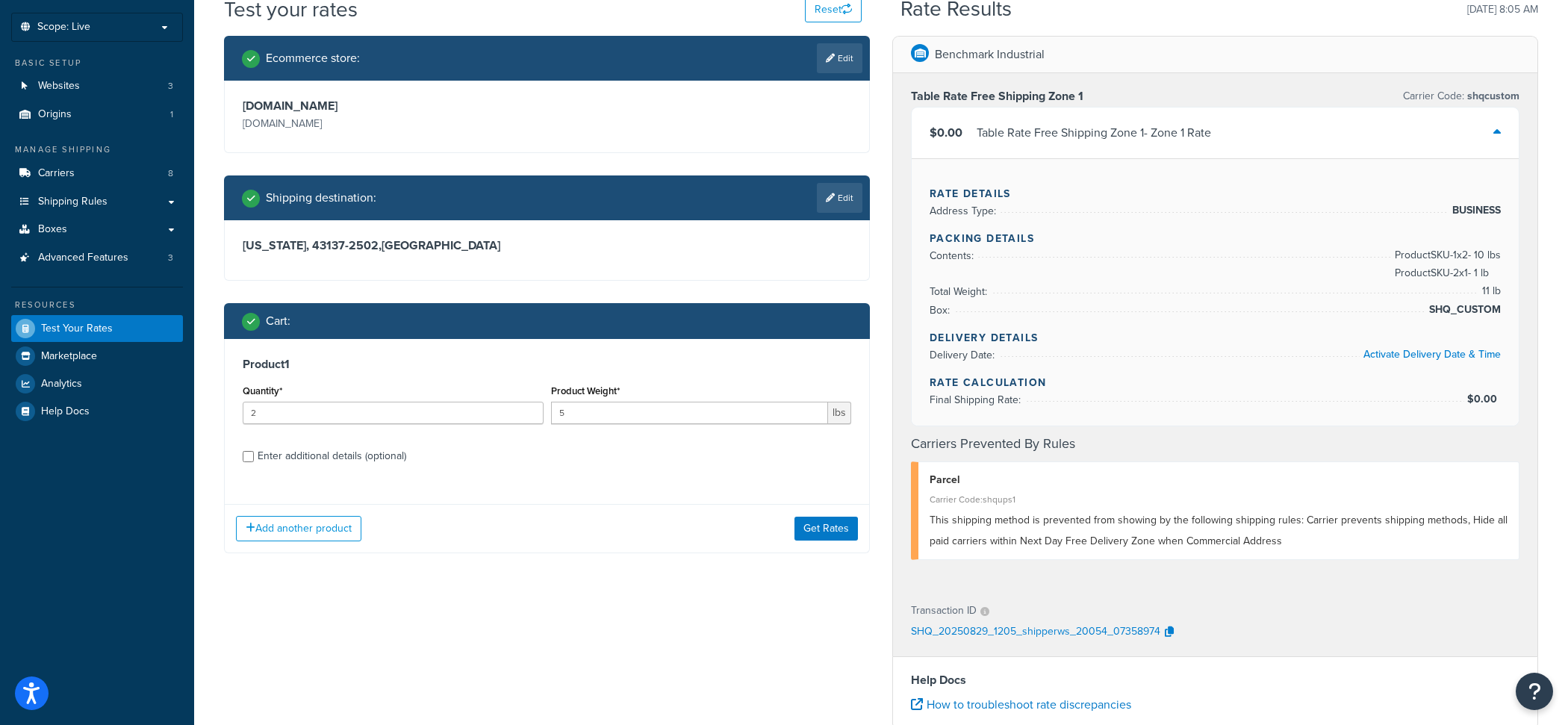
click at [353, 463] on div "Enter additional details (optional)" at bounding box center [332, 456] width 148 height 21
click at [254, 462] on input "Enter additional details (optional)" at bounding box center [248, 457] width 11 height 11
checkbox input "true"
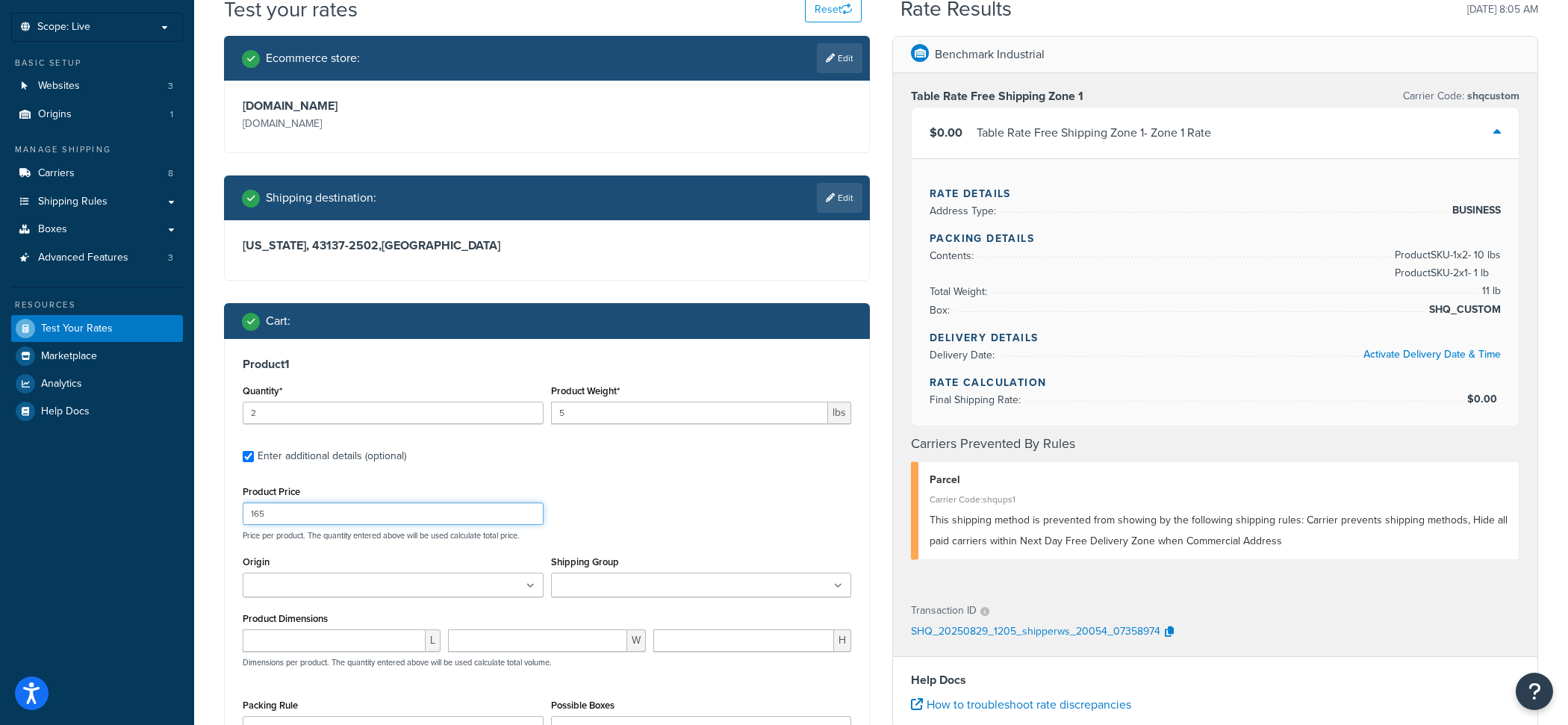
click at [342, 523] on input "165" at bounding box center [392, 514] width 301 height 23
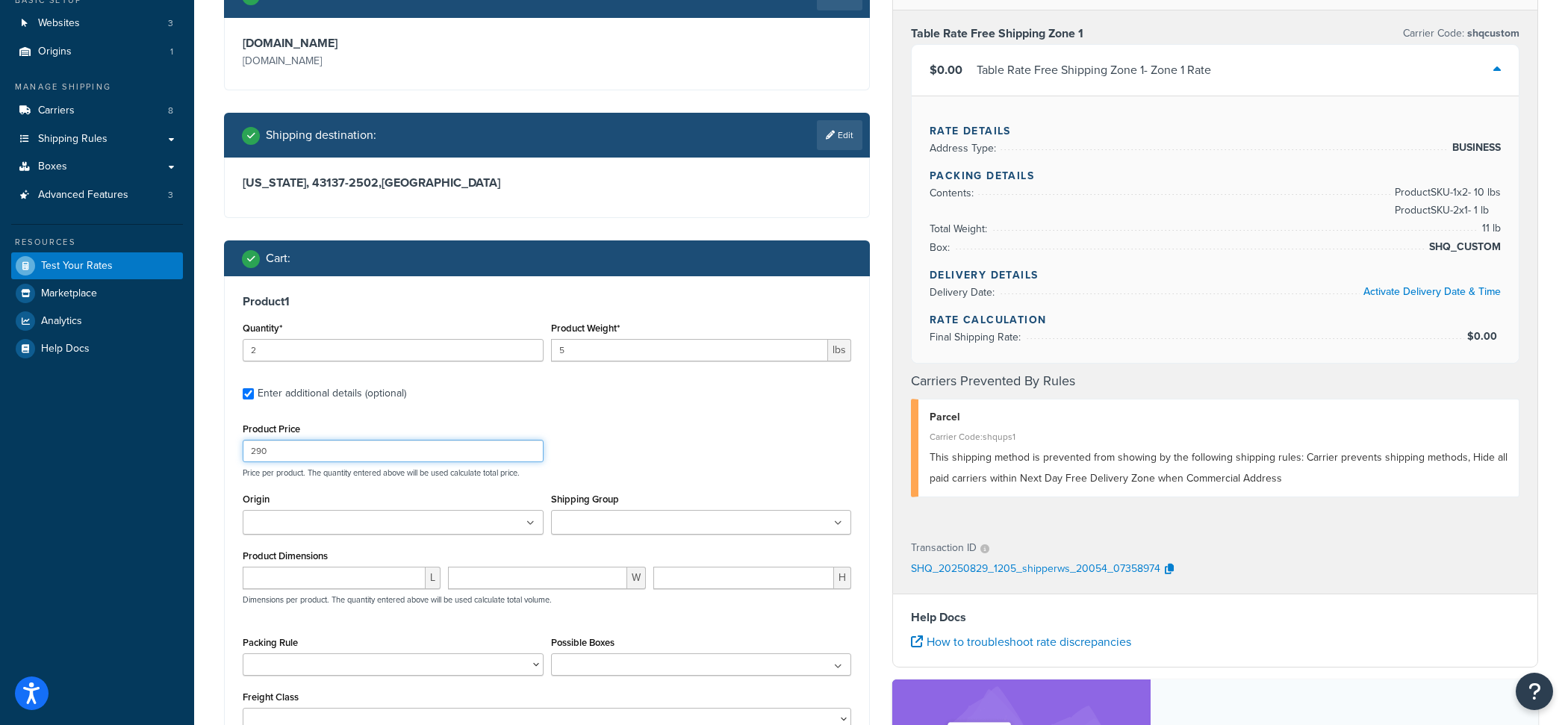
scroll to position [151, 0]
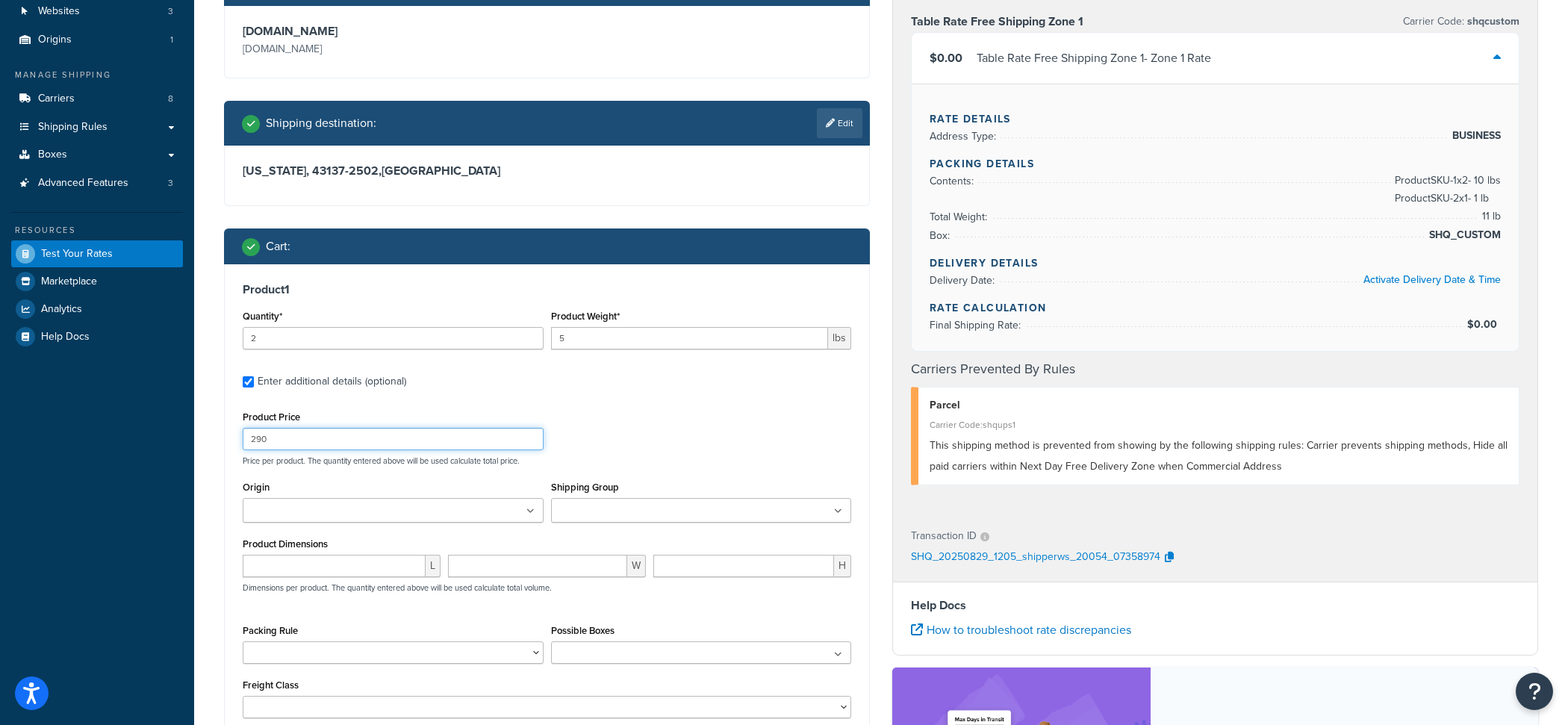
type input "290"
click at [406, 334] on input "2" at bounding box center [392, 338] width 301 height 23
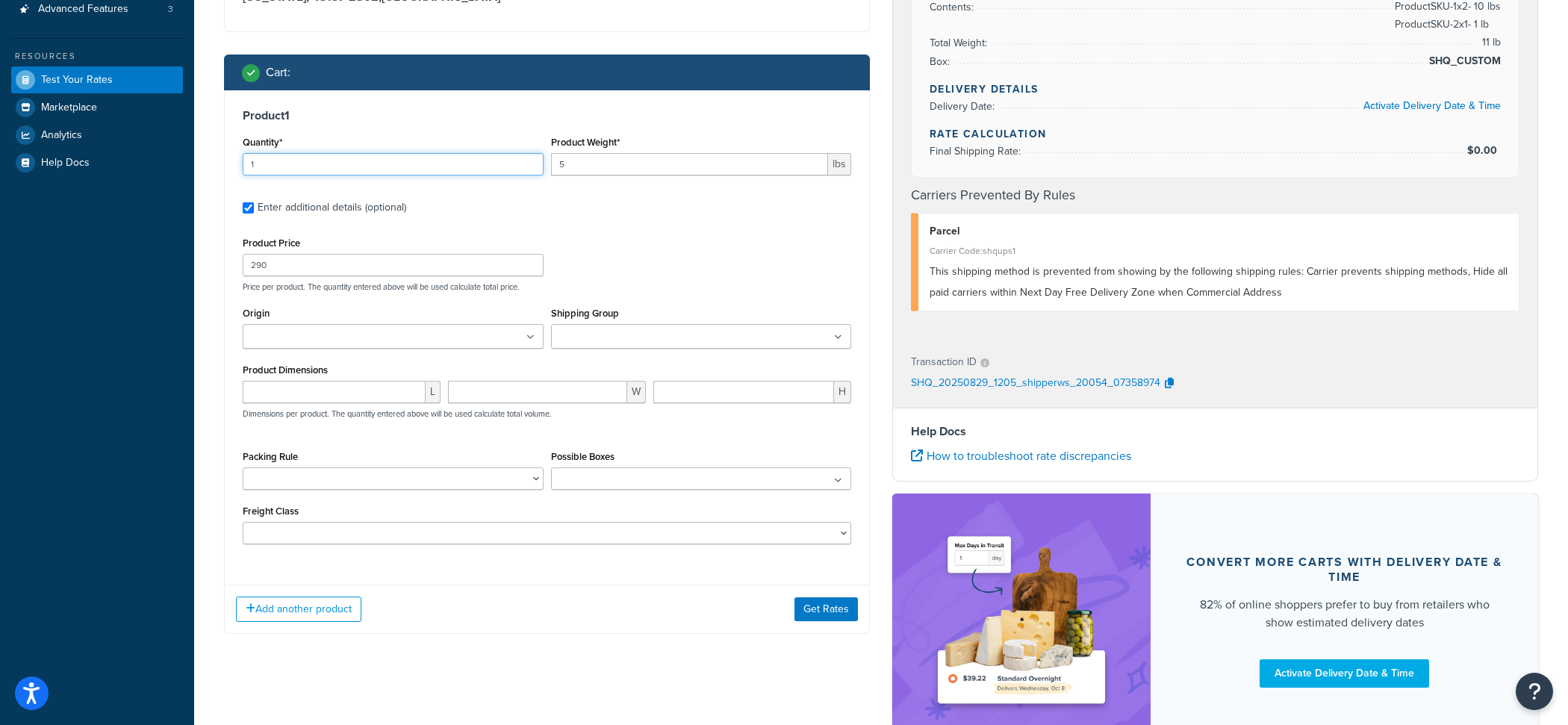
scroll to position [435, 0]
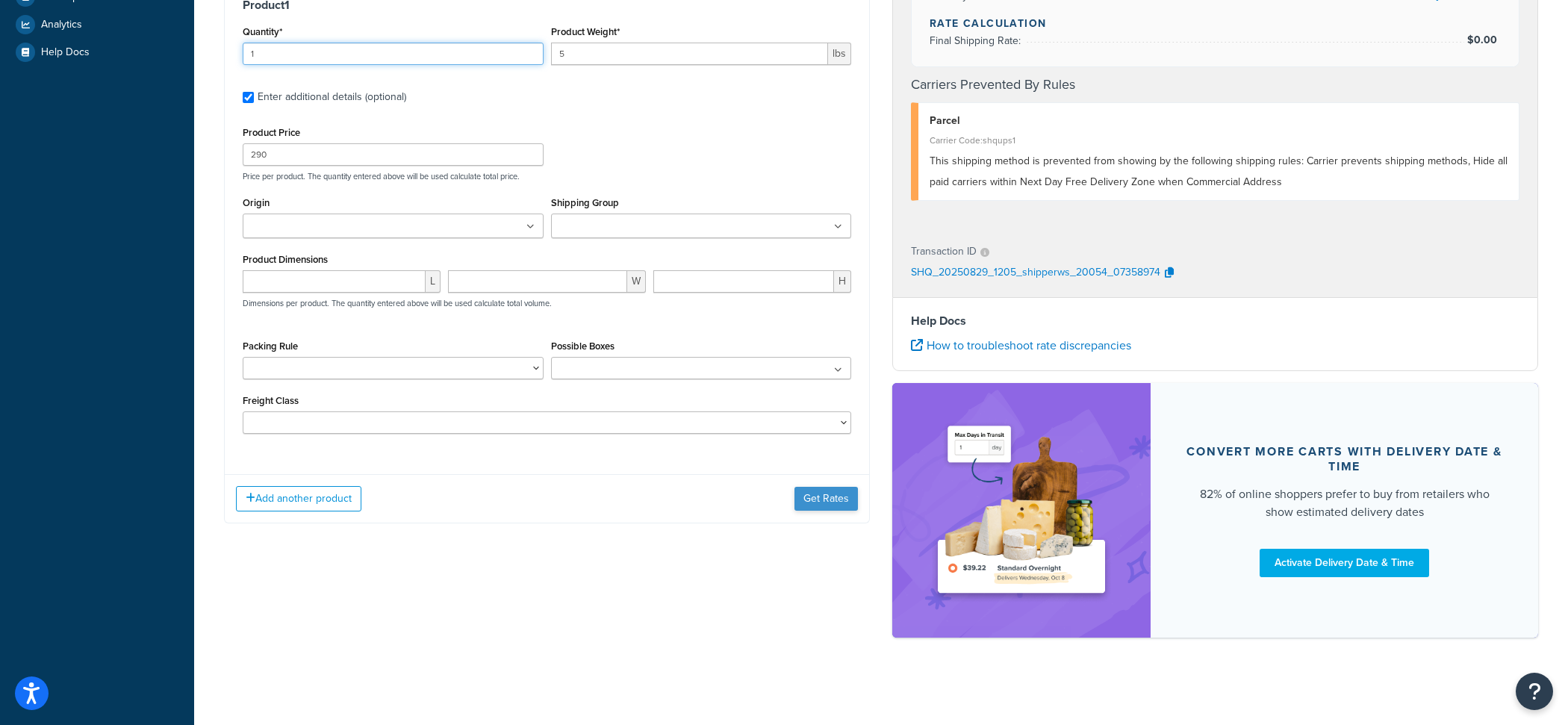
type input "1"
click at [821, 511] on button "Get Rates" at bounding box center [826, 499] width 64 height 24
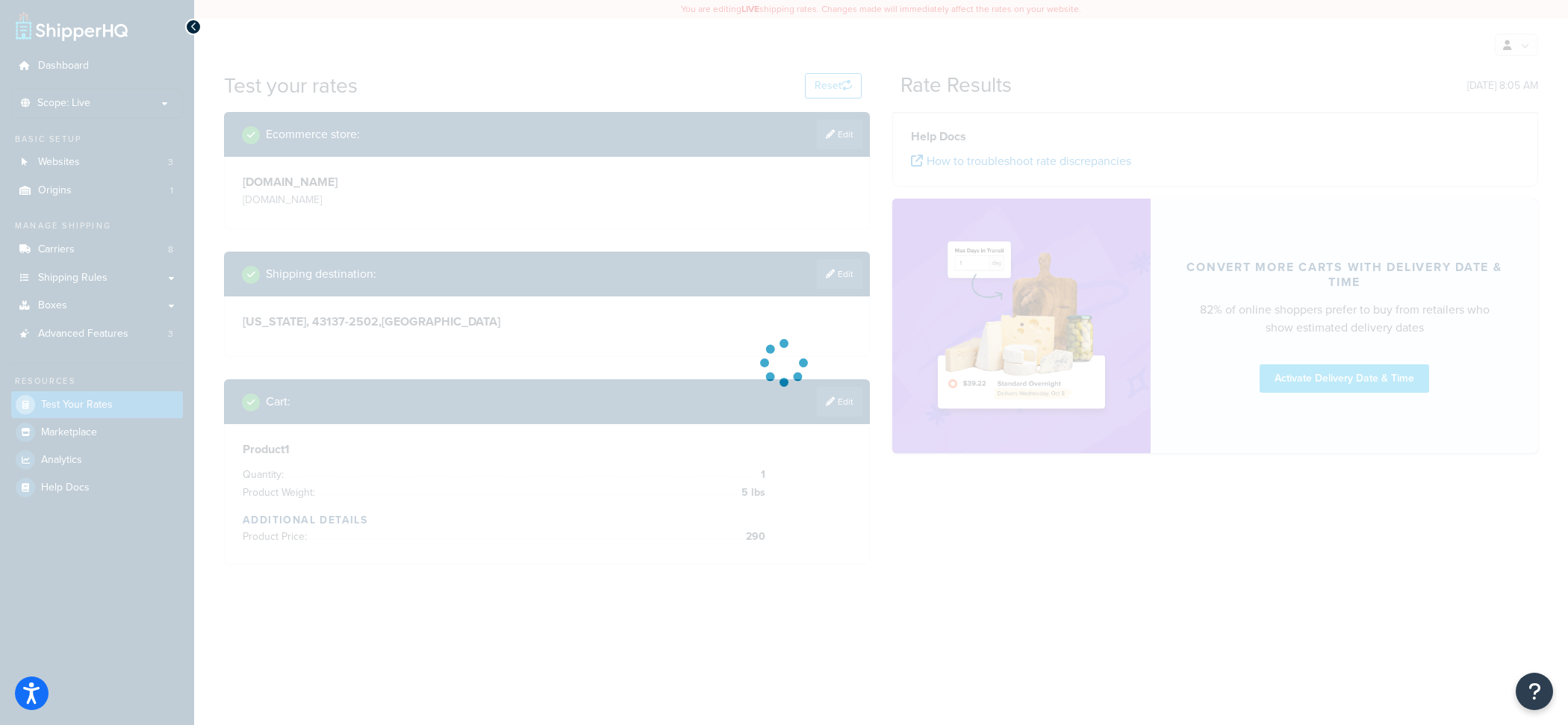
scroll to position [0, 0]
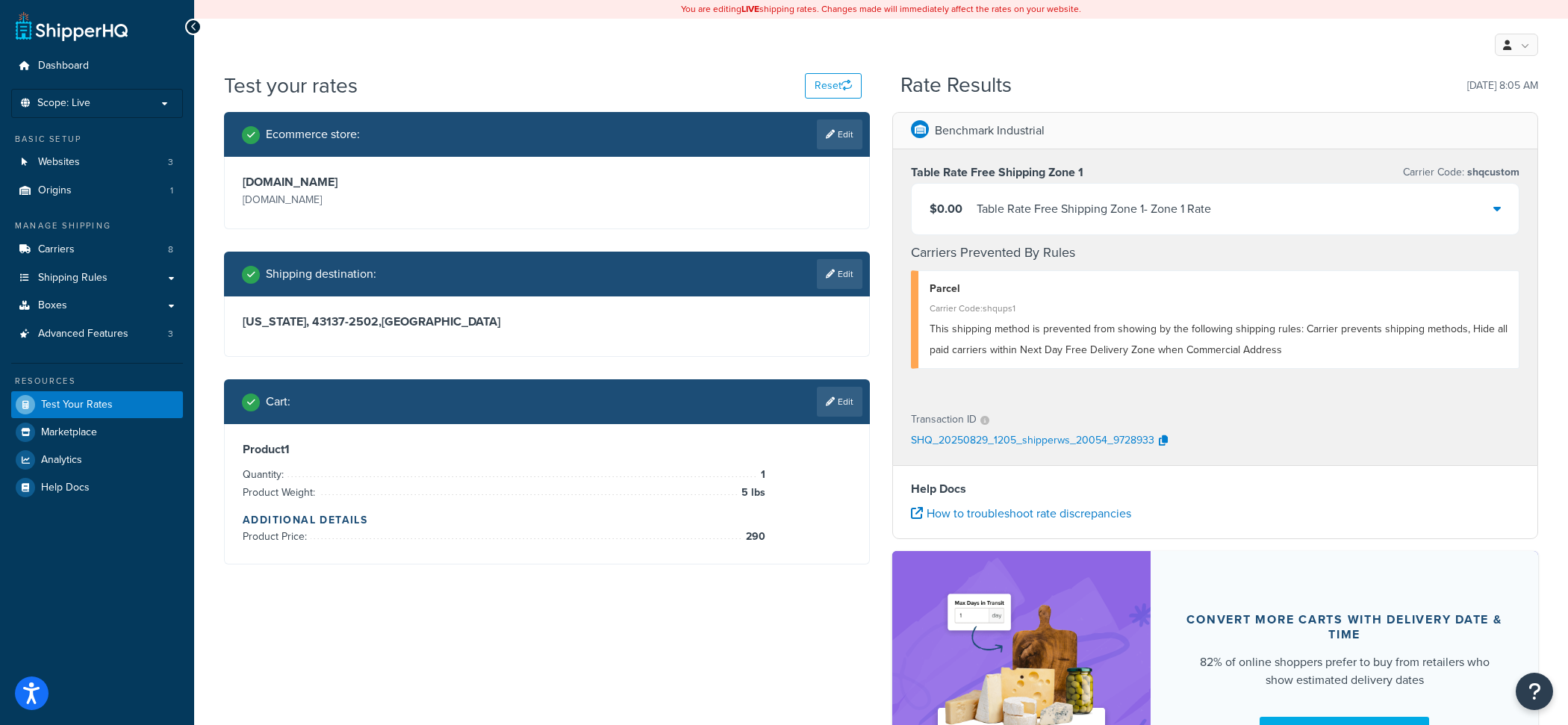
click at [1078, 214] on div "Table Rate Free Shipping Zone 1 - Zone 1 Rate" at bounding box center [1093, 209] width 235 height 21
